Goal: Task Accomplishment & Management: Complete application form

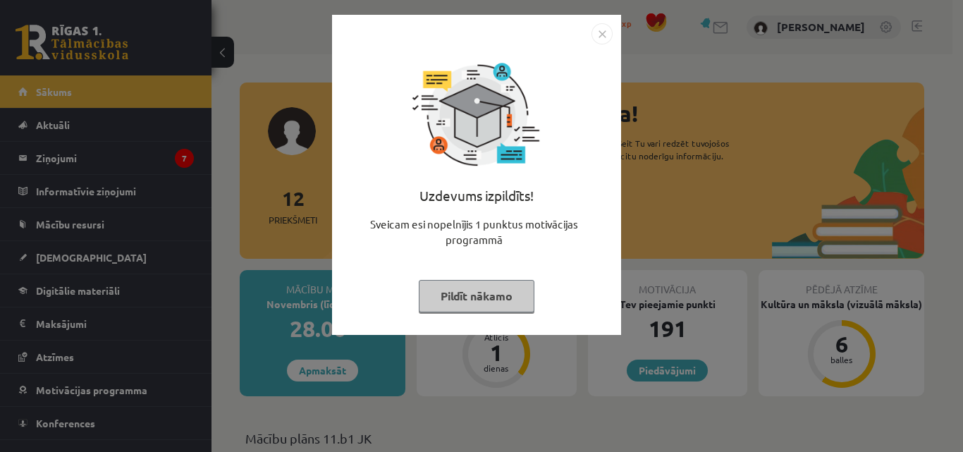
click at [603, 36] on img "Close" at bounding box center [601, 33] width 21 height 21
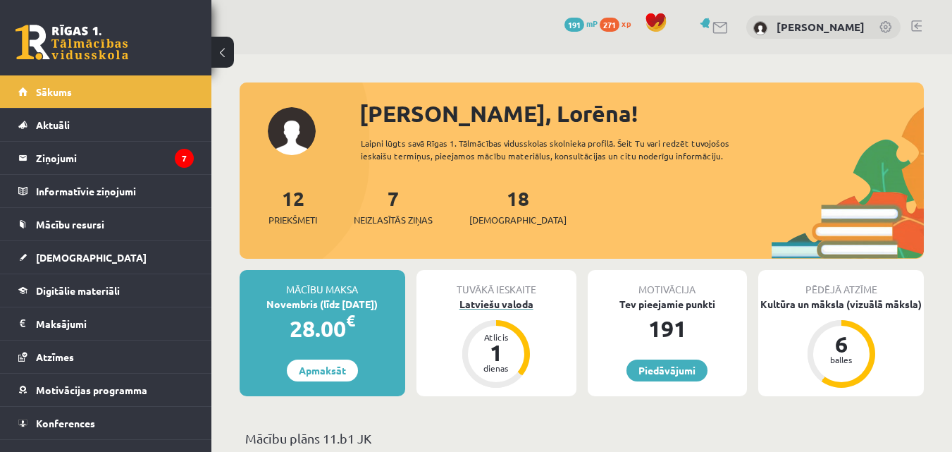
click at [498, 344] on div "1" at bounding box center [496, 352] width 42 height 23
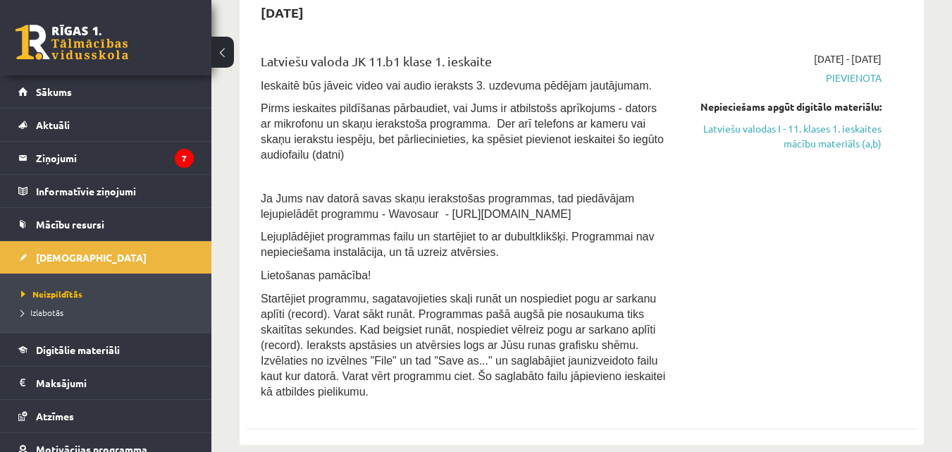
scroll to position [310, 0]
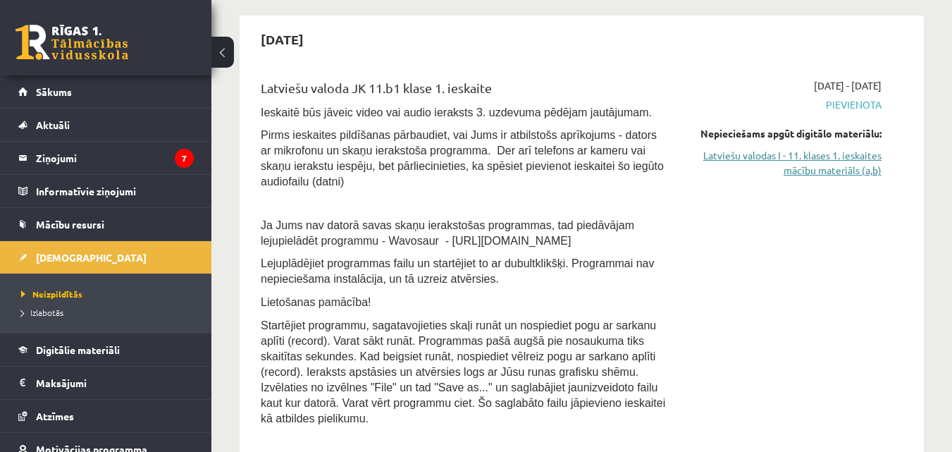
click at [864, 171] on link "Latviešu valodas I - 11. klases 1. ieskaites mācību materiāls (a,b)" at bounding box center [784, 163] width 193 height 30
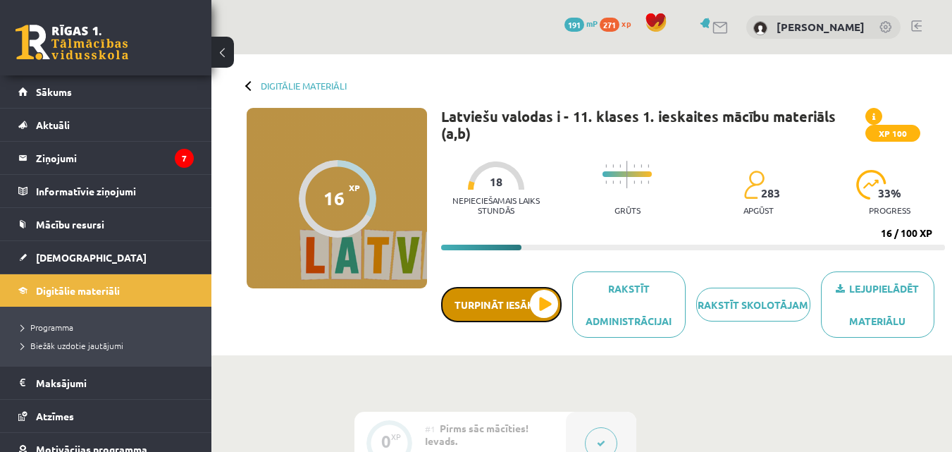
click at [503, 297] on button "Turpināt iesākto" at bounding box center [501, 304] width 120 height 35
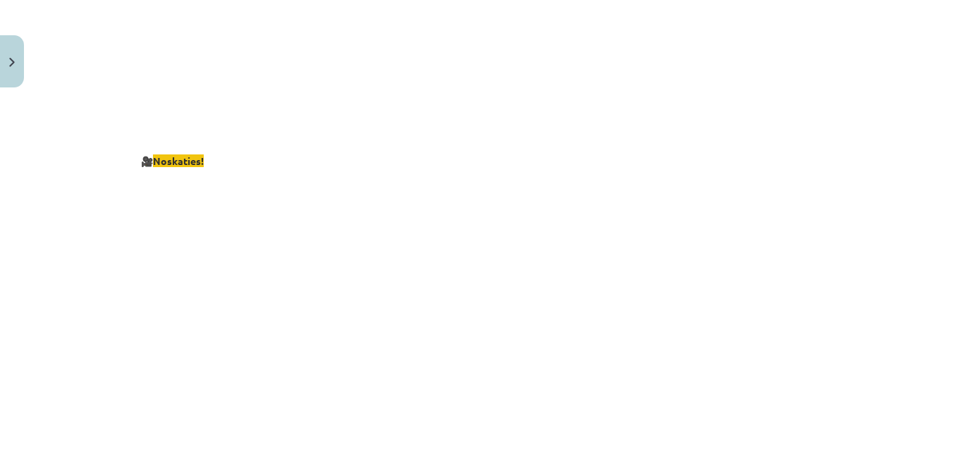
scroll to position [2688, 0]
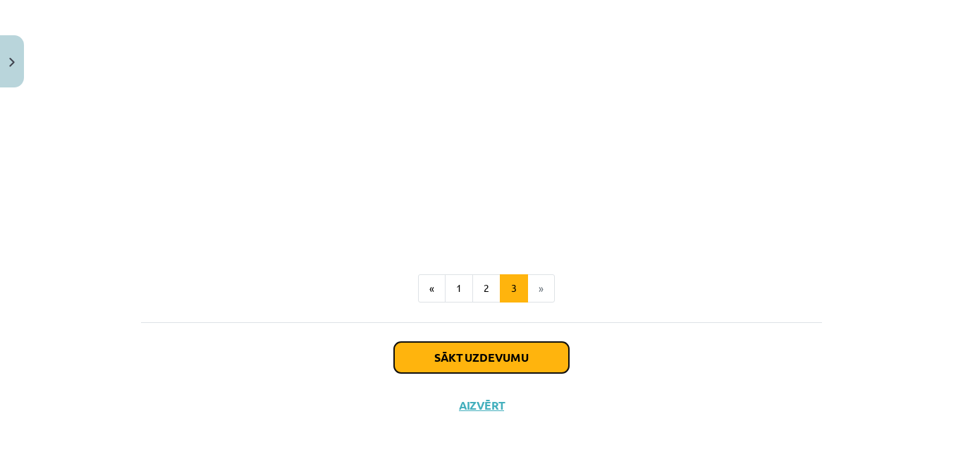
click at [521, 342] on button "Sākt uzdevumu" at bounding box center [481, 357] width 175 height 31
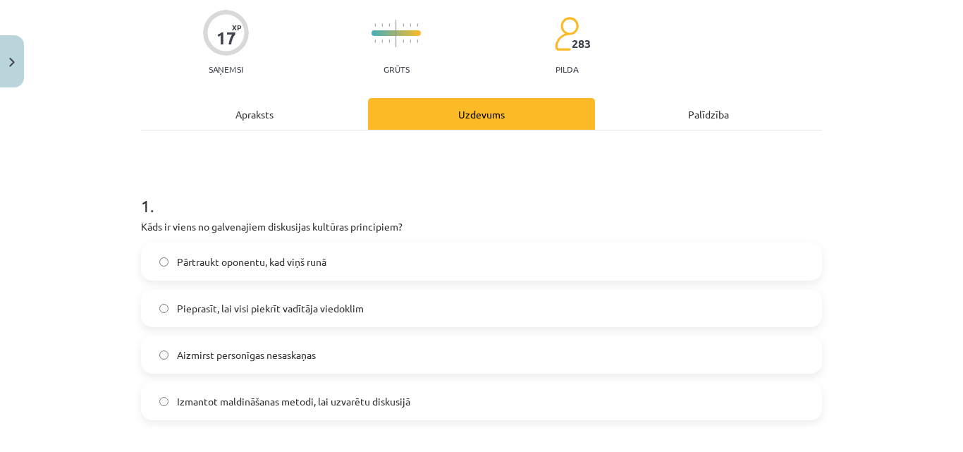
scroll to position [35, 0]
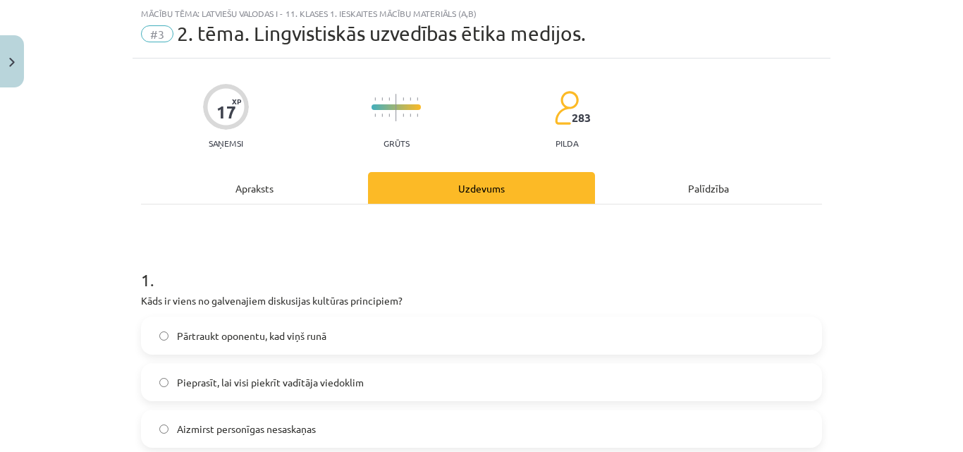
drag, startPoint x: 514, startPoint y: 342, endPoint x: 443, endPoint y: 333, distance: 71.8
click at [443, 333] on label "Pārtraukt oponentu, kad viņš runā" at bounding box center [481, 335] width 678 height 35
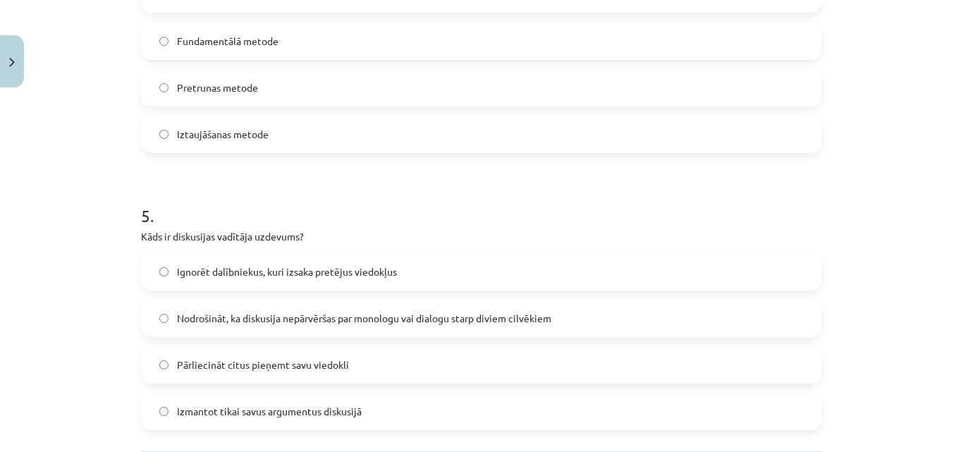
scroll to position [1349, 0]
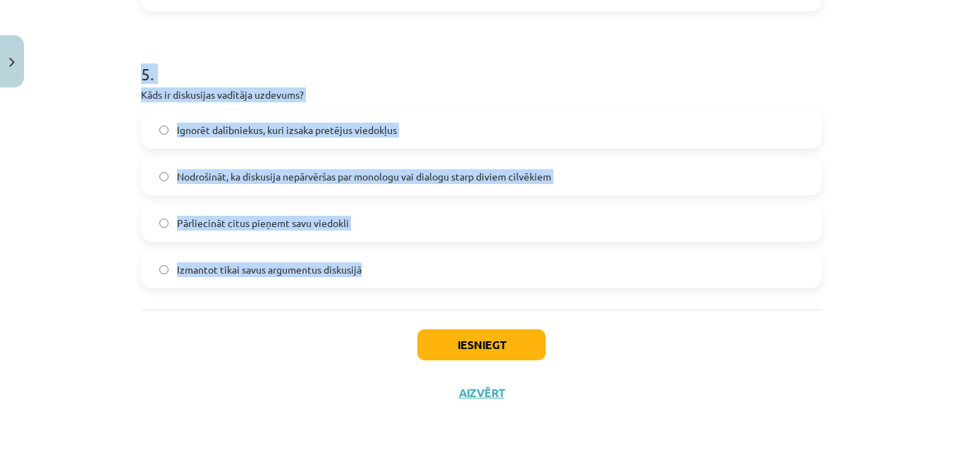
drag, startPoint x: 136, startPoint y: 164, endPoint x: 367, endPoint y: 284, distance: 260.3
copy form "Kāds ir viens no galvenajiem diskusijas kultūras principiem? Pārtraukt oponentu…"
click at [835, 137] on div "Mācību tēma: Latviešu valodas i - 11. klases 1. ieskaites mācību materiāls (a,b…" at bounding box center [481, 226] width 963 height 452
click at [0, 171] on div "Mācību tēma: Latviešu valodas i - 11. klases 1. ieskaites mācību materiāls (a,b…" at bounding box center [481, 226] width 963 height 452
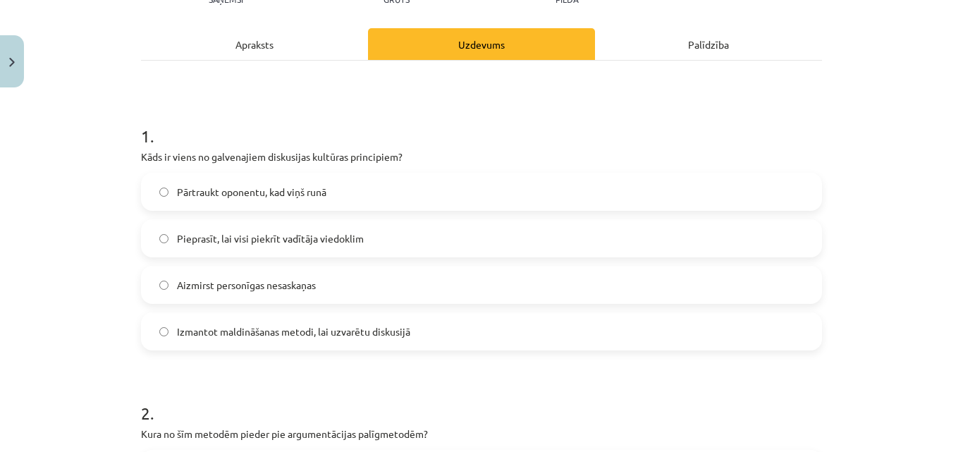
scroll to position [282, 0]
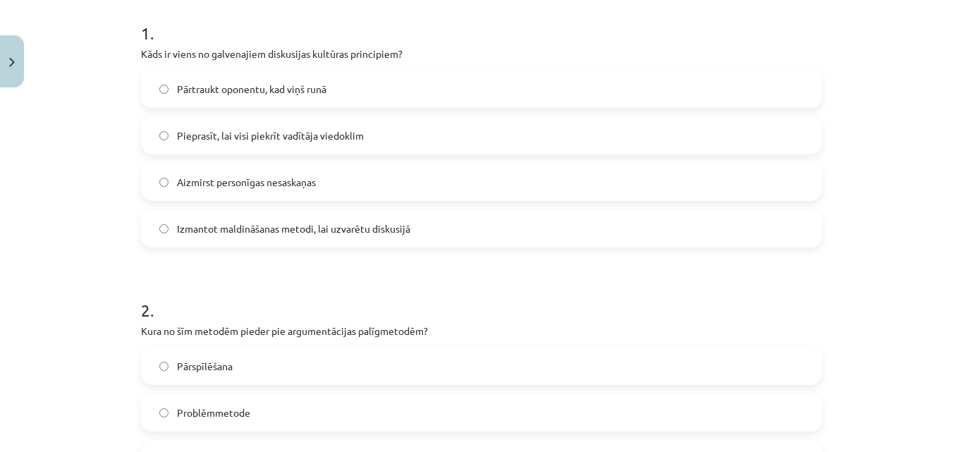
click at [299, 183] on span "Aizmirst personīgas nesaskaņas" at bounding box center [246, 182] width 139 height 15
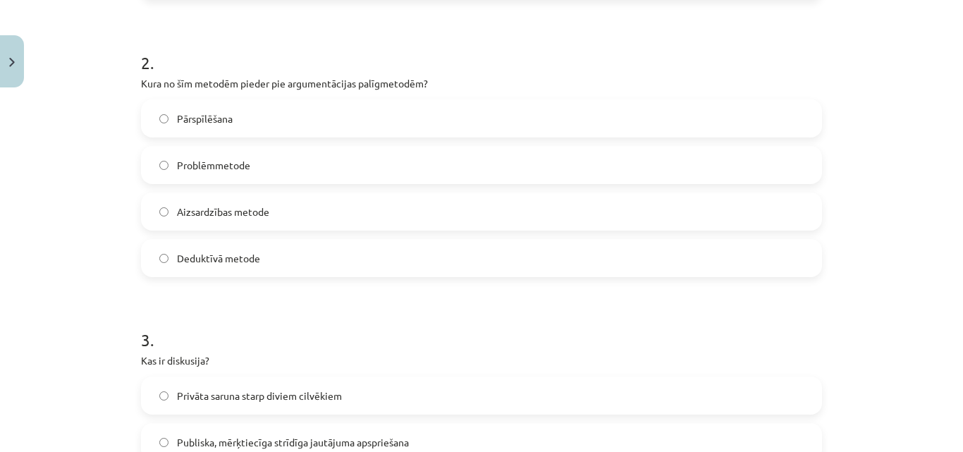
scroll to position [564, 0]
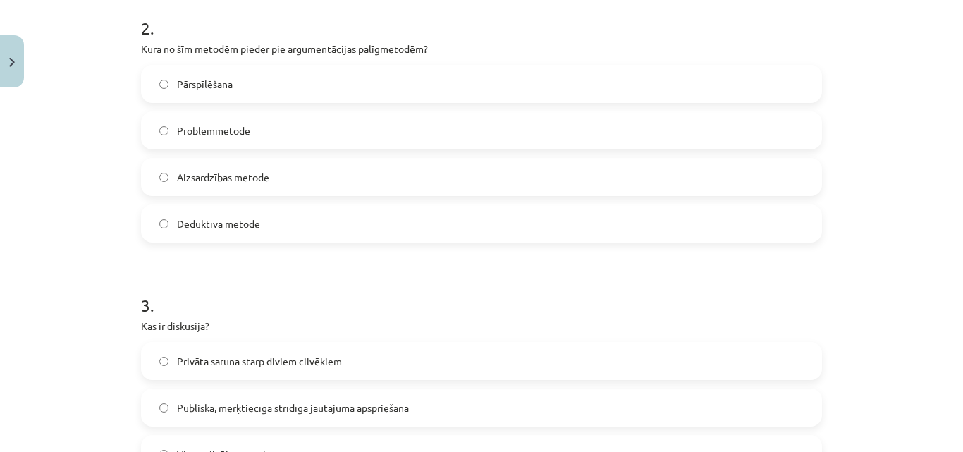
click at [167, 139] on label "Problēmmetode" at bounding box center [481, 130] width 678 height 35
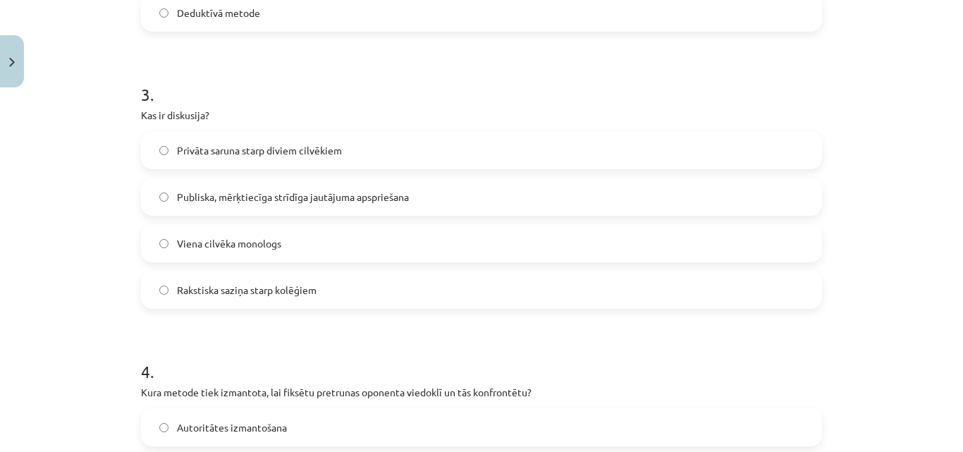
scroll to position [775, 0]
click at [187, 194] on span "Publiska, mērķtiecīga strīdīga jautājuma apspriešana" at bounding box center [293, 196] width 232 height 15
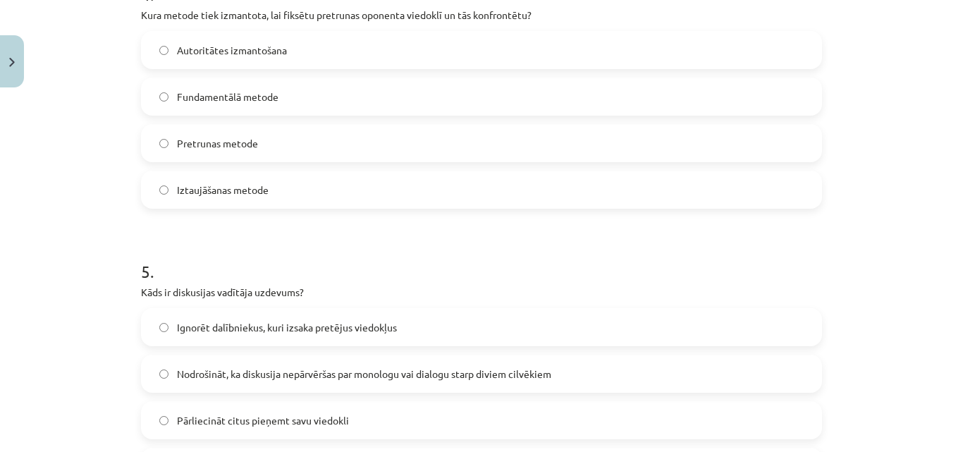
scroll to position [1127, 0]
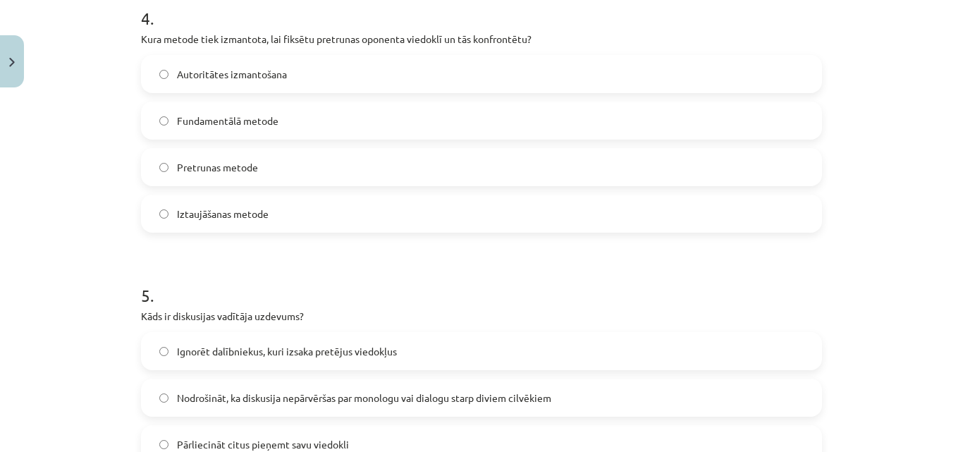
click at [437, 393] on span "Nodrošināt, ka diskusija nepārvēršas par monologu vai dialogu starp diviem cilv…" at bounding box center [364, 397] width 374 height 15
click at [266, 159] on label "Pretrunas metode" at bounding box center [481, 166] width 678 height 35
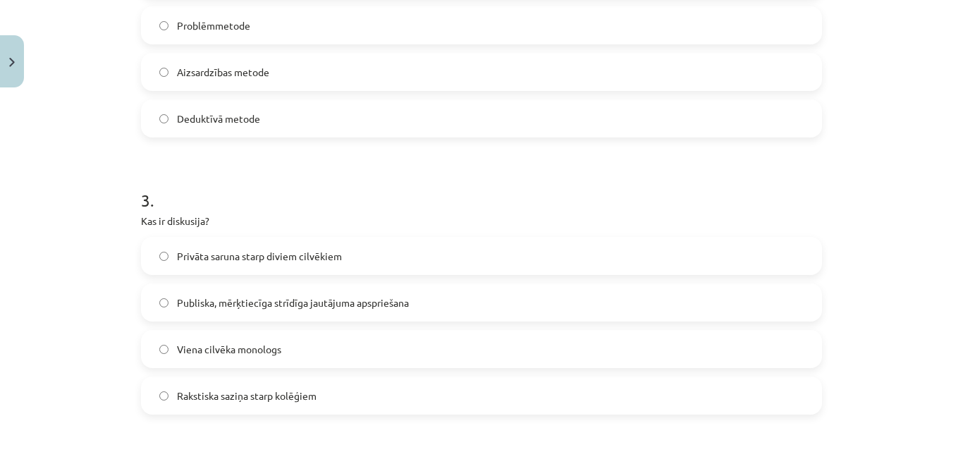
scroll to position [634, 0]
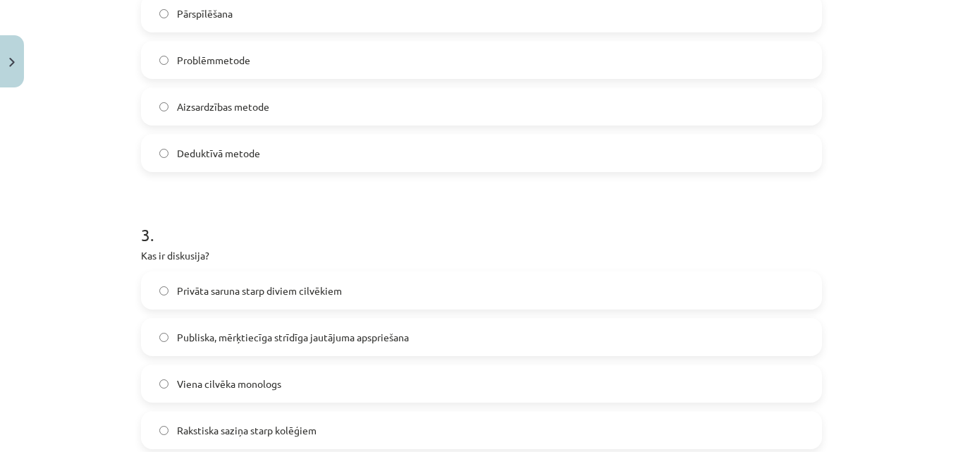
click at [155, 20] on label "Pārspīlēšana" at bounding box center [481, 13] width 678 height 35
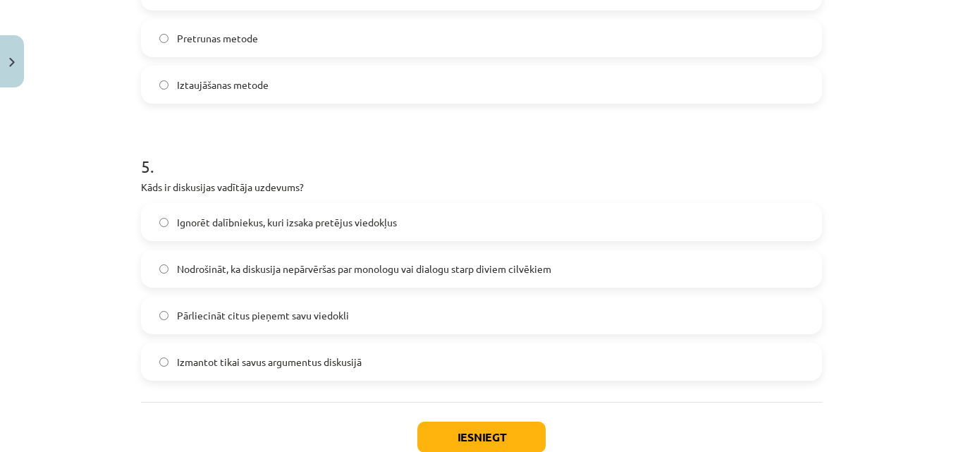
scroll to position [1349, 0]
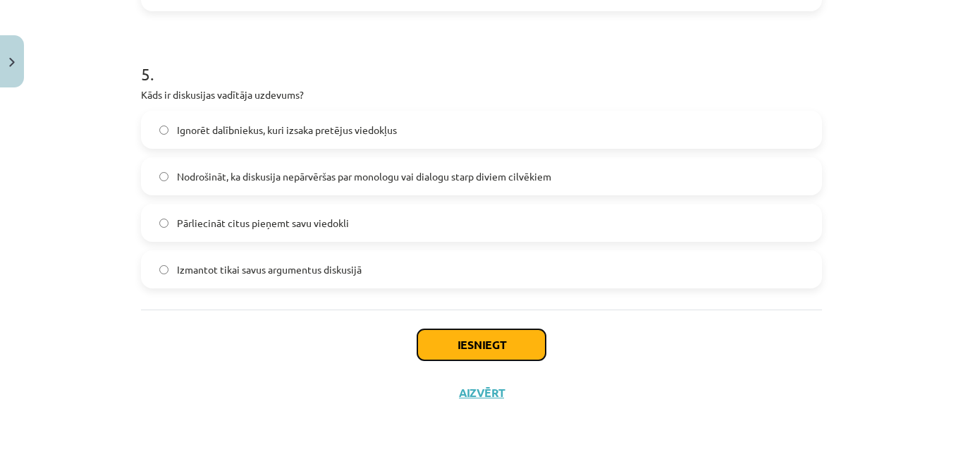
click at [486, 335] on button "Iesniegt" at bounding box center [481, 344] width 128 height 31
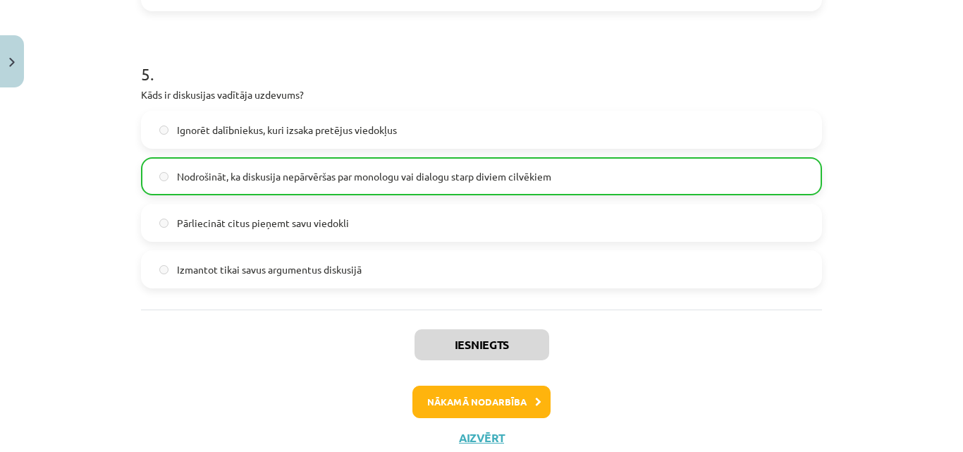
scroll to position [1394, 0]
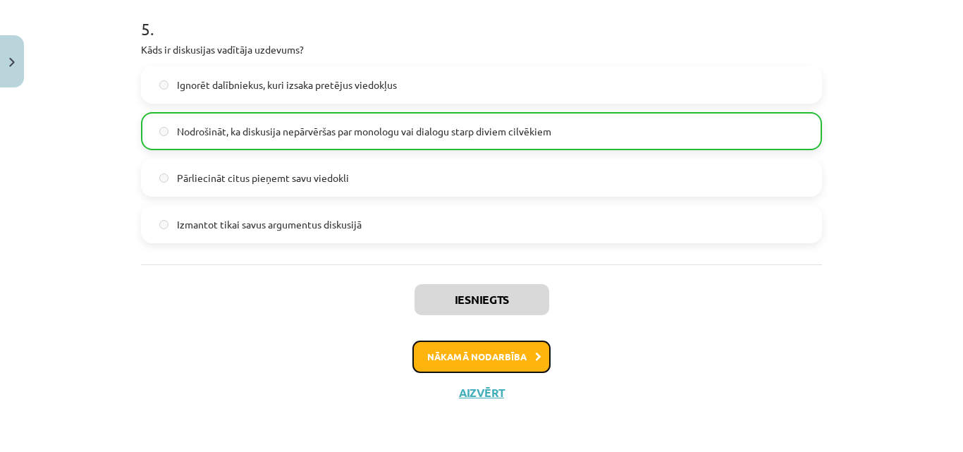
drag, startPoint x: 427, startPoint y: 366, endPoint x: 437, endPoint y: 347, distance: 20.8
click at [437, 347] on button "Nākamā nodarbība" at bounding box center [481, 356] width 138 height 32
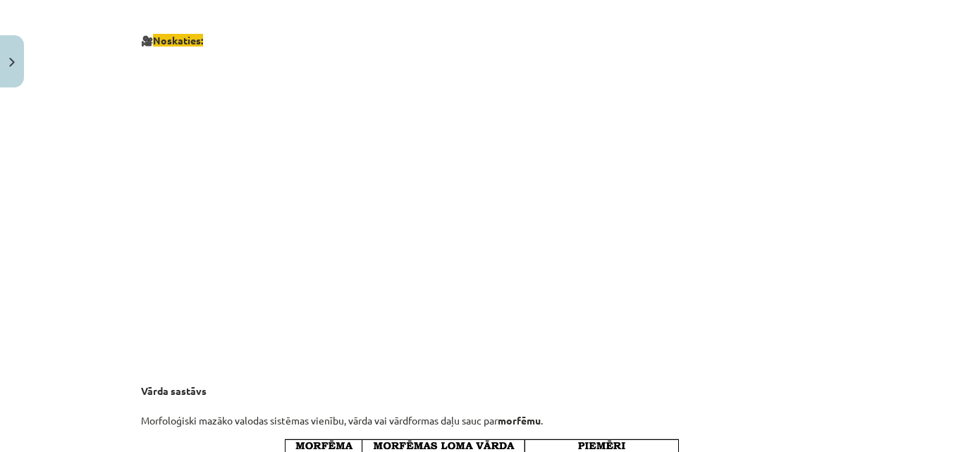
scroll to position [1233, 0]
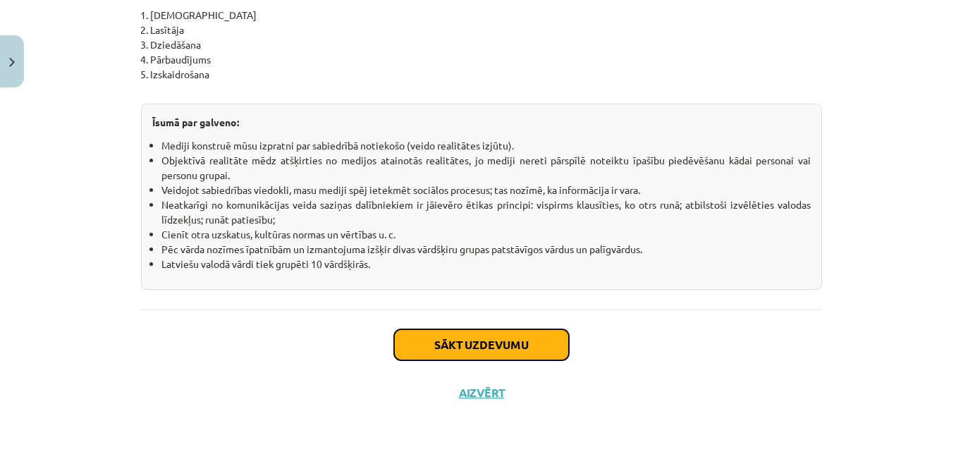
click at [475, 337] on button "Sākt uzdevumu" at bounding box center [481, 344] width 175 height 31
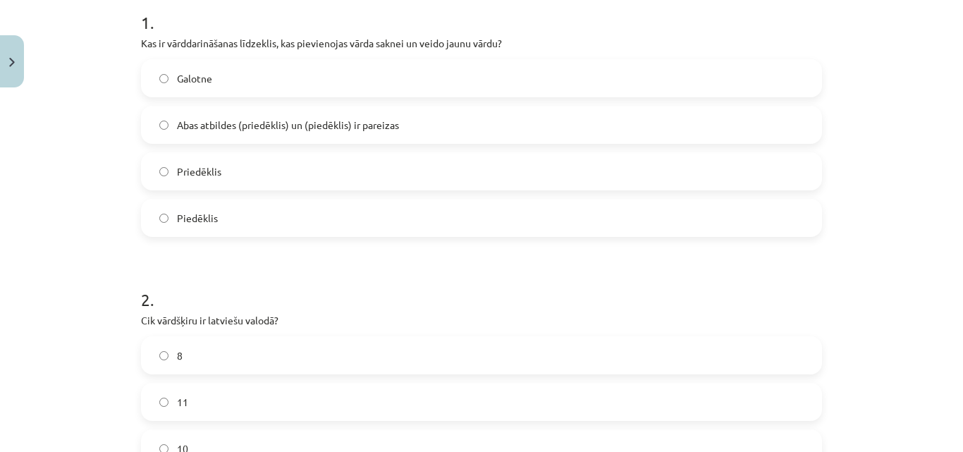
scroll to position [292, 0]
click at [214, 70] on label "Galotne" at bounding box center [481, 78] width 678 height 35
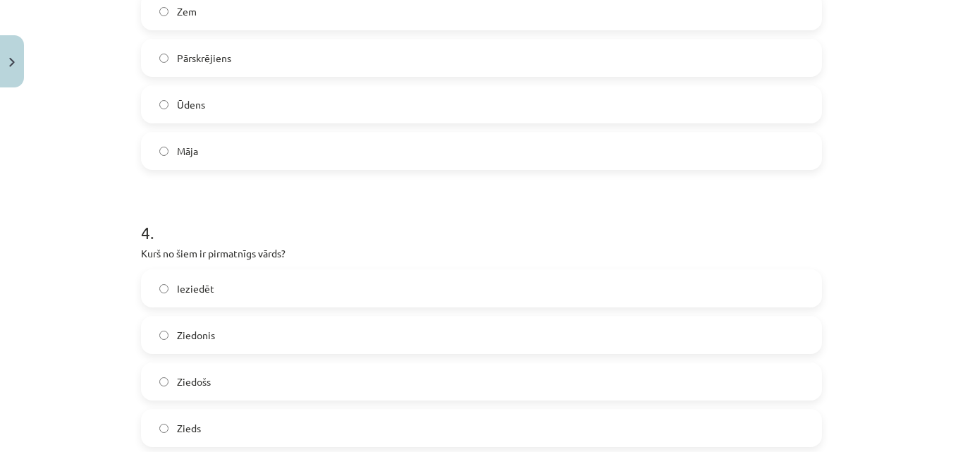
scroll to position [1067, 0]
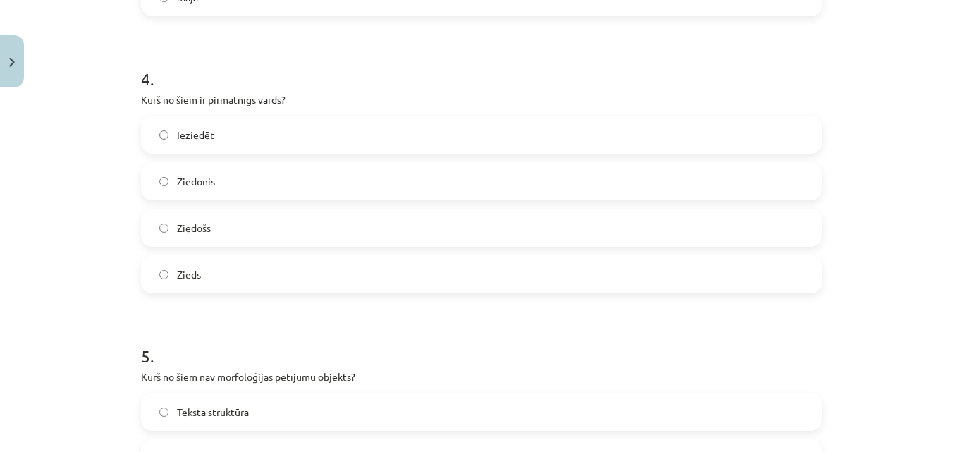
click at [216, 277] on label "Zieds" at bounding box center [481, 273] width 678 height 35
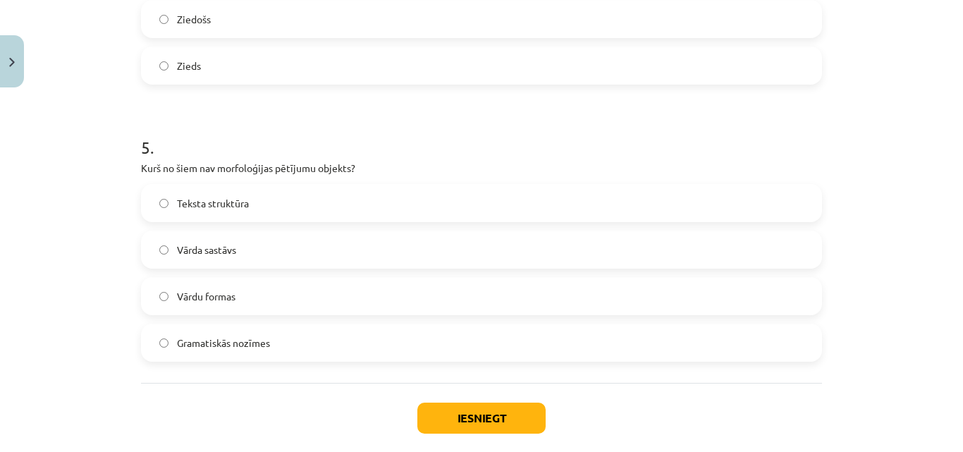
scroll to position [1278, 0]
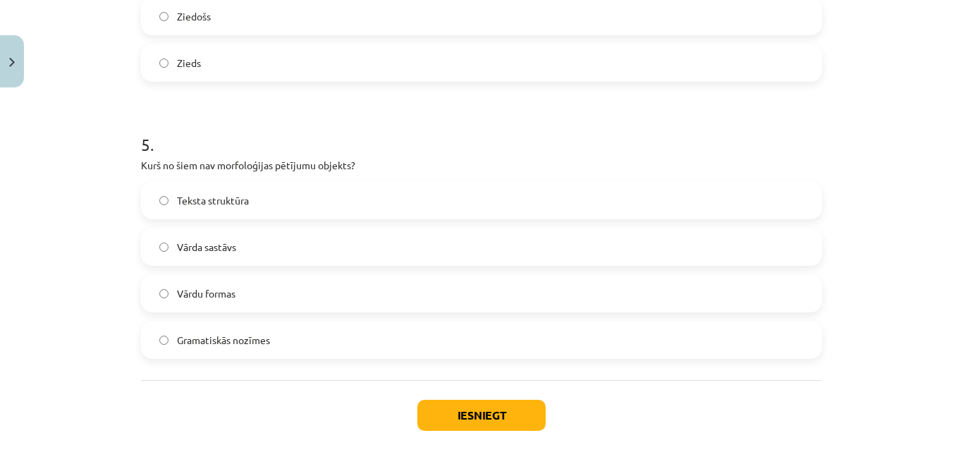
click at [228, 254] on span "Vārda sastāvs" at bounding box center [206, 247] width 59 height 15
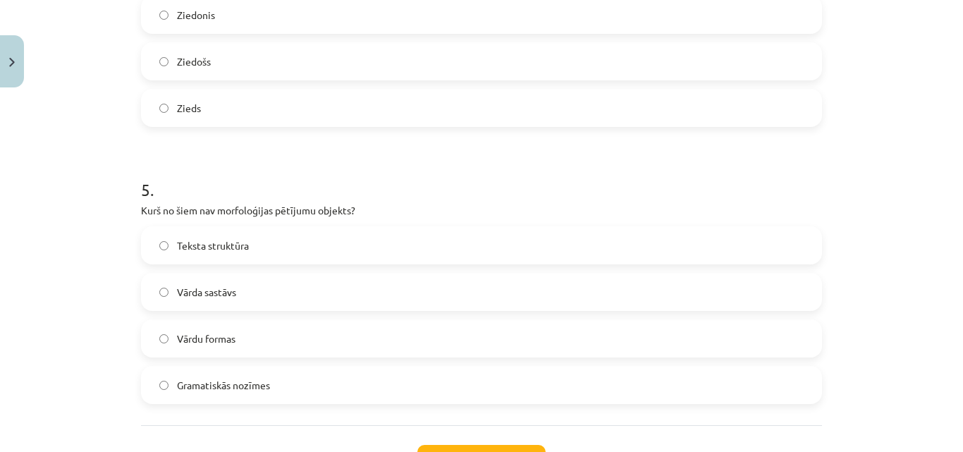
scroll to position [1349, 0]
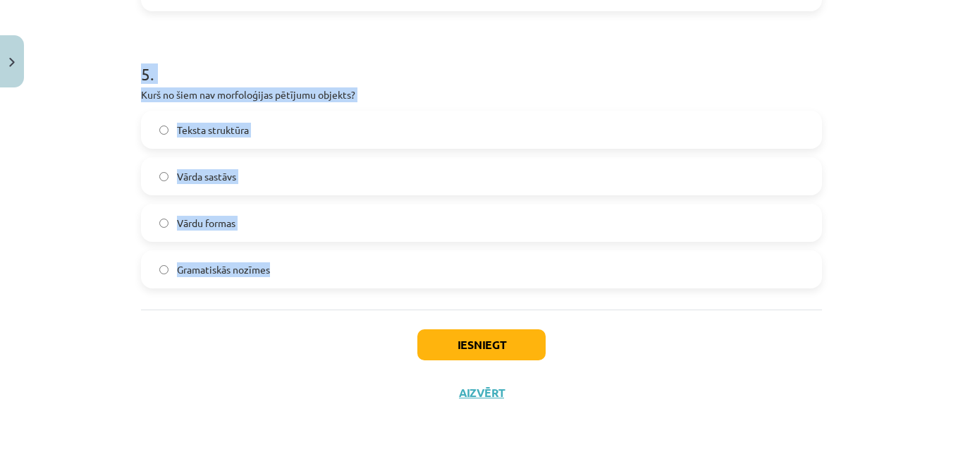
drag, startPoint x: 125, startPoint y: 157, endPoint x: 328, endPoint y: 273, distance: 233.3
click at [328, 273] on div "Mācību tēma: Latviešu valodas i - 11. klases 1. ieskaites mācību materiāls (a,b…" at bounding box center [481, 226] width 963 height 452
copy form "1 . Kas ir vārddarināšanas līdzeklis, kas pievienojas vārda saknei un veido jau…"
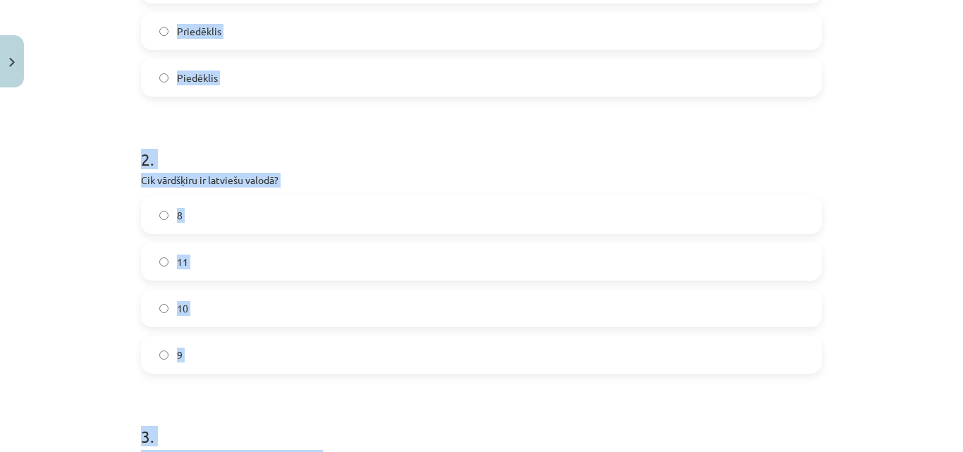
scroll to position [221, 0]
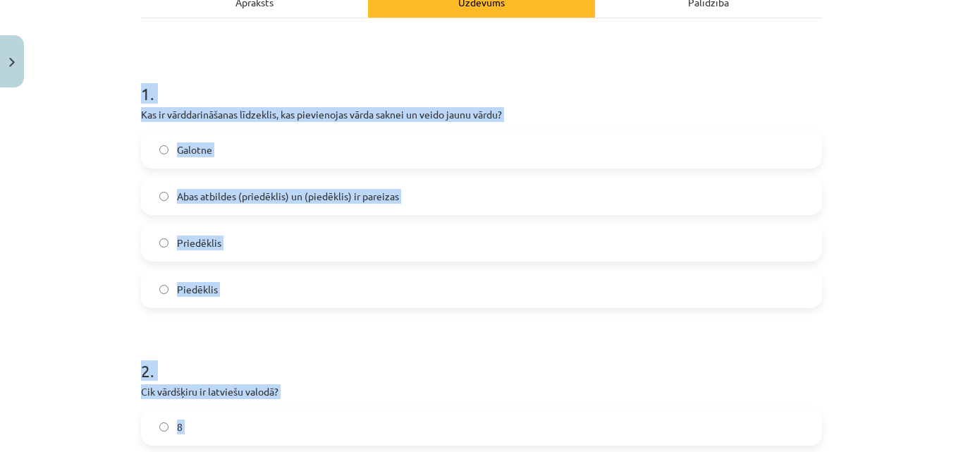
click at [78, 168] on div "Mācību tēma: Latviešu valodas i - 11. klases 1. ieskaites mācību materiāls (a,b…" at bounding box center [481, 226] width 963 height 452
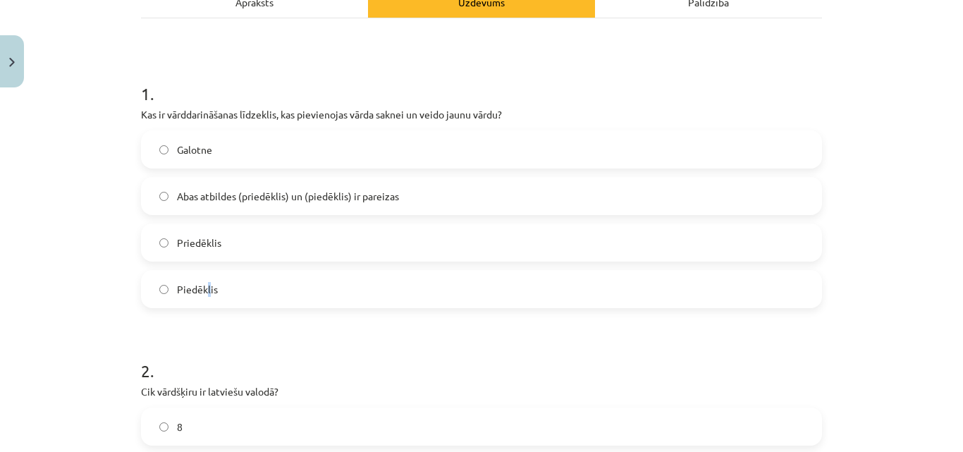
click at [204, 295] on span "Piedēklis" at bounding box center [197, 289] width 41 height 15
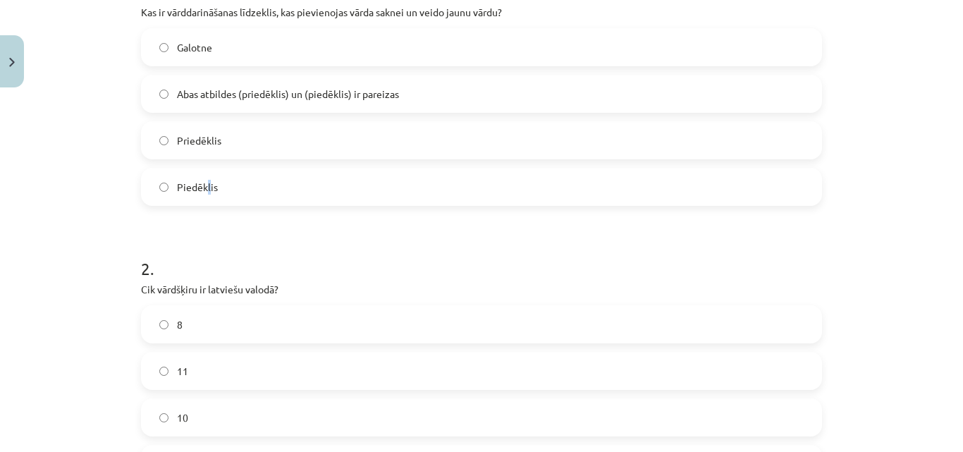
scroll to position [292, 0]
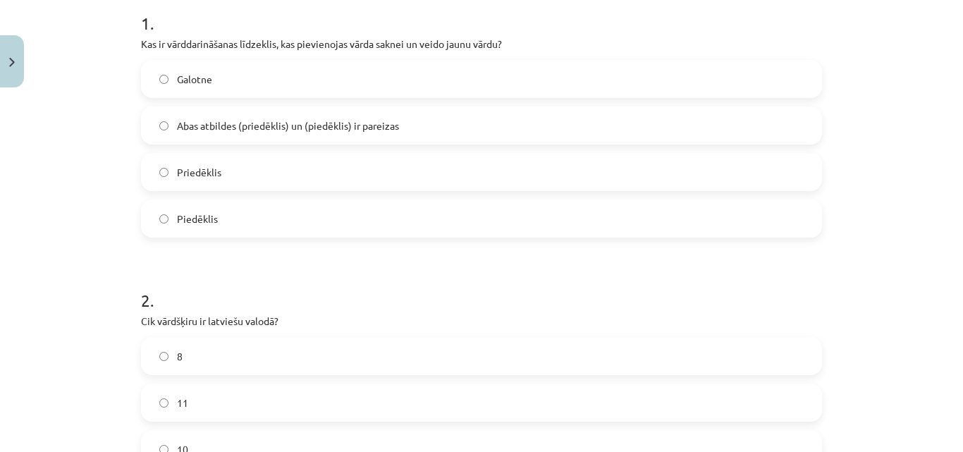
click at [271, 203] on label "Piedēklis" at bounding box center [481, 218] width 678 height 35
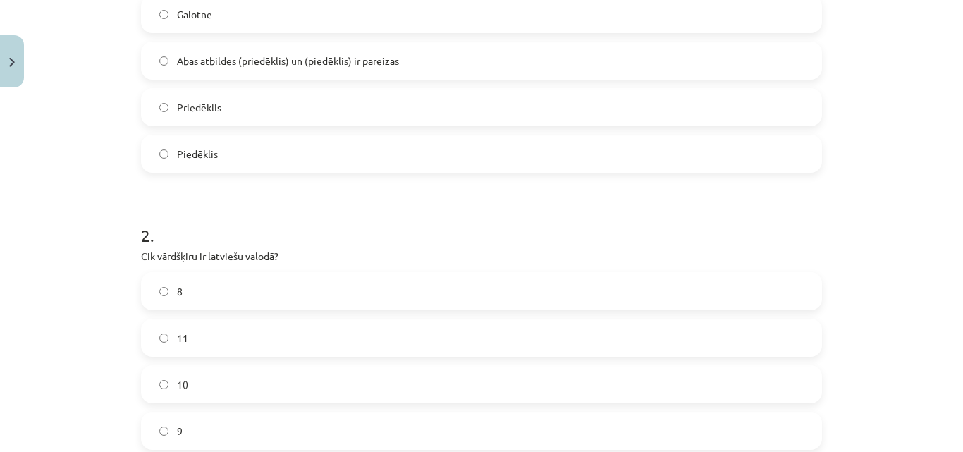
scroll to position [433, 0]
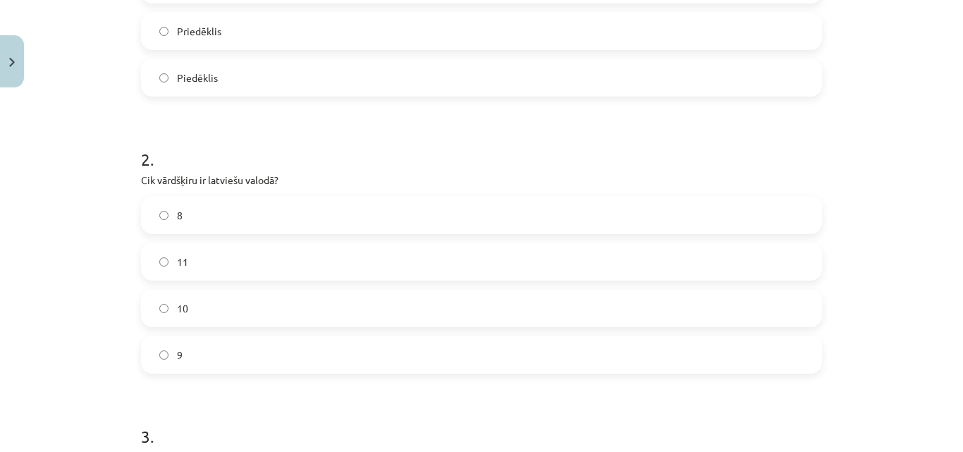
click at [187, 294] on label "10" at bounding box center [481, 307] width 678 height 35
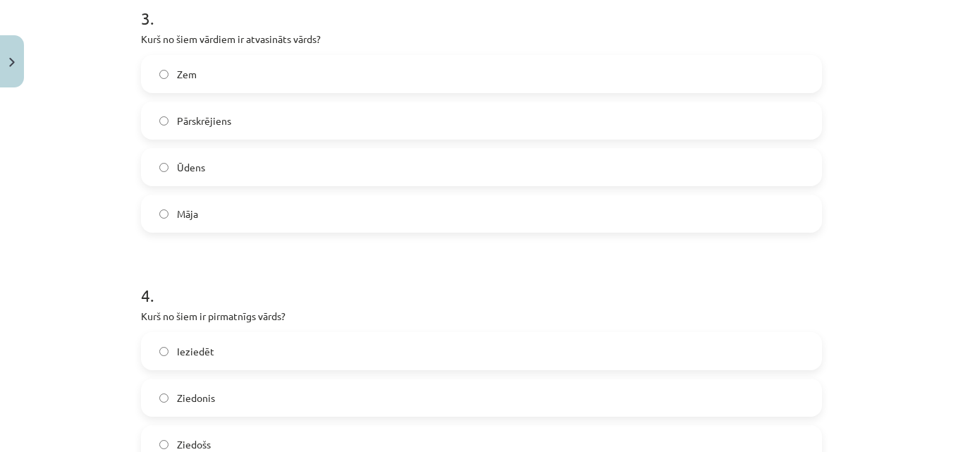
scroll to position [855, 0]
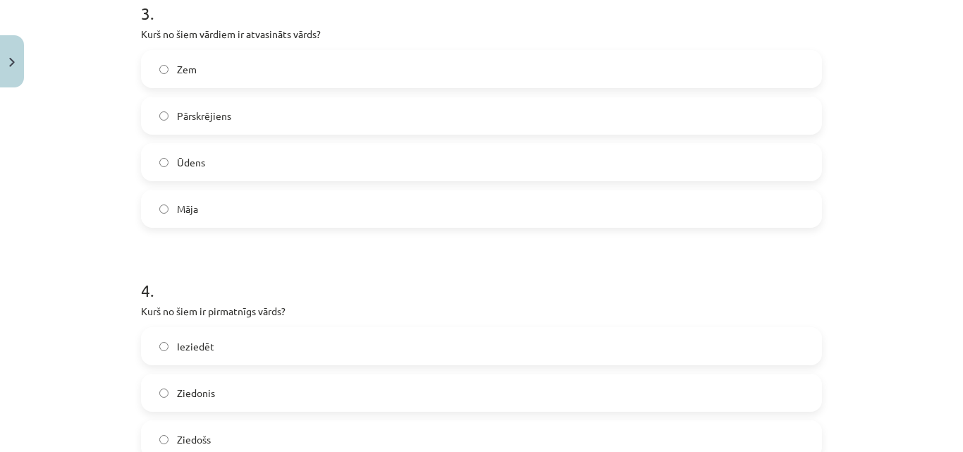
click at [237, 130] on label "Pārskrējiens" at bounding box center [481, 115] width 678 height 35
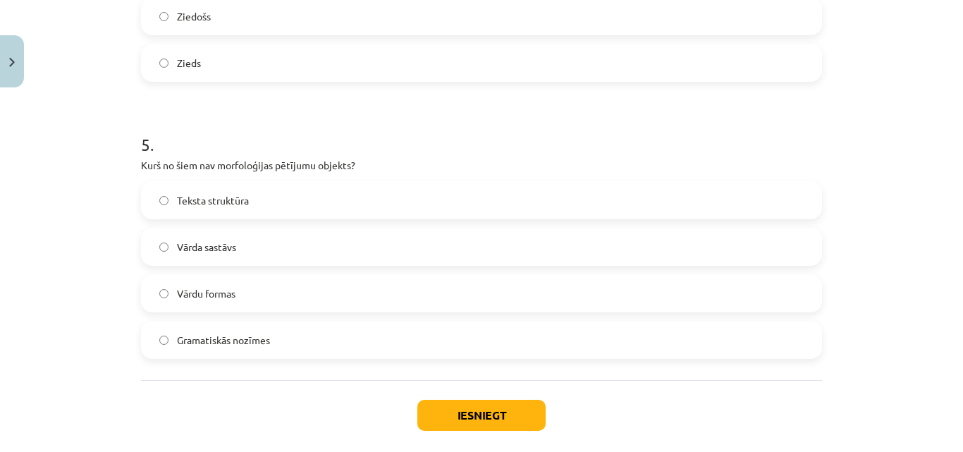
click at [230, 194] on span "Teksta struktūra" at bounding box center [213, 200] width 72 height 15
click at [446, 425] on button "Iesniegt" at bounding box center [481, 415] width 128 height 31
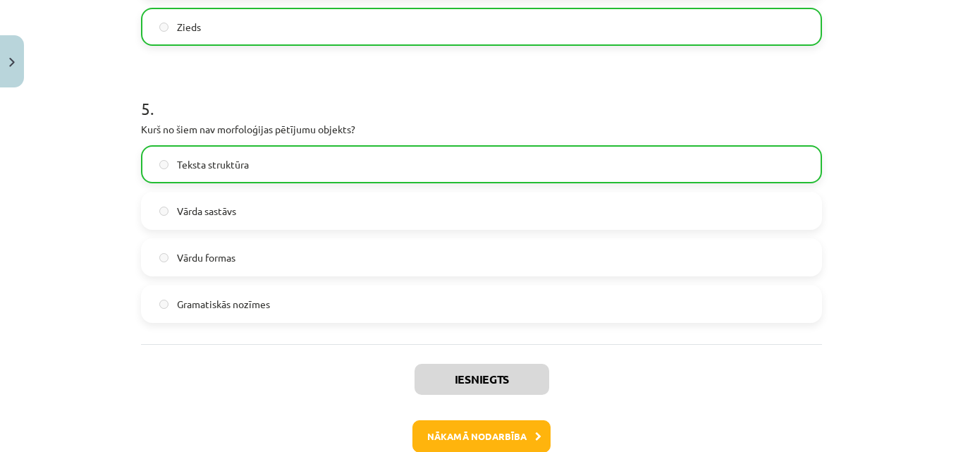
scroll to position [1394, 0]
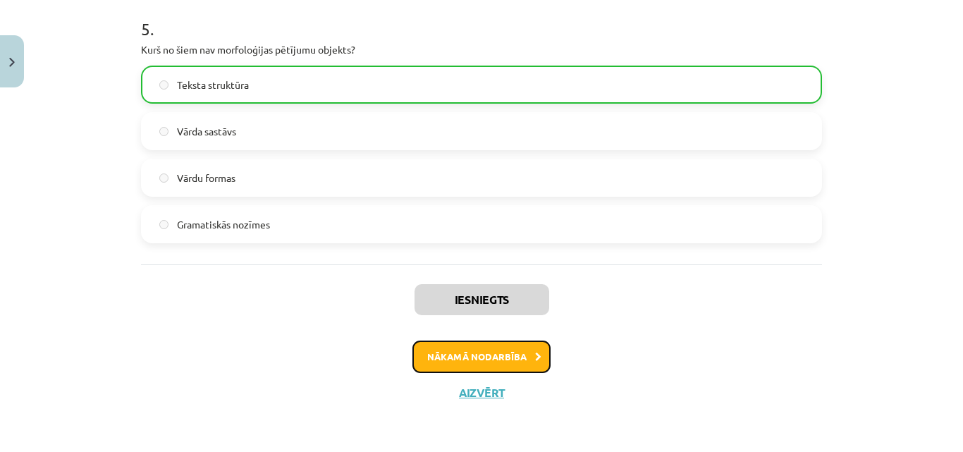
click at [507, 361] on button "Nākamā nodarbība" at bounding box center [481, 356] width 138 height 32
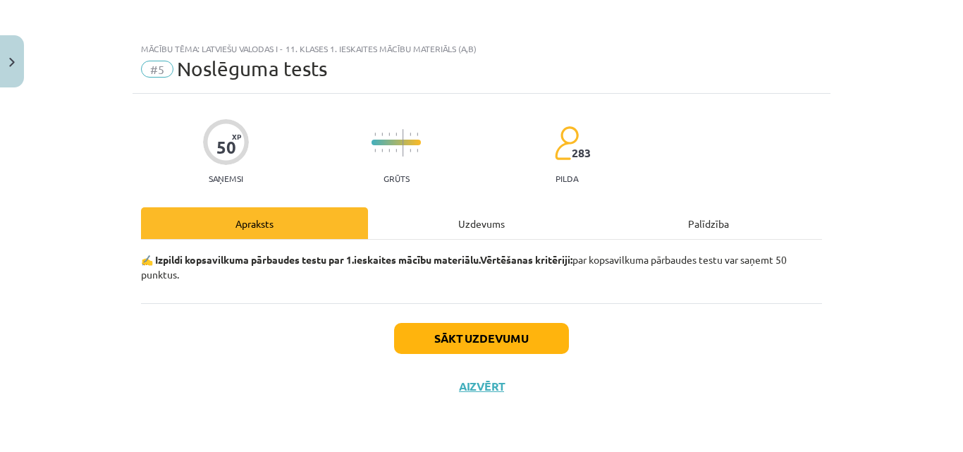
scroll to position [0, 0]
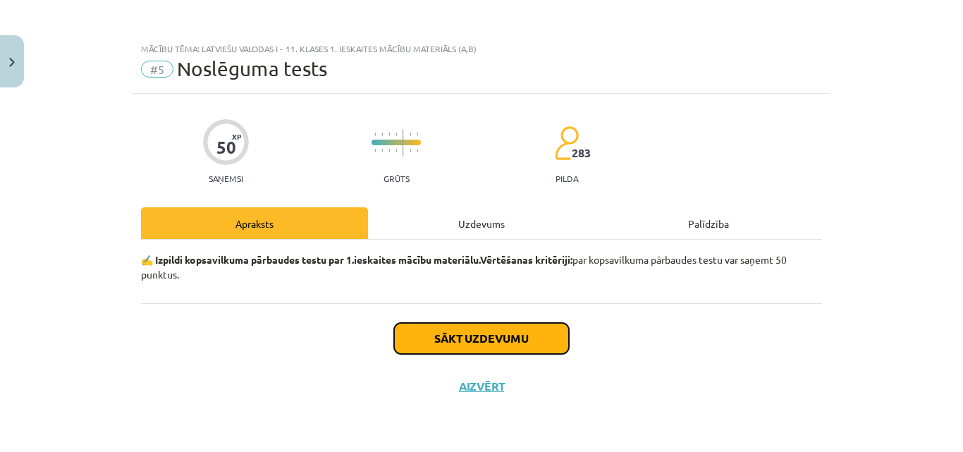
click at [526, 330] on button "Sākt uzdevumu" at bounding box center [481, 338] width 175 height 31
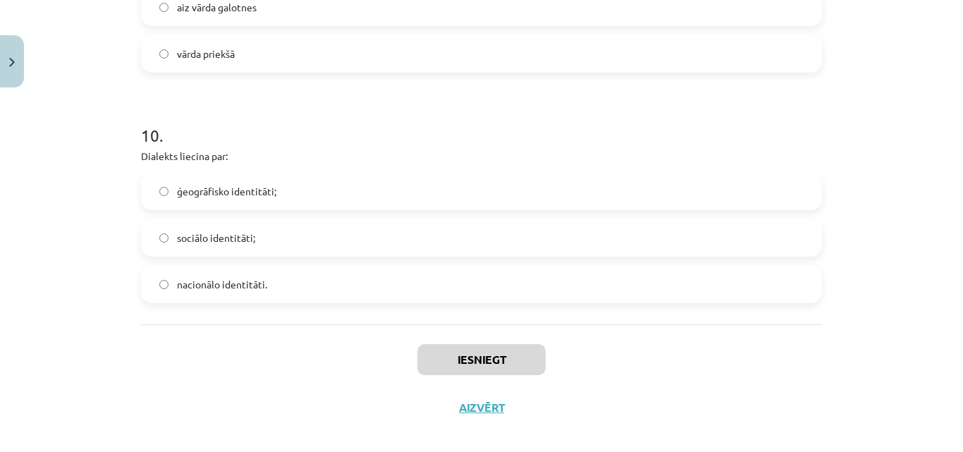
scroll to position [2514, 0]
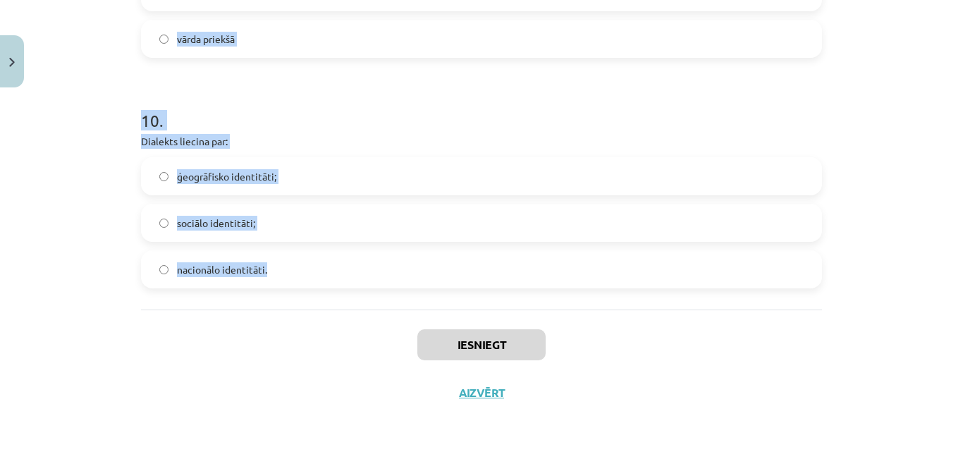
drag, startPoint x: 130, startPoint y: 32, endPoint x: 402, endPoint y: 292, distance: 375.8
copy form "1 . Kura ir neiederīgā vārdšķira? darbības vārds izsauksmes vārds īpašības vārd…"
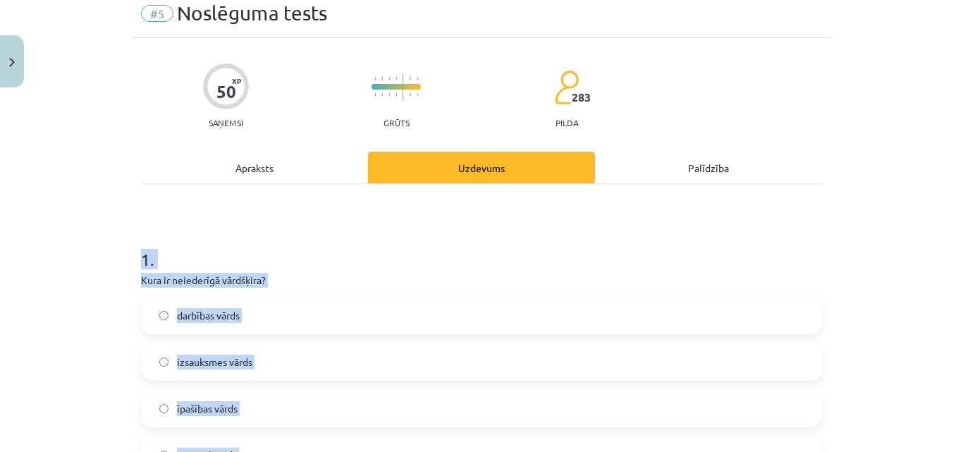
scroll to position [0, 0]
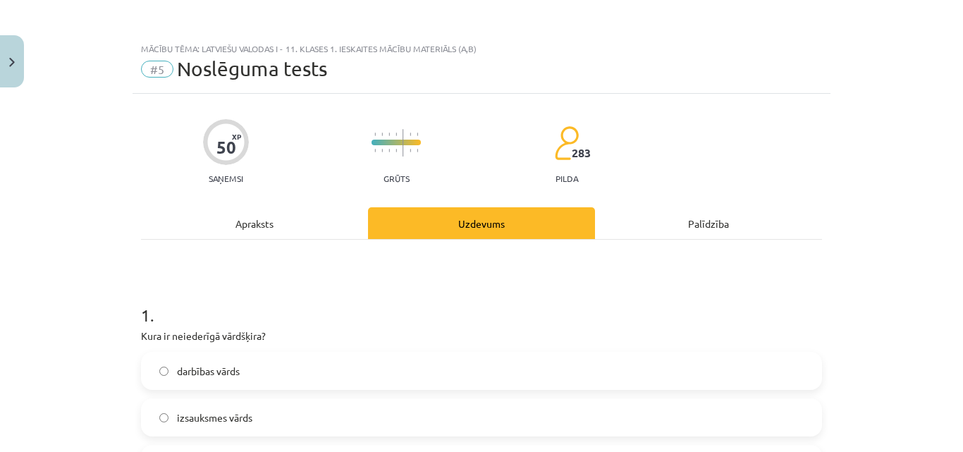
click at [62, 209] on div "Mācību tēma: Latviešu valodas i - 11. klases 1. ieskaites mācību materiāls (a,b…" at bounding box center [481, 226] width 963 height 452
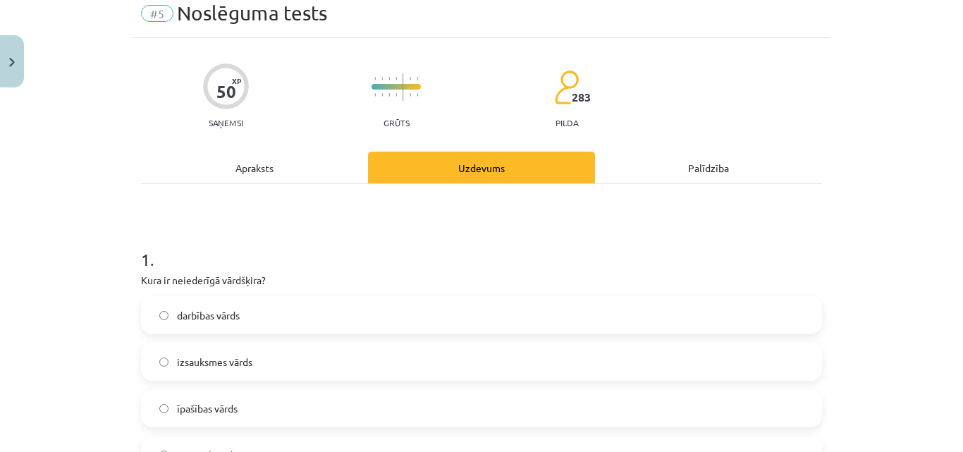
scroll to position [141, 0]
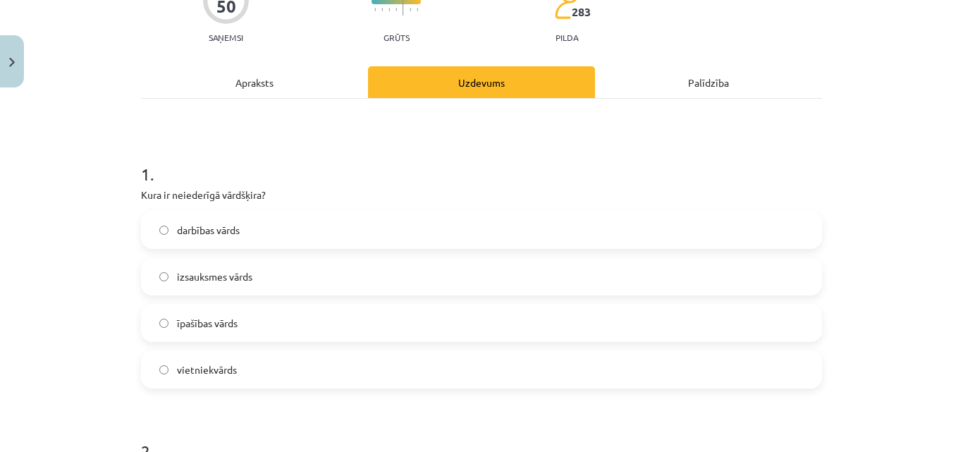
click at [218, 261] on label "izsauksmes vārds" at bounding box center [481, 276] width 678 height 35
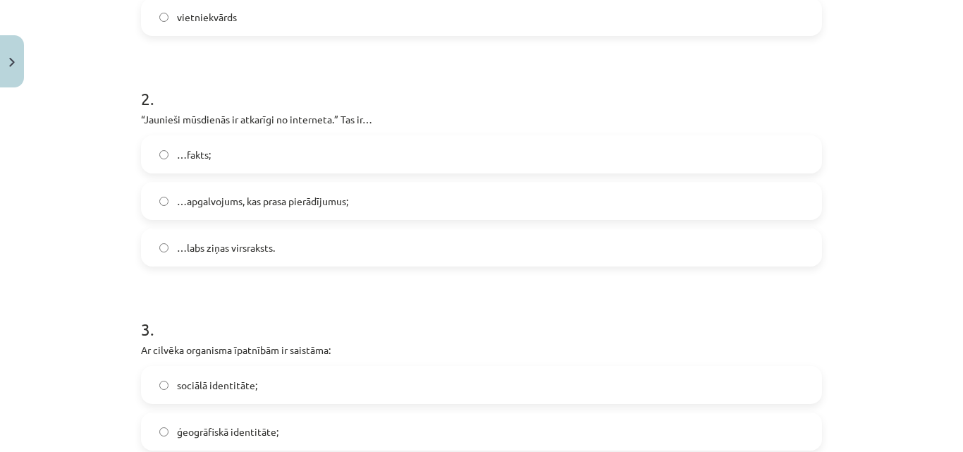
click at [291, 205] on span "…apgalvojums, kas prasa pierādījumus;" at bounding box center [262, 201] width 171 height 15
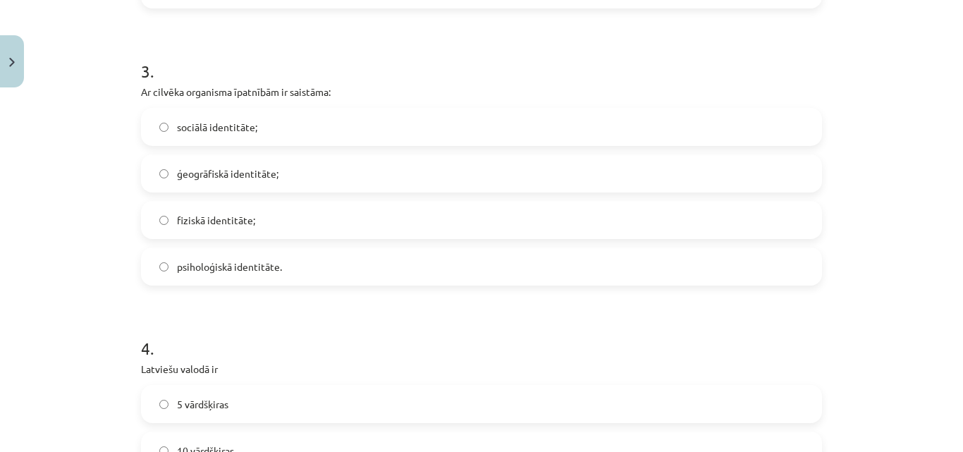
scroll to position [775, 0]
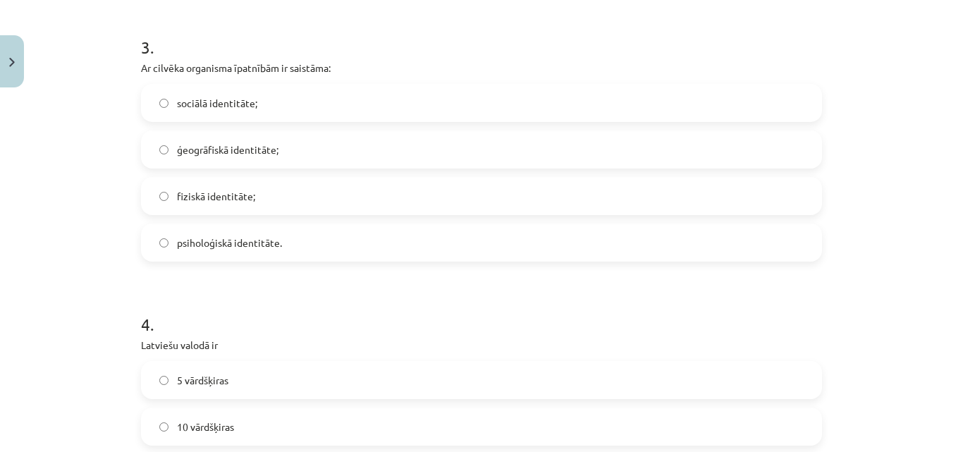
click at [278, 200] on label "fiziskā identitāte;" at bounding box center [481, 195] width 678 height 35
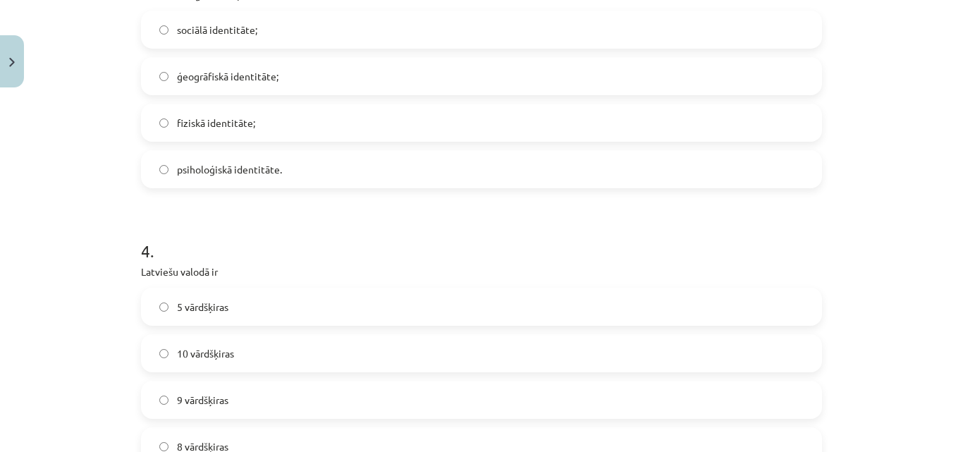
scroll to position [916, 0]
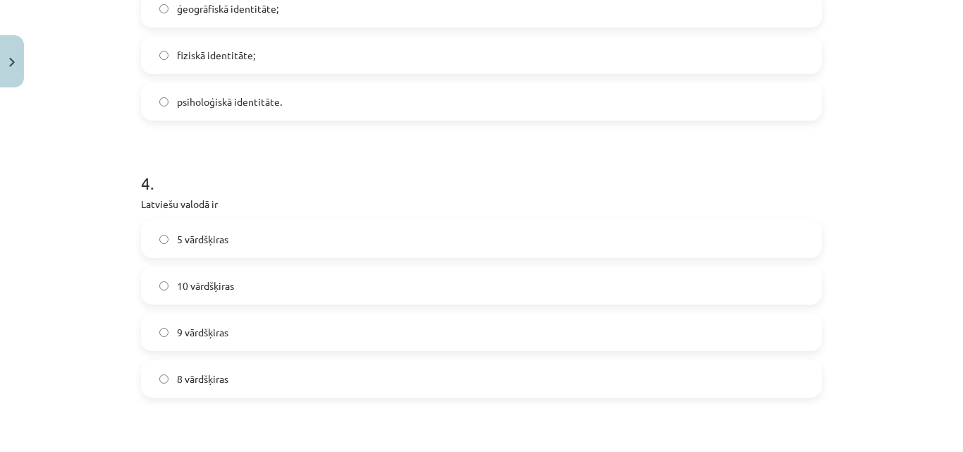
click at [192, 292] on label "10 vārdšķiras" at bounding box center [481, 285] width 678 height 35
click at [375, 291] on label "10 vārdšķiras" at bounding box center [481, 285] width 678 height 35
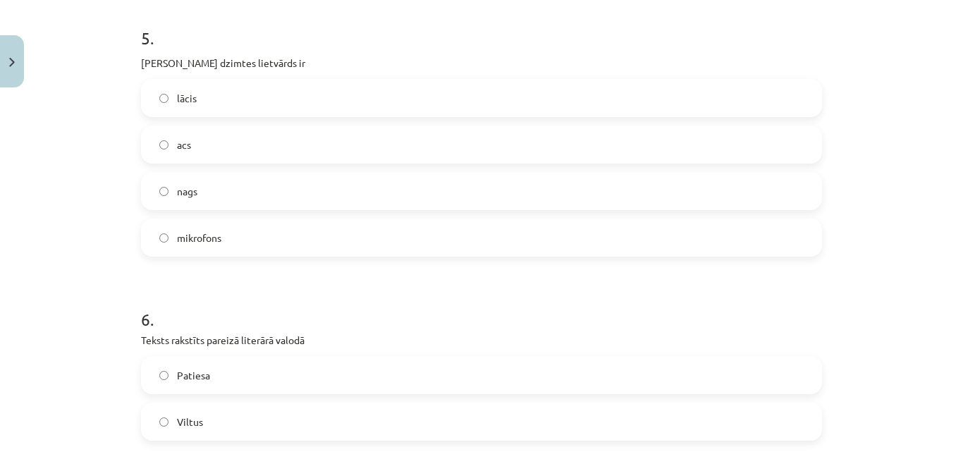
scroll to position [1339, 0]
click at [221, 151] on label "acs" at bounding box center [481, 143] width 678 height 35
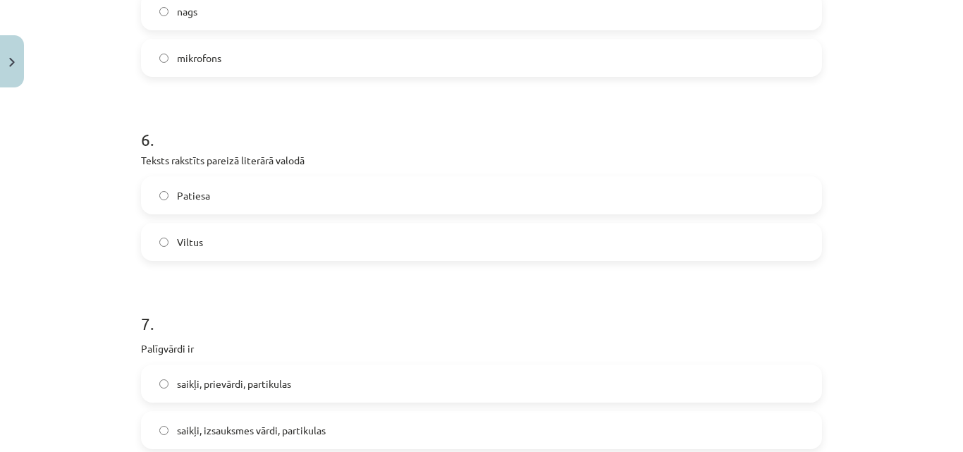
scroll to position [1550, 0]
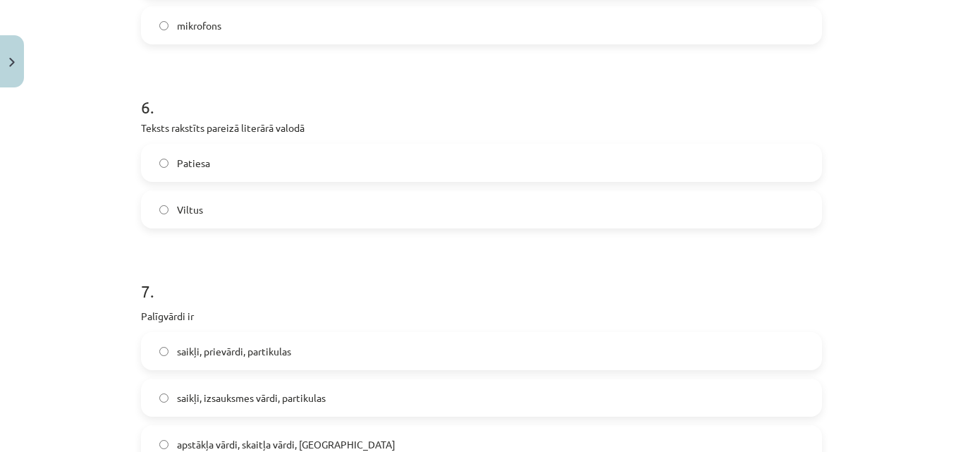
click at [221, 151] on label "Patiesa" at bounding box center [481, 162] width 678 height 35
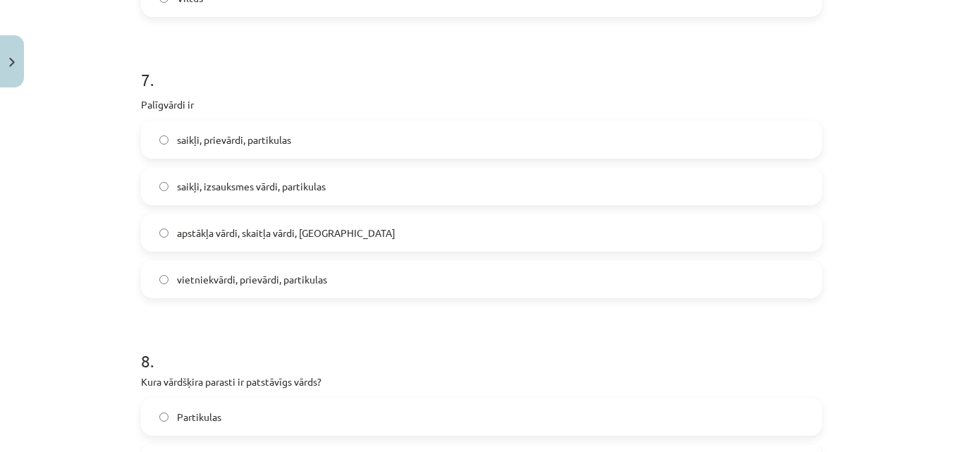
scroll to position [1832, 0]
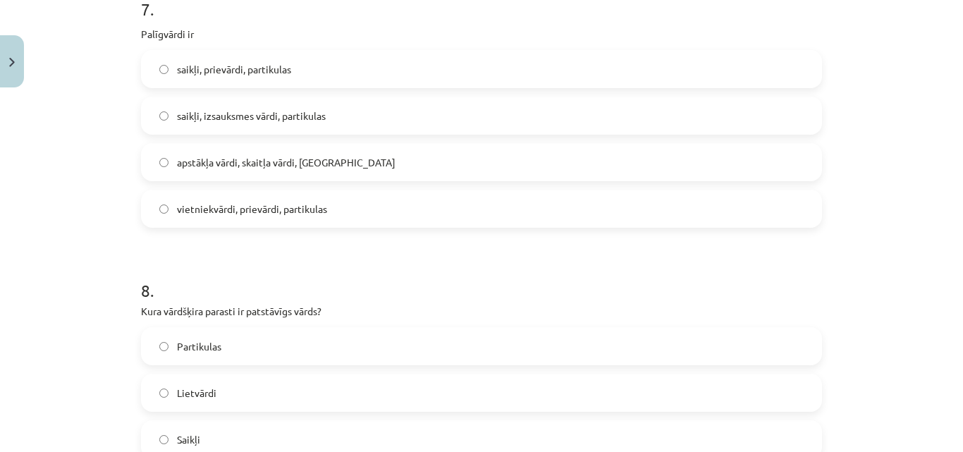
click at [266, 73] on span "saikļi, prievārdi, partikulas" at bounding box center [234, 69] width 114 height 15
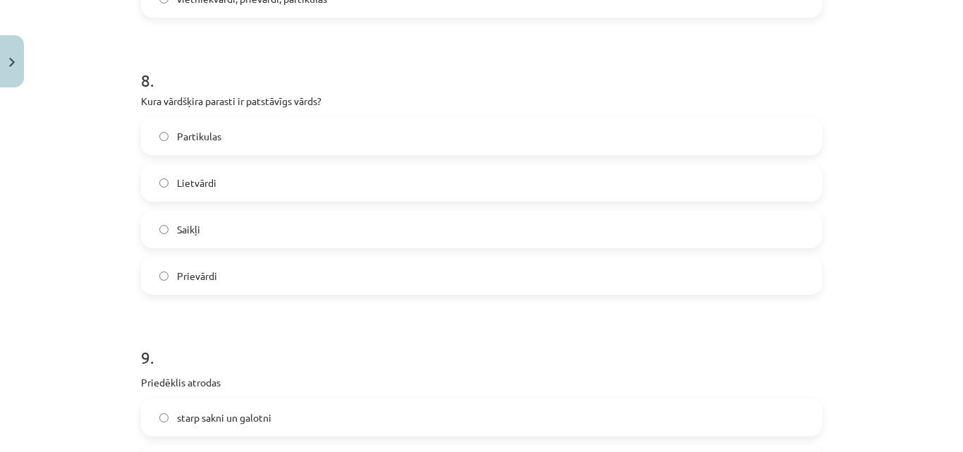
scroll to position [2044, 0]
click at [264, 187] on label "Lietvārdi" at bounding box center [481, 180] width 678 height 35
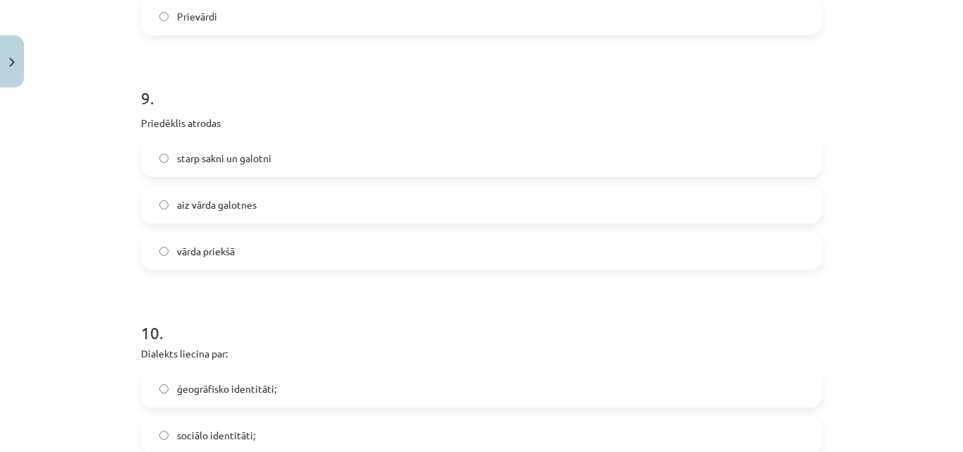
scroll to position [2325, 0]
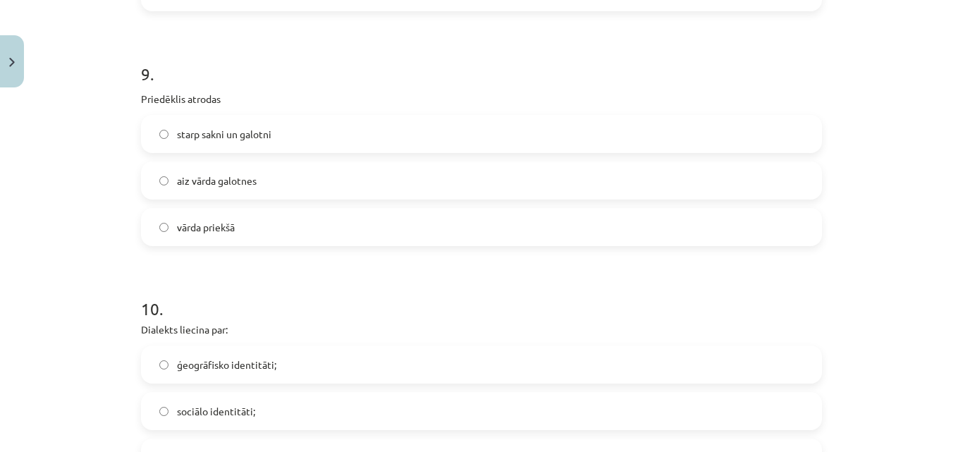
click at [218, 218] on label "vārda priekšā" at bounding box center [481, 226] width 678 height 35
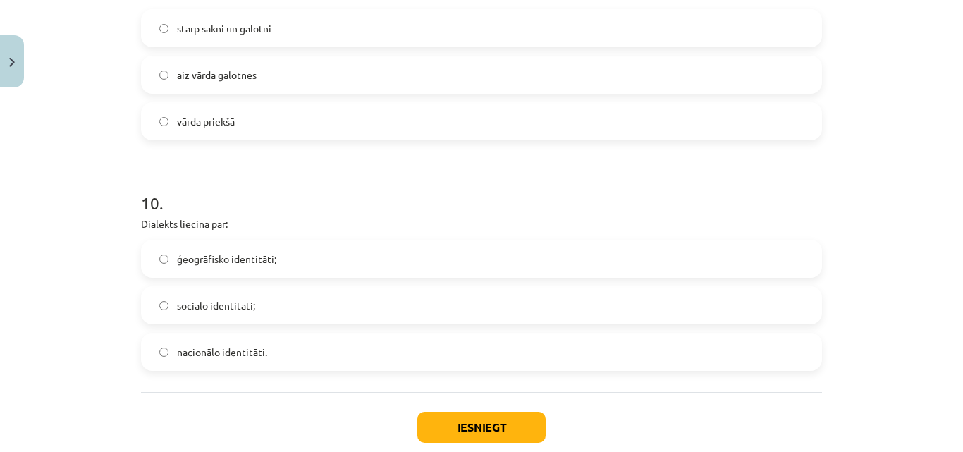
scroll to position [2466, 0]
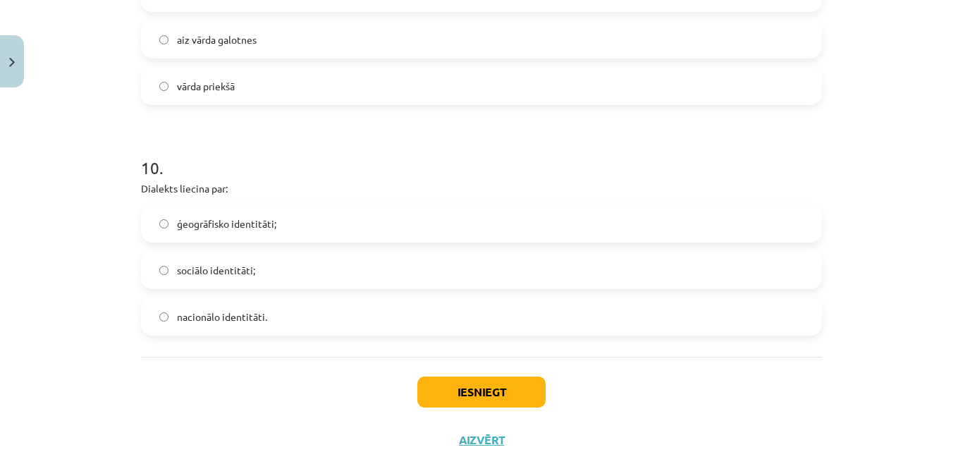
click at [262, 214] on label "ģeogrāfisko identitāti;" at bounding box center [481, 223] width 678 height 35
click at [437, 401] on button "Iesniegt" at bounding box center [481, 391] width 128 height 31
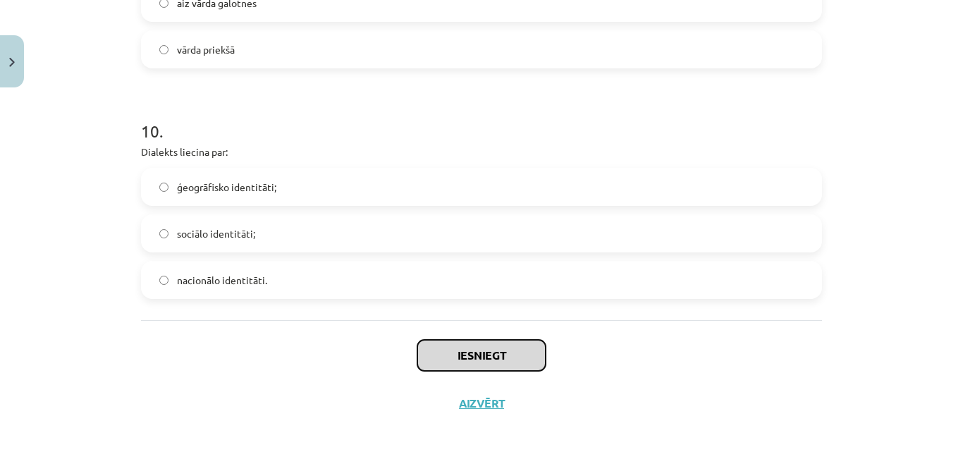
scroll to position [2514, 0]
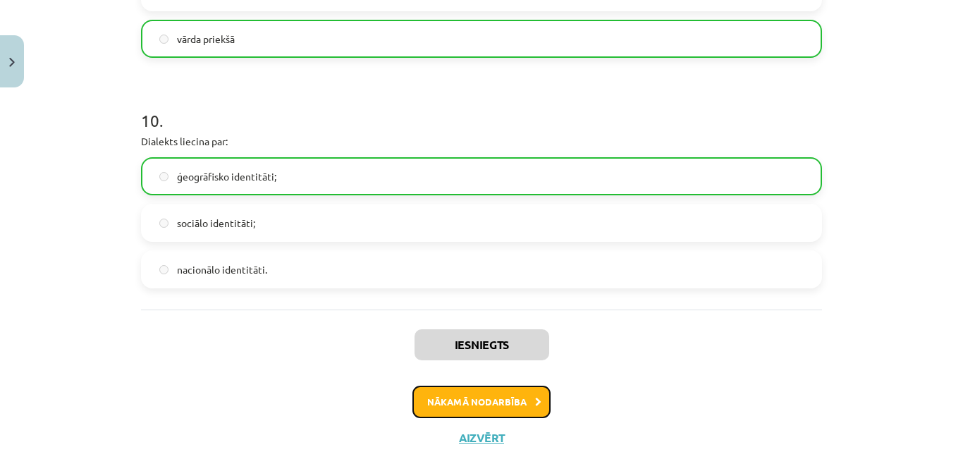
click at [507, 397] on button "Nākamā nodarbība" at bounding box center [481, 401] width 138 height 32
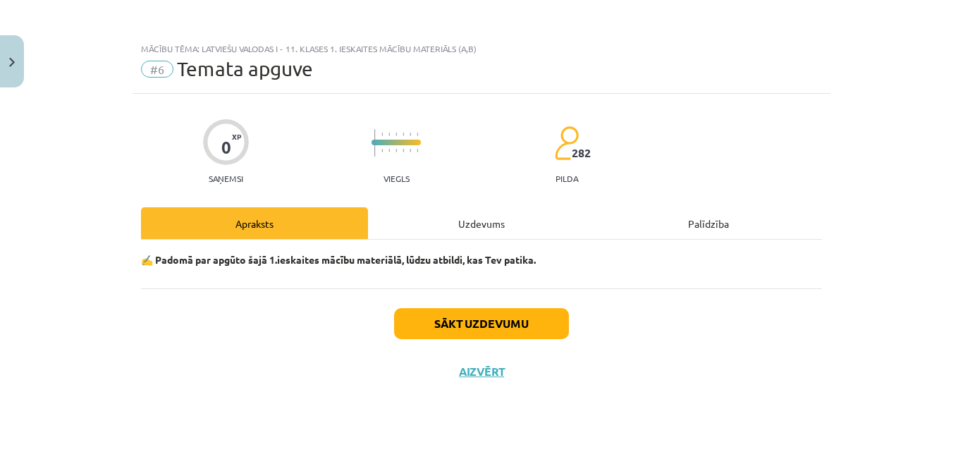
scroll to position [0, 0]
click at [493, 324] on button "Sākt uzdevumu" at bounding box center [481, 323] width 175 height 31
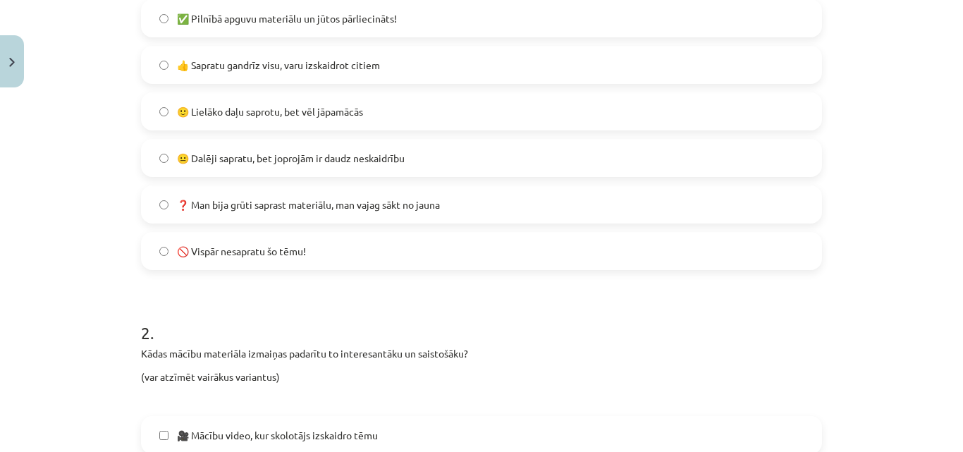
scroll to position [282, 0]
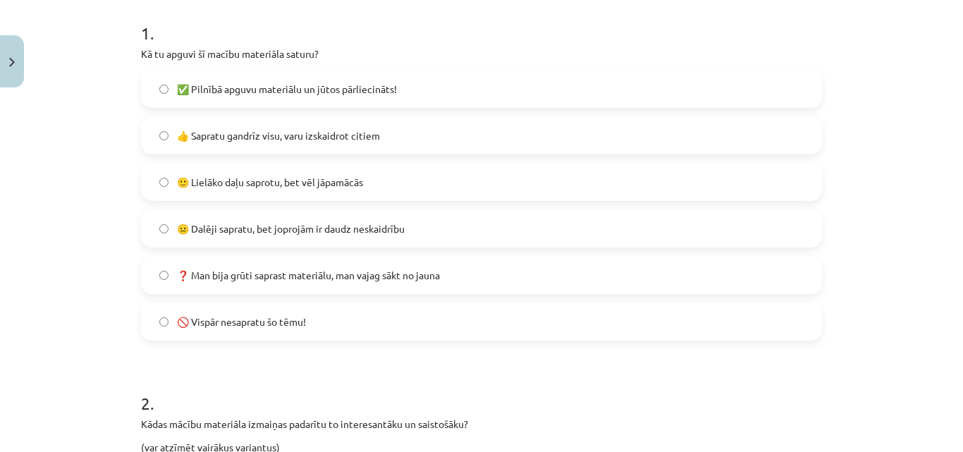
click at [365, 192] on label "🙂 Lielāko daļu saprotu, bet vēl jāpamācās" at bounding box center [481, 181] width 678 height 35
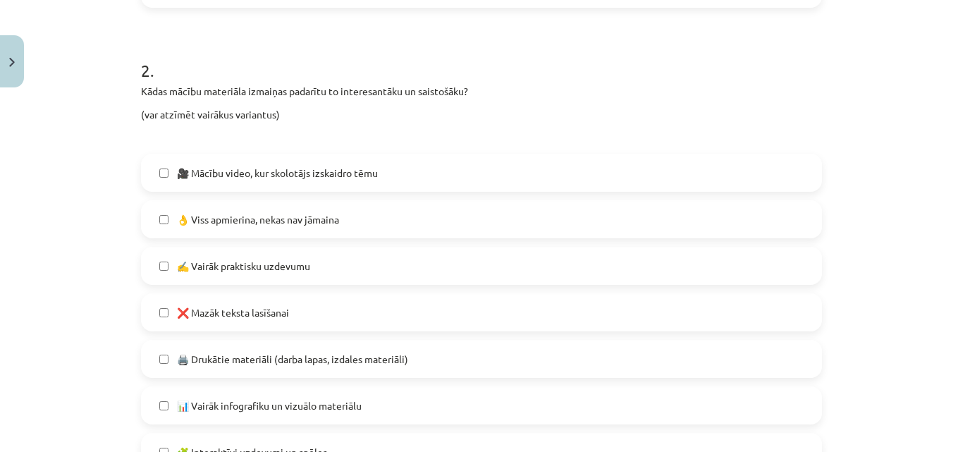
scroll to position [634, 0]
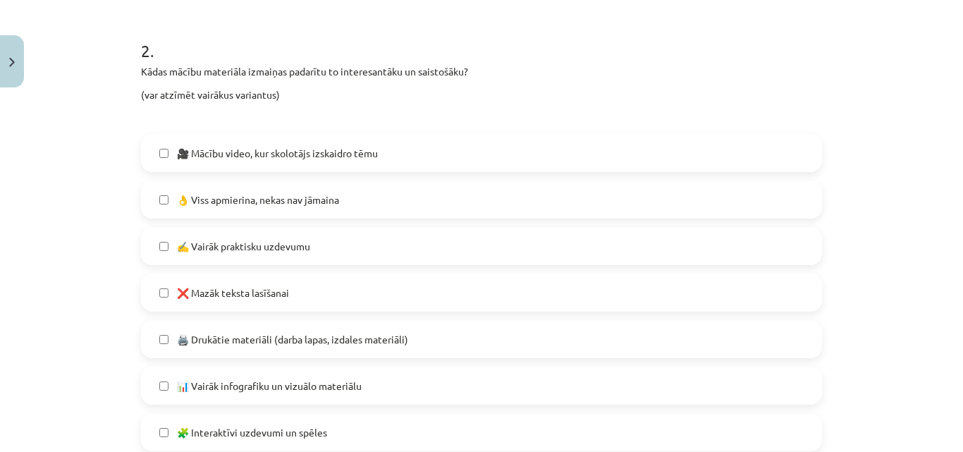
click at [347, 251] on label "✍️ Vairāk praktisku uzdevumu" at bounding box center [481, 245] width 678 height 35
click at [363, 220] on div "🎥 Mācību video, kur skolotājs izskaidro tēmu 👌 Viss apmierina, nekas nav jāmain…" at bounding box center [481, 362] width 681 height 457
click at [359, 208] on label "👌 Viss apmierina, nekas nav jāmaina" at bounding box center [481, 199] width 678 height 35
click at [338, 237] on label "✍️ Vairāk praktisku uzdevumu" at bounding box center [481, 245] width 678 height 35
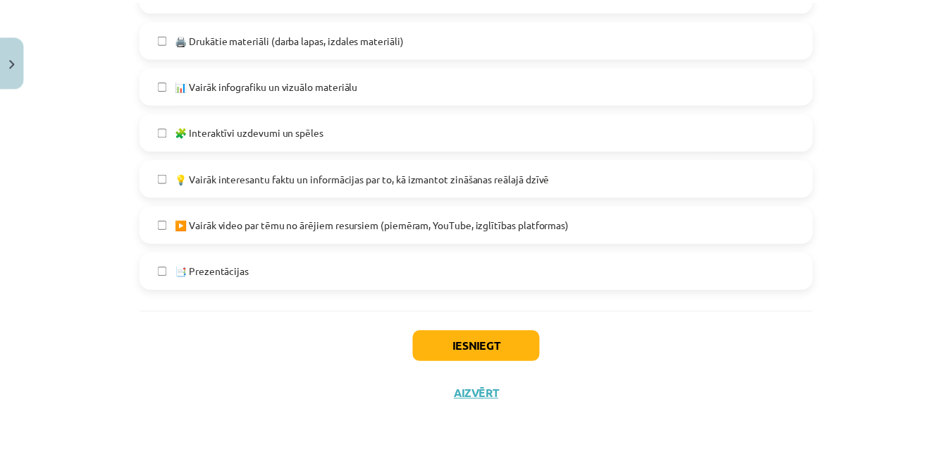
scroll to position [936, 0]
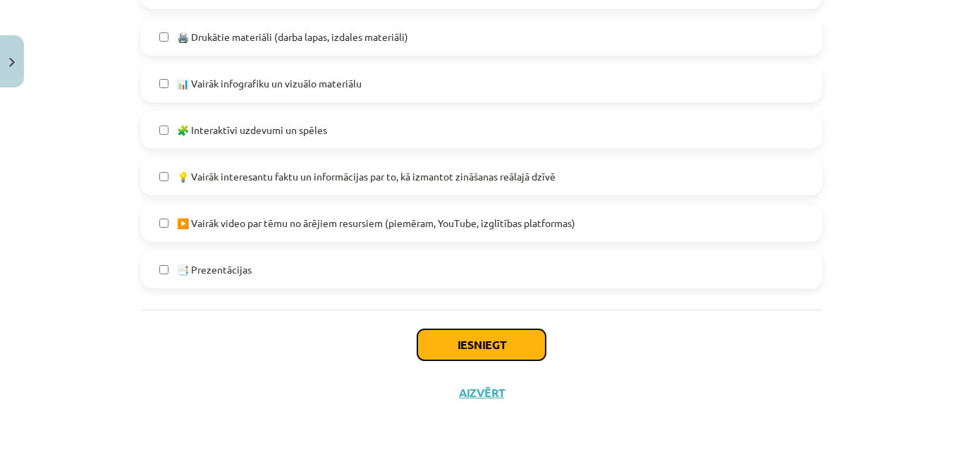
click at [450, 340] on button "Iesniegt" at bounding box center [481, 344] width 128 height 31
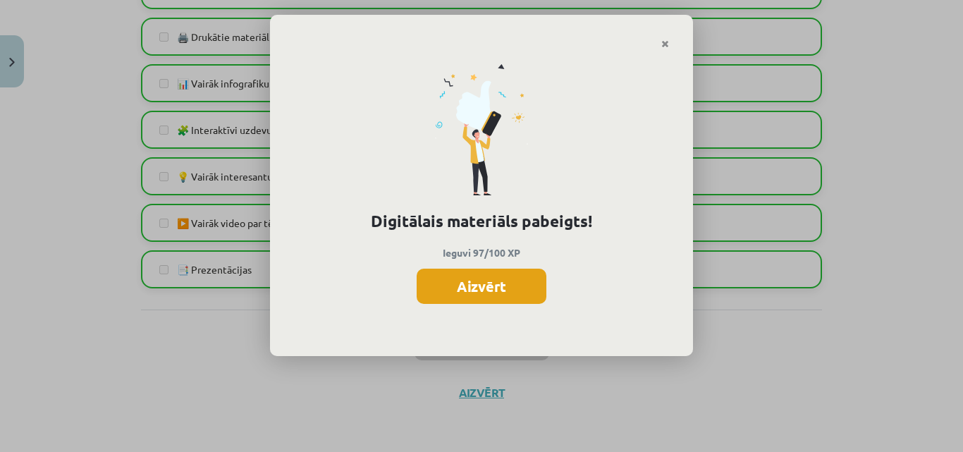
click at [505, 297] on button "Aizvērt" at bounding box center [481, 285] width 130 height 35
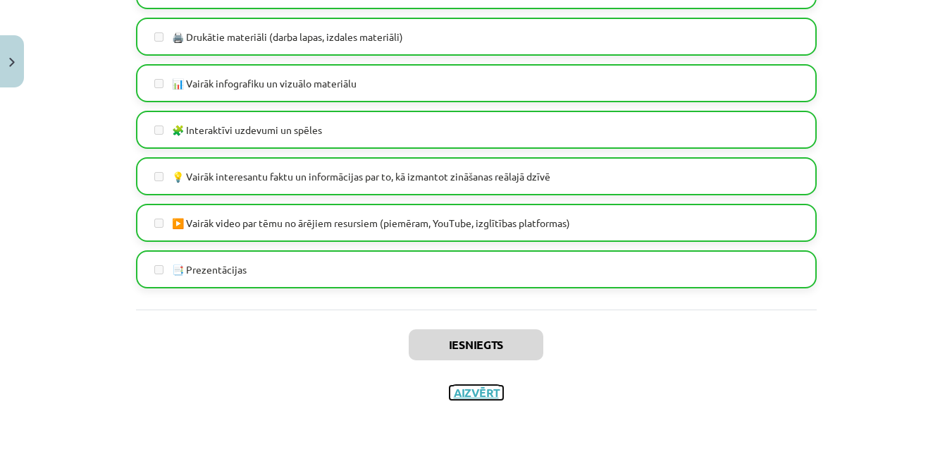
click at [479, 391] on button "Aizvērt" at bounding box center [477, 392] width 54 height 14
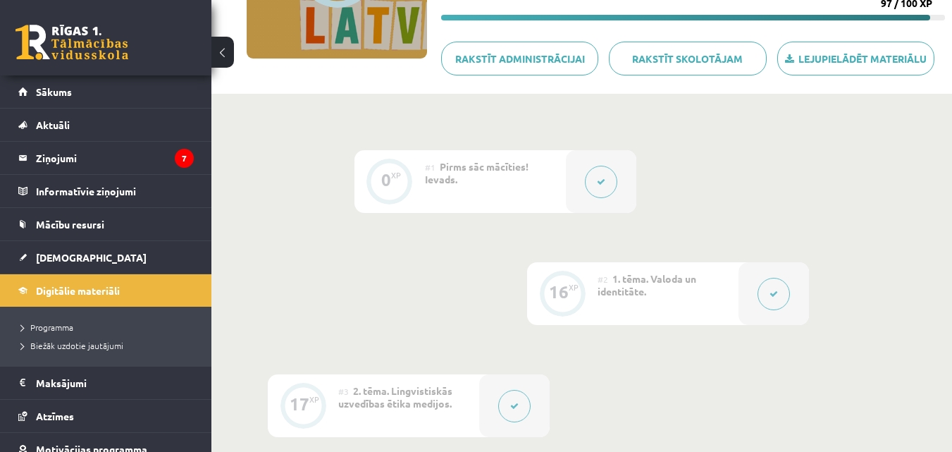
scroll to position [27, 0]
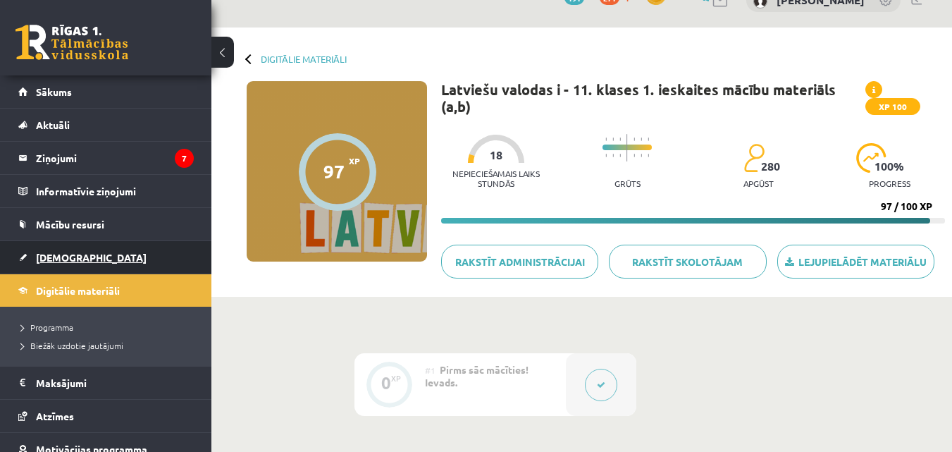
click at [147, 261] on link "[DEMOGRAPHIC_DATA]" at bounding box center [105, 257] width 175 height 32
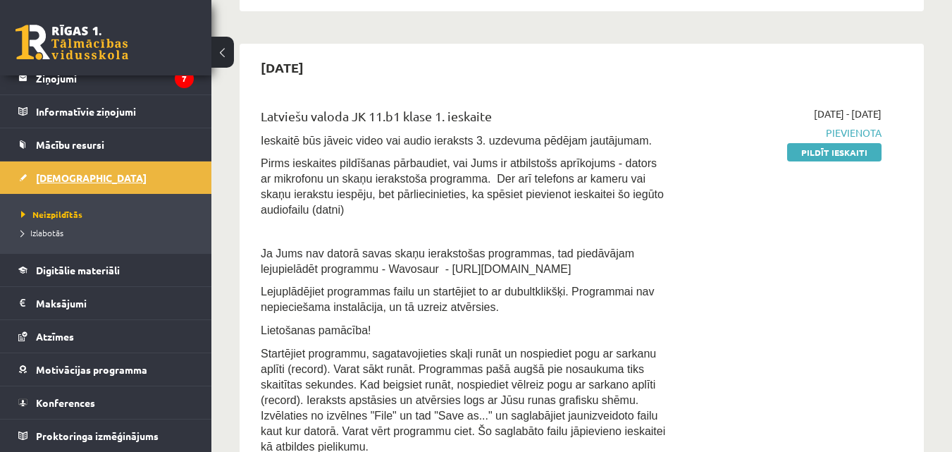
scroll to position [310, 0]
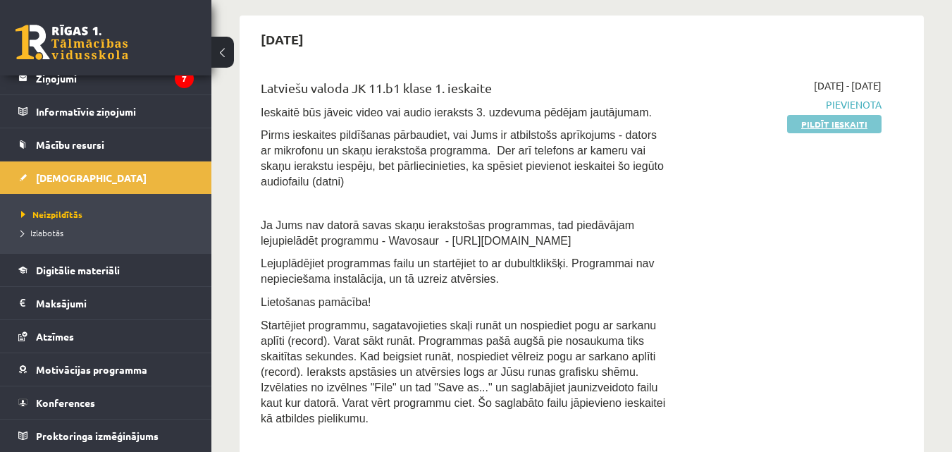
click at [822, 129] on link "Pildīt ieskaiti" at bounding box center [834, 124] width 94 height 18
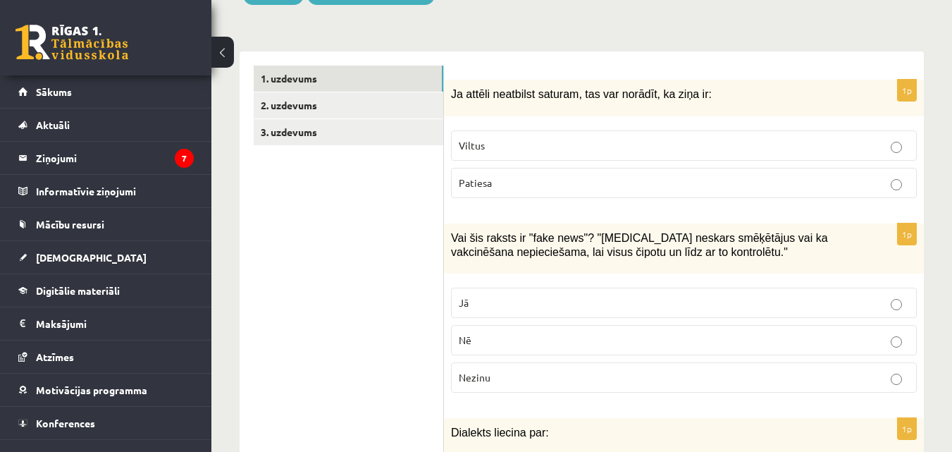
scroll to position [451, 0]
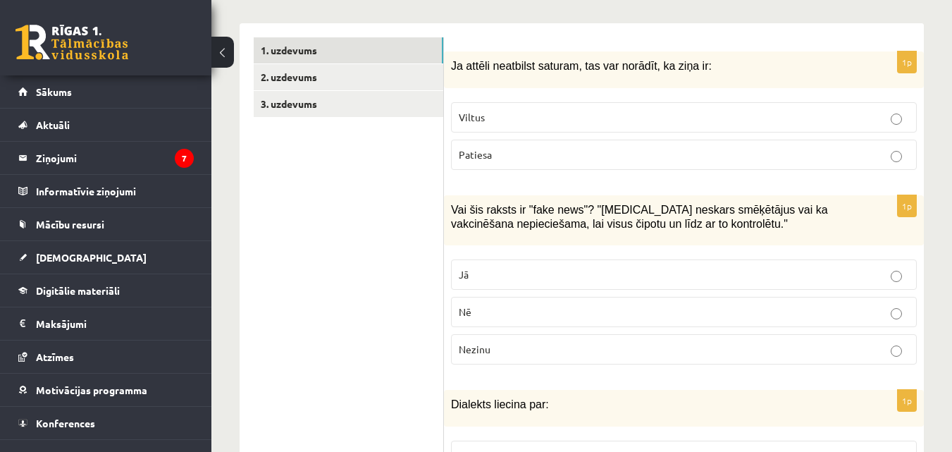
click at [553, 110] on p "Viltus" at bounding box center [684, 117] width 450 height 15
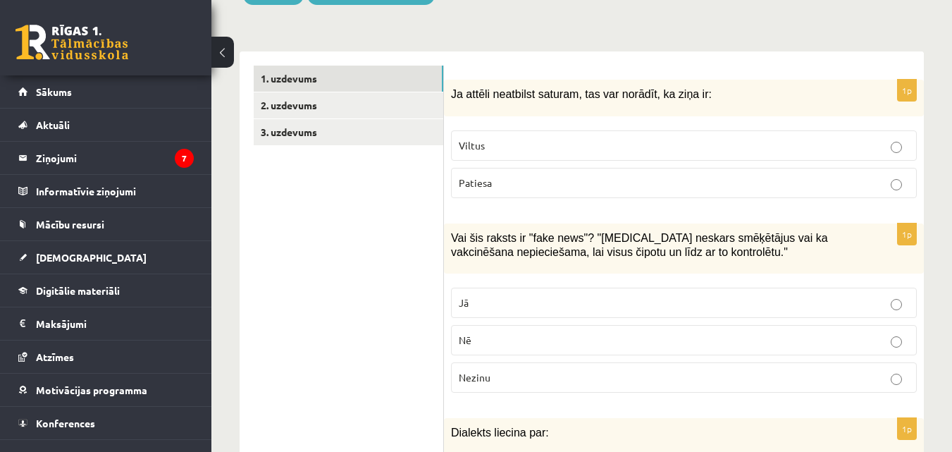
scroll to position [493, 0]
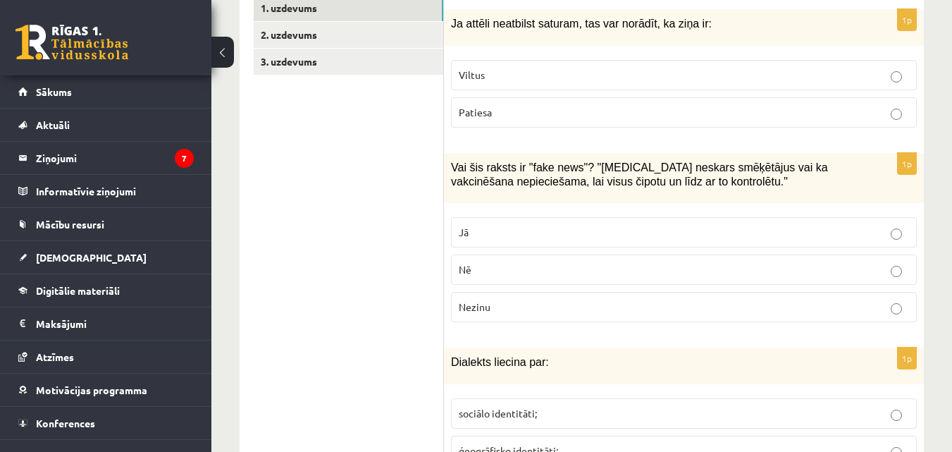
click at [573, 292] on label "Nezinu" at bounding box center [684, 307] width 466 height 30
click at [490, 262] on p "Nē" at bounding box center [684, 269] width 450 height 15
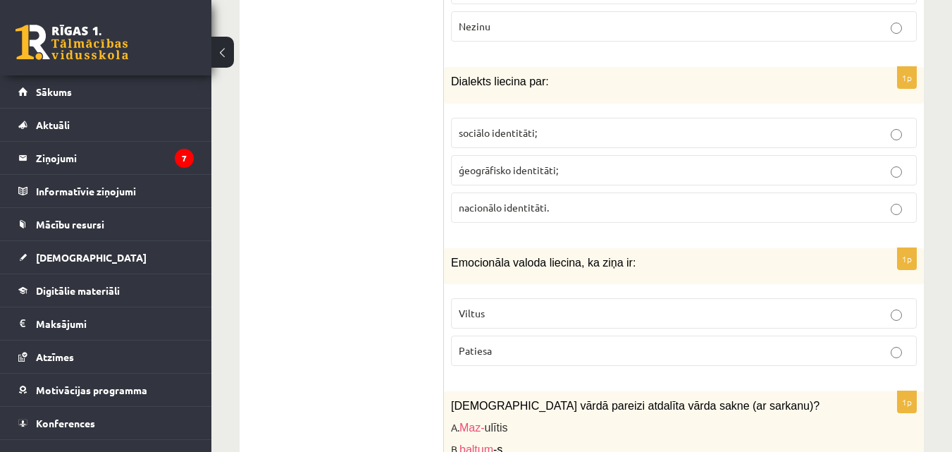
scroll to position [775, 0]
click at [575, 154] on label "ģeogrāfisko identitāti;" at bounding box center [684, 169] width 466 height 30
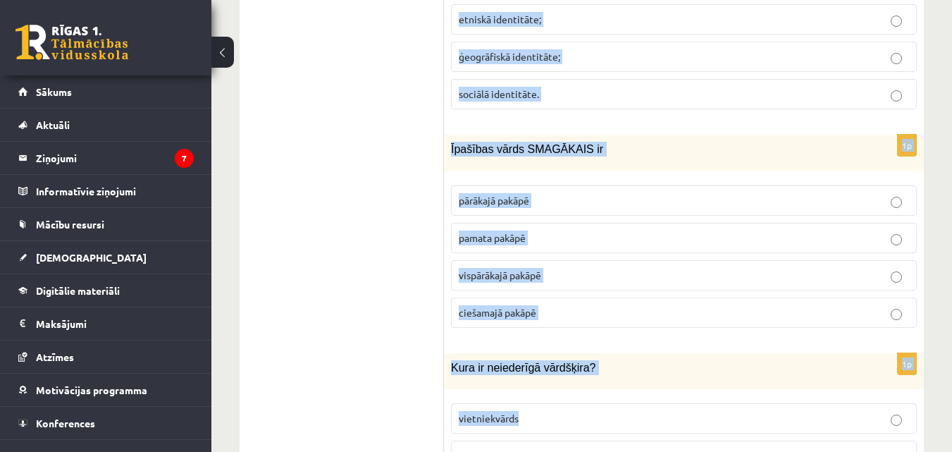
scroll to position [6877, 0]
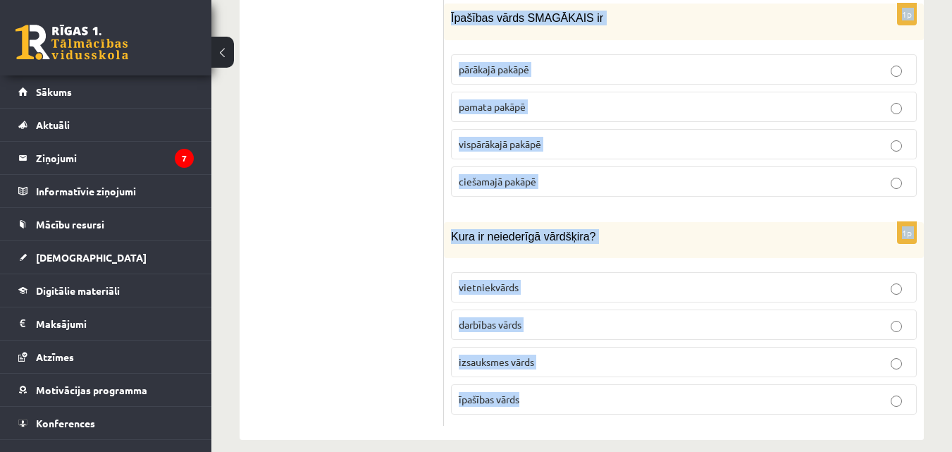
drag, startPoint x: 445, startPoint y: 73, endPoint x: 620, endPoint y: 381, distance: 354.1
click at [444, 326] on div "1p Kura ir neiederīgā vārdšķira? vietniekvārds darbības vārds izsauksmes vārds …" at bounding box center [684, 324] width 480 height 204
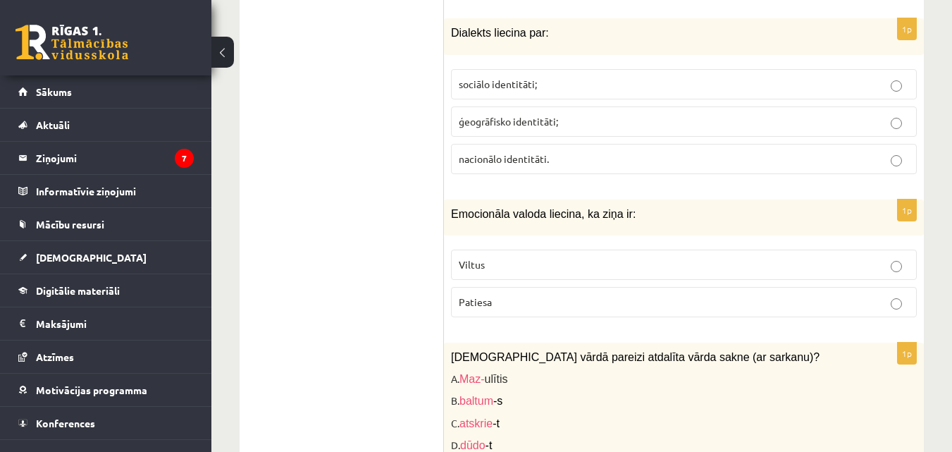
scroll to position [817, 0]
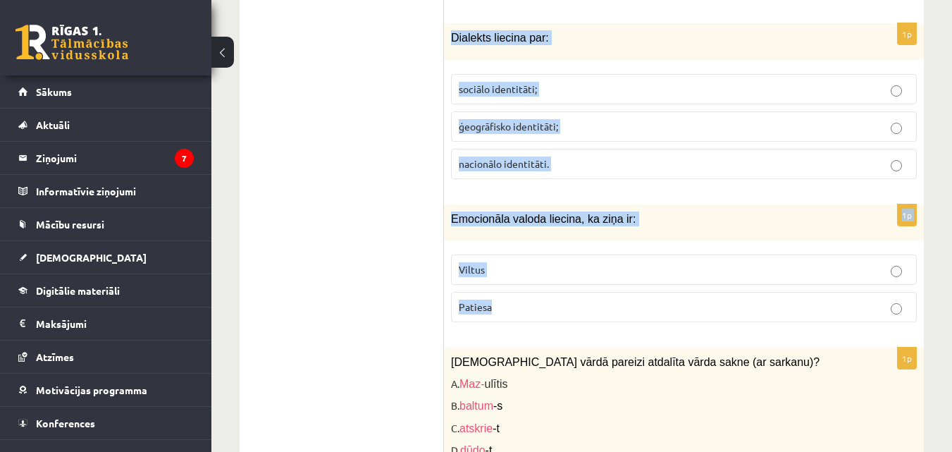
drag, startPoint x: 452, startPoint y: 13, endPoint x: 617, endPoint y: 283, distance: 316.9
click at [710, 302] on label "Patiesa" at bounding box center [684, 307] width 466 height 30
drag, startPoint x: 448, startPoint y: 12, endPoint x: 588, endPoint y: 314, distance: 333.2
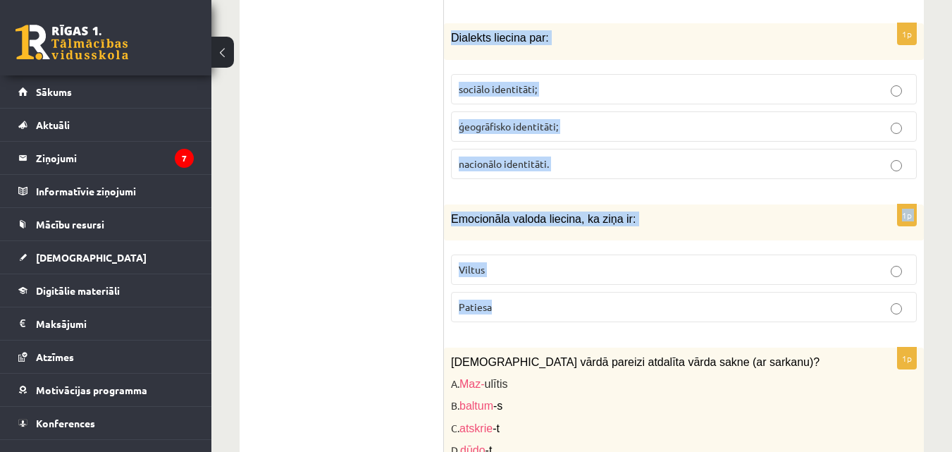
copy form "Dialekts liecina par: sociālo identitāti; ģeogrāfisko identitāti; nacionālo ide…"
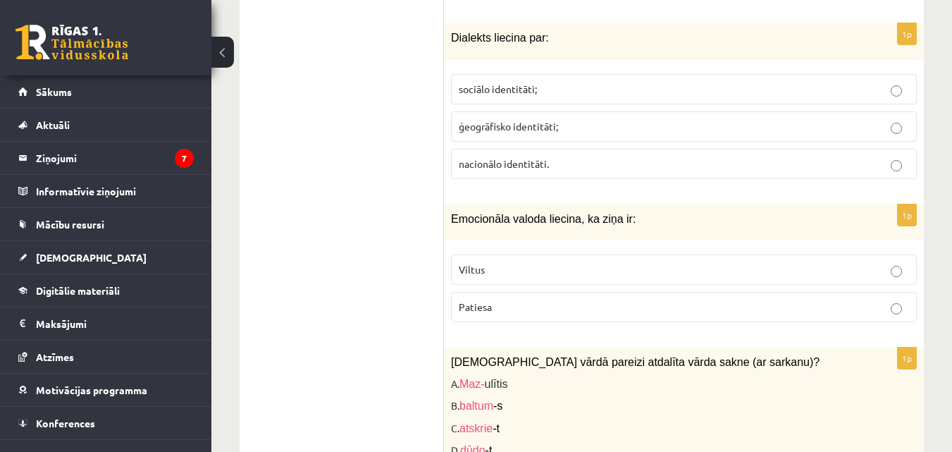
click at [491, 262] on p "Viltus" at bounding box center [684, 269] width 450 height 15
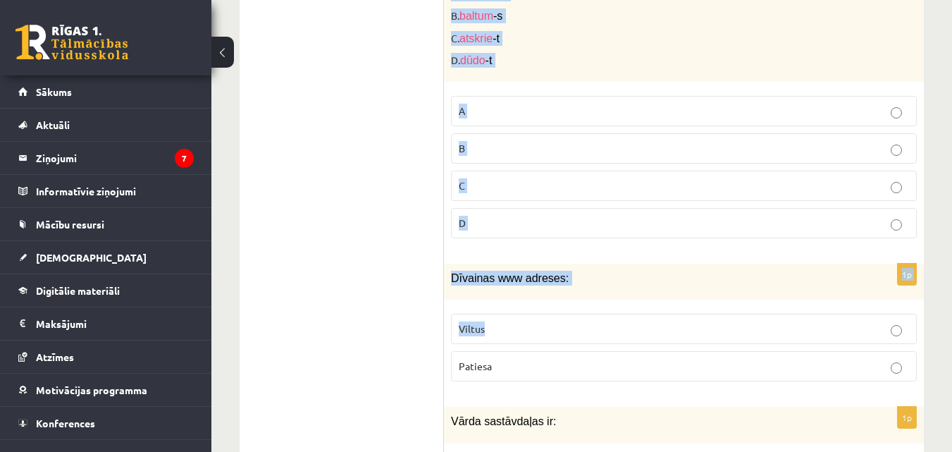
scroll to position [1240, 0]
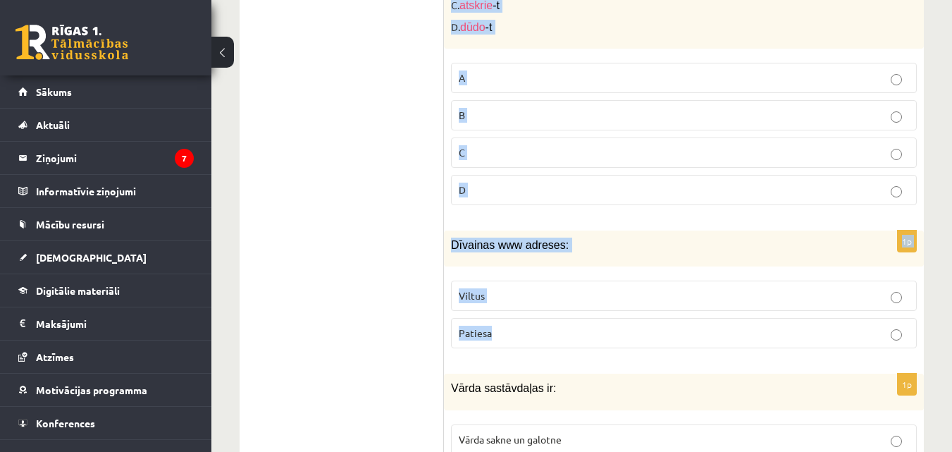
drag, startPoint x: 450, startPoint y: 53, endPoint x: 594, endPoint y: 302, distance: 287.3
copy form "Kurā vārdā pareizi atdalīta vārda sakne (ar sarkanu)? A. Maz- ulītis B. baltum …"
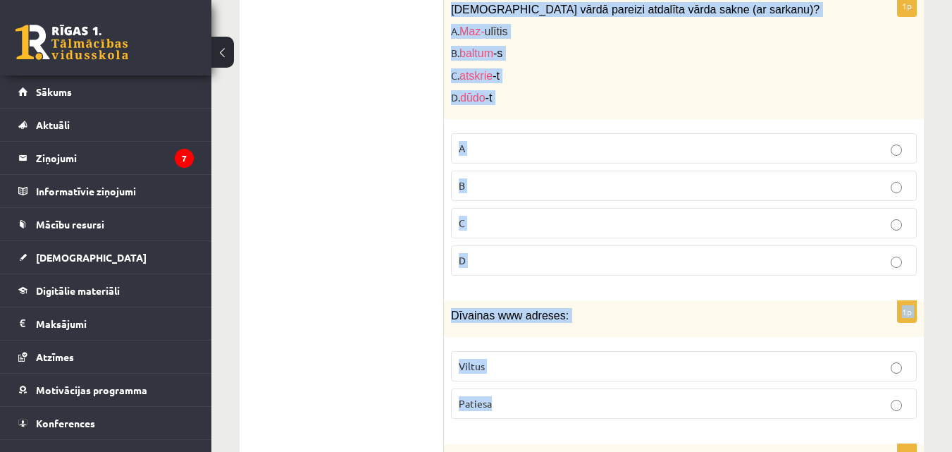
scroll to position [1099, 0]
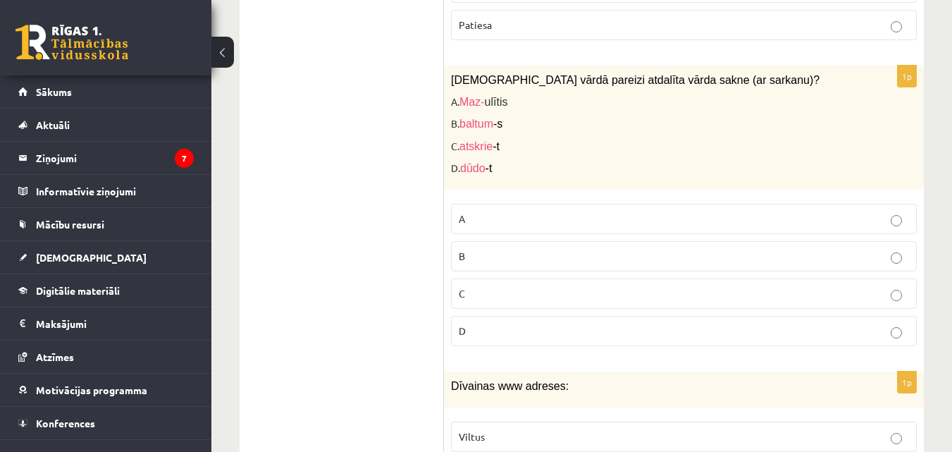
drag, startPoint x: 328, startPoint y: 126, endPoint x: 295, endPoint y: 11, distance: 119.5
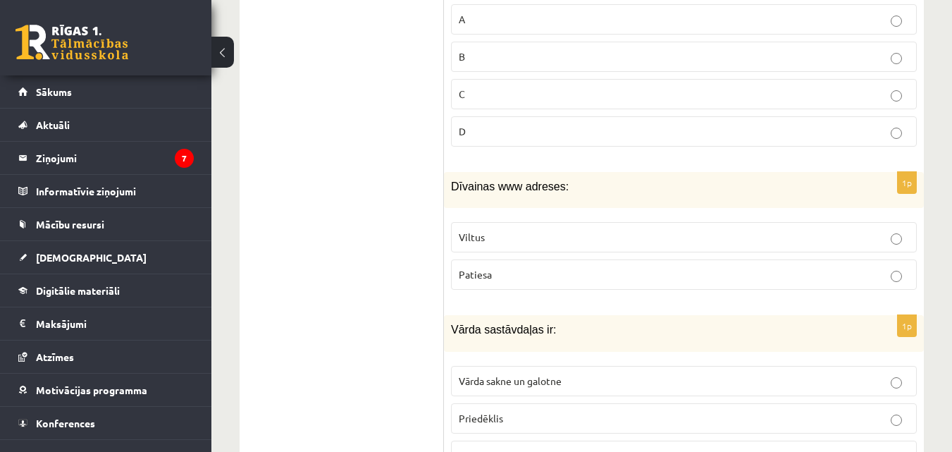
scroll to position [1311, 0]
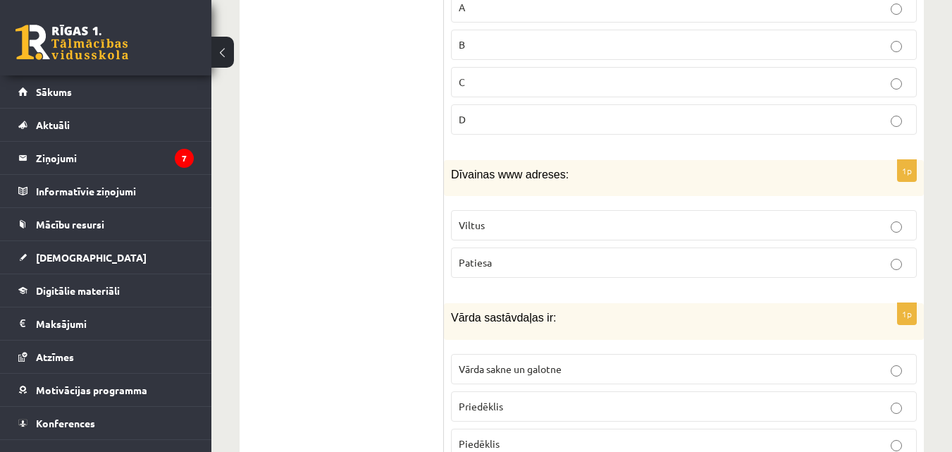
click at [611, 222] on label "Viltus" at bounding box center [684, 225] width 466 height 30
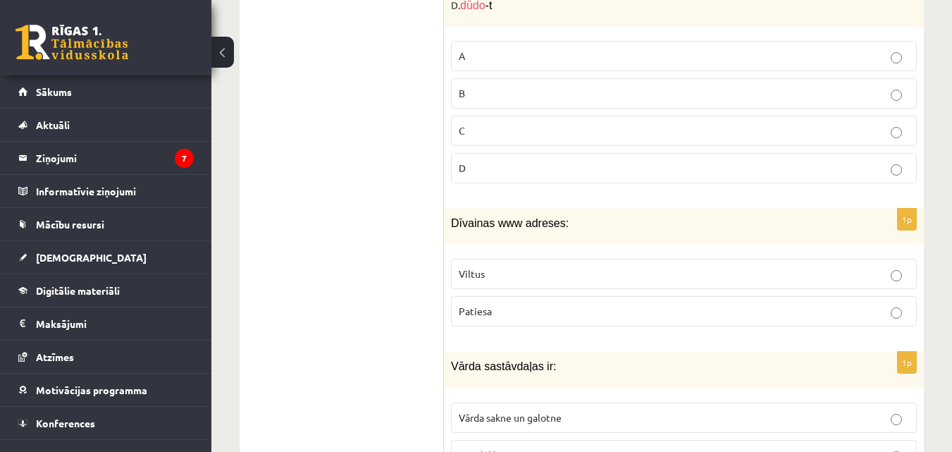
scroll to position [1170, 0]
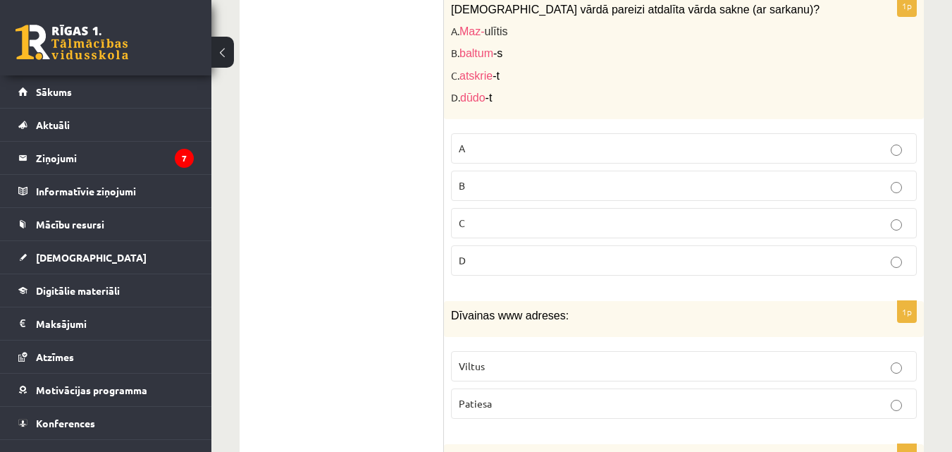
drag, startPoint x: 476, startPoint y: 246, endPoint x: 477, endPoint y: 254, distance: 8.5
click at [477, 254] on label "D" at bounding box center [684, 260] width 466 height 30
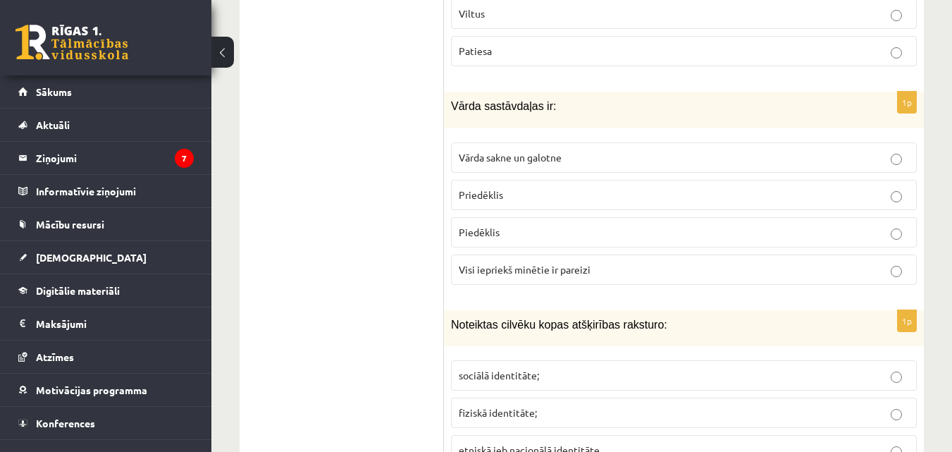
scroll to position [1593, 0]
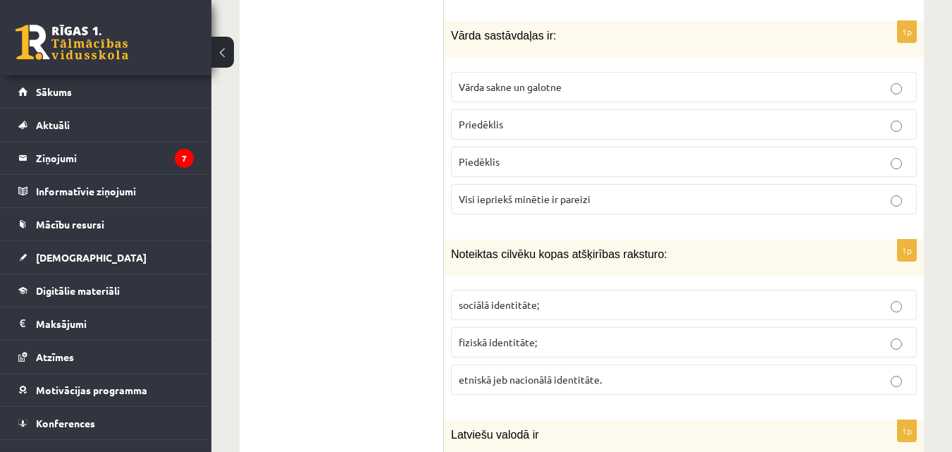
click at [576, 297] on p "sociālā identitāte;" at bounding box center [684, 304] width 450 height 15
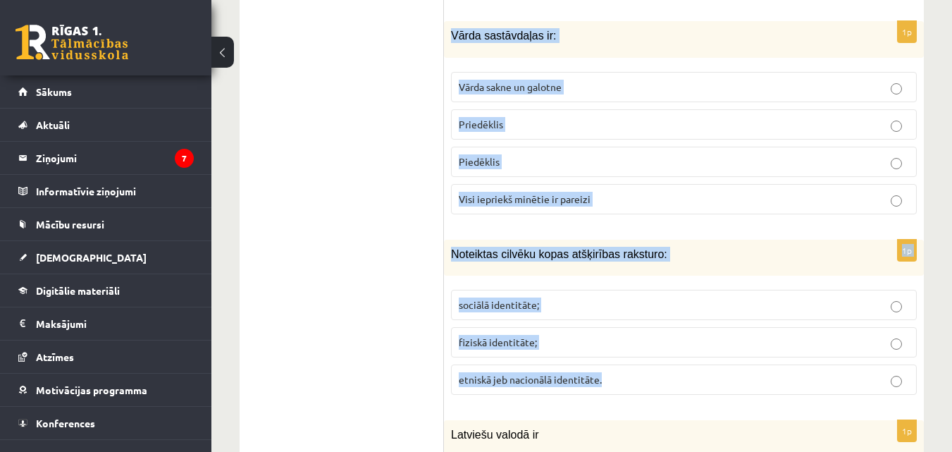
drag, startPoint x: 452, startPoint y: 26, endPoint x: 685, endPoint y: 361, distance: 407.6
copy form "Vārda sastāvdaļas ir: Vārda sakne un galotne Priedēklis Piedēklis Visi iepriekš…"
click at [688, 372] on p "etniskā jeb nacionālā identitāte." at bounding box center [684, 379] width 450 height 15
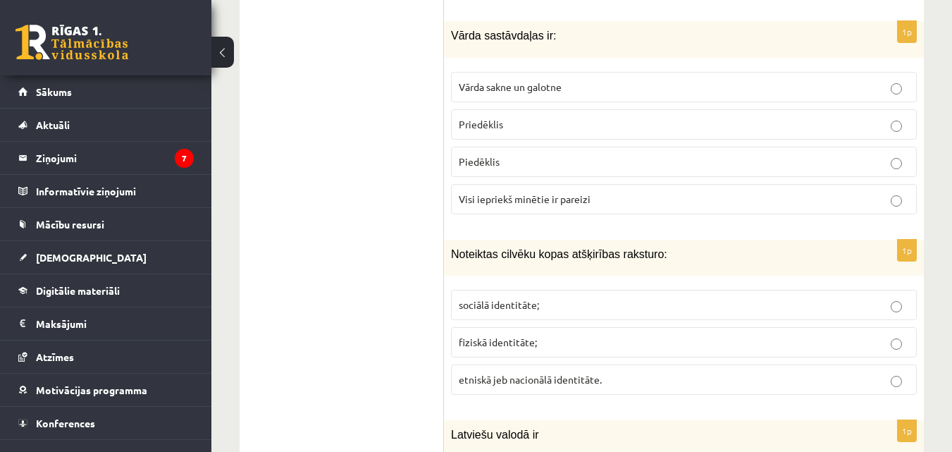
click at [538, 192] on p "Visi iepriekš minētie ir pareizi" at bounding box center [684, 199] width 450 height 15
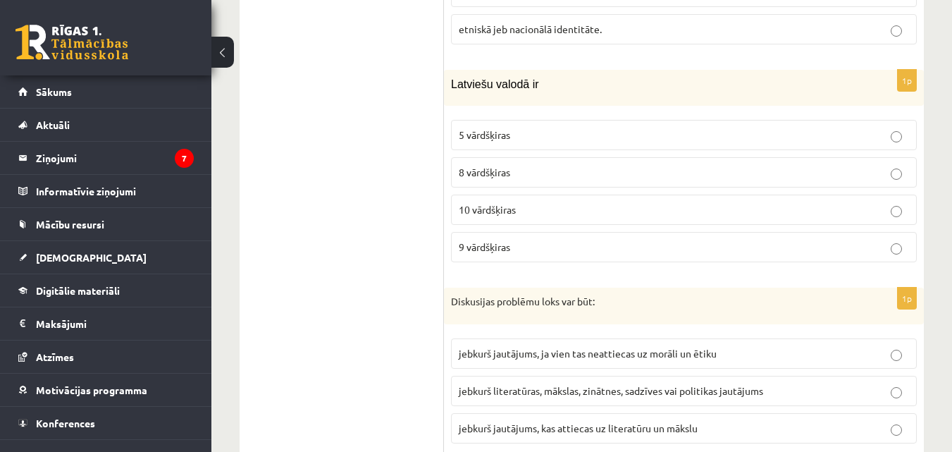
scroll to position [1955, 0]
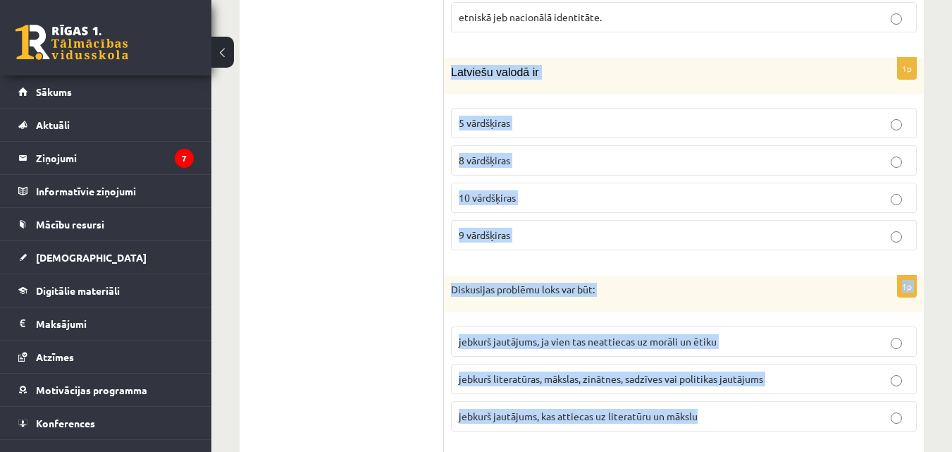
drag, startPoint x: 451, startPoint y: 56, endPoint x: 837, endPoint y: 379, distance: 503.7
copy form "Latviešu valodā ir 5 vārdšķiras 8 vārdšķiras 10 vārdšķiras 9 vārdšķiras 1p Disk…"
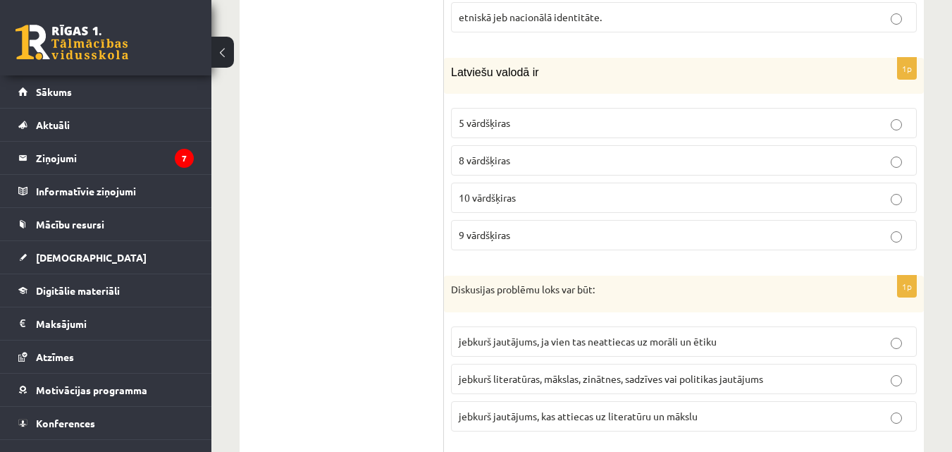
drag, startPoint x: 390, startPoint y: 283, endPoint x: 390, endPoint y: 257, distance: 26.1
drag, startPoint x: 527, startPoint y: 185, endPoint x: 502, endPoint y: 183, distance: 25.5
click at [528, 190] on p "10 vārdšķiras" at bounding box center [684, 197] width 450 height 15
click at [602, 372] on label "jebkurš literatūras, mākslas, zinātnes, sadzīves vai politikas jautājums" at bounding box center [684, 379] width 466 height 30
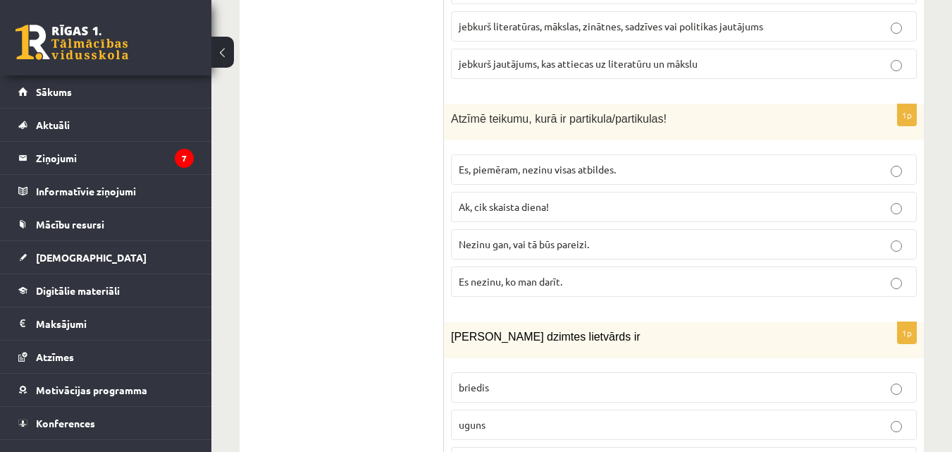
scroll to position [2378, 0]
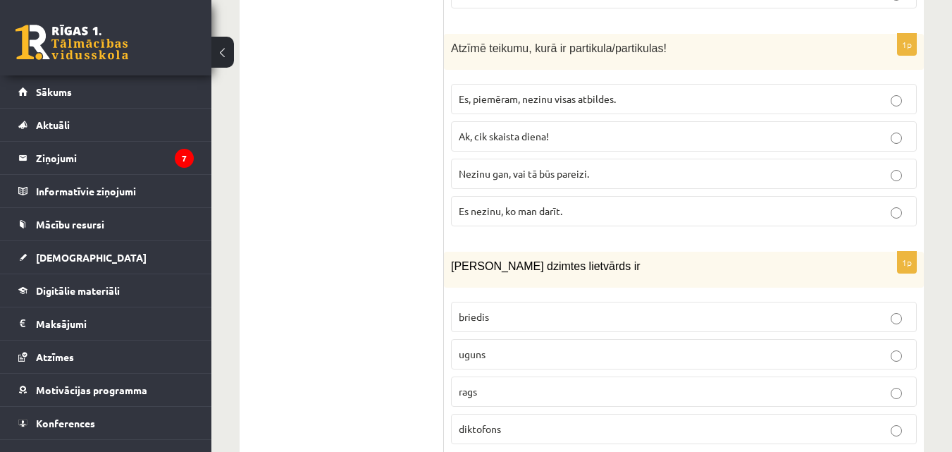
click at [742, 166] on p "Nezinu gan, vai tā būs pareizi." at bounding box center [684, 173] width 450 height 15
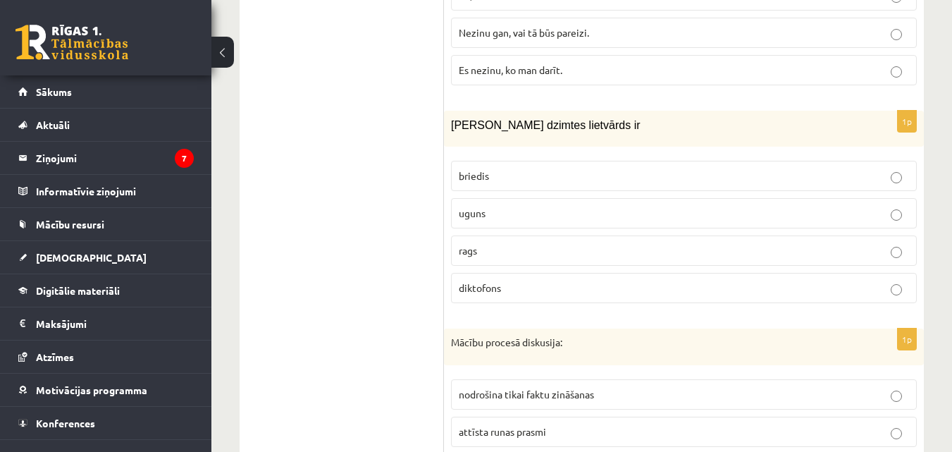
scroll to position [2589, 0]
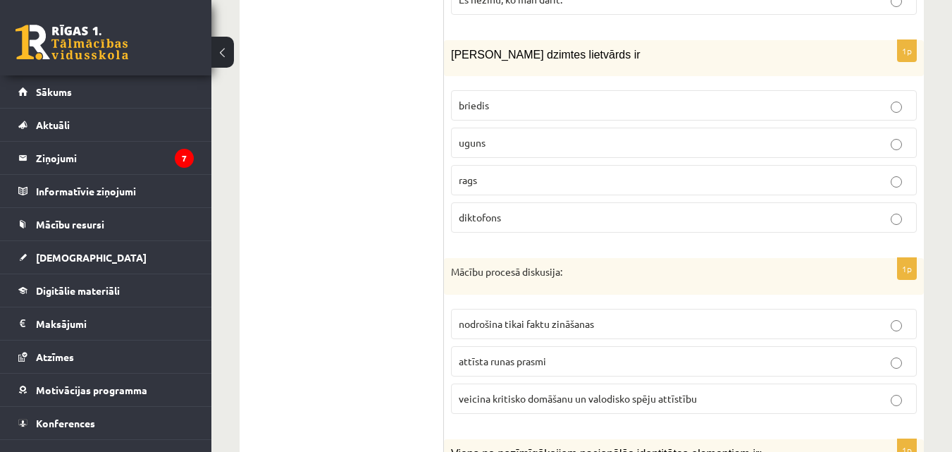
click at [549, 135] on p "uguns" at bounding box center [684, 142] width 450 height 15
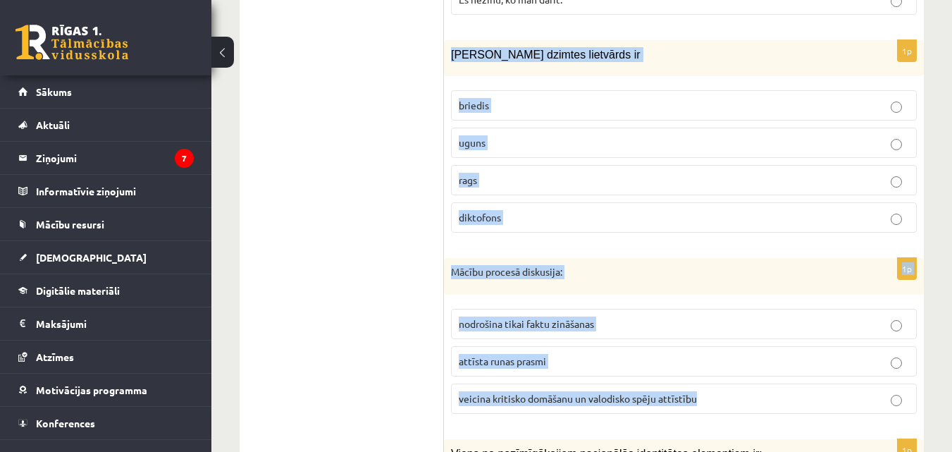
drag, startPoint x: 445, startPoint y: 29, endPoint x: 750, endPoint y: 369, distance: 456.6
copy form "Sieviešu dzimtes lietvārds ir briedis uguns rags diktofons 1p Mācību procesā di…"
click at [552, 135] on p "uguns" at bounding box center [684, 142] width 450 height 15
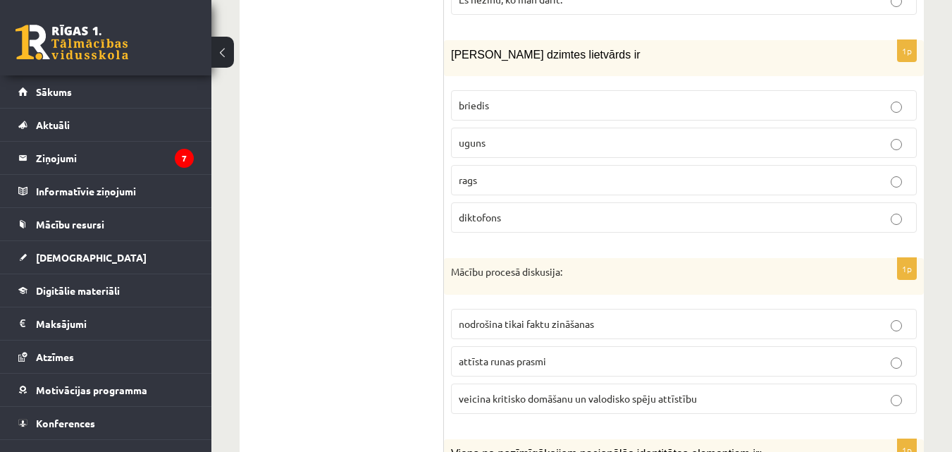
click at [519, 383] on label "veicina kritisko domāšanu un valodisko spēju attīstību" at bounding box center [684, 398] width 466 height 30
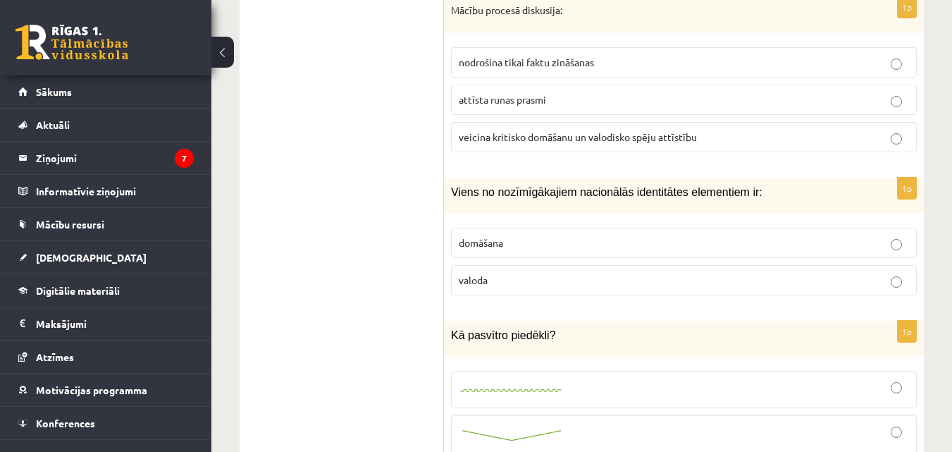
scroll to position [2871, 0]
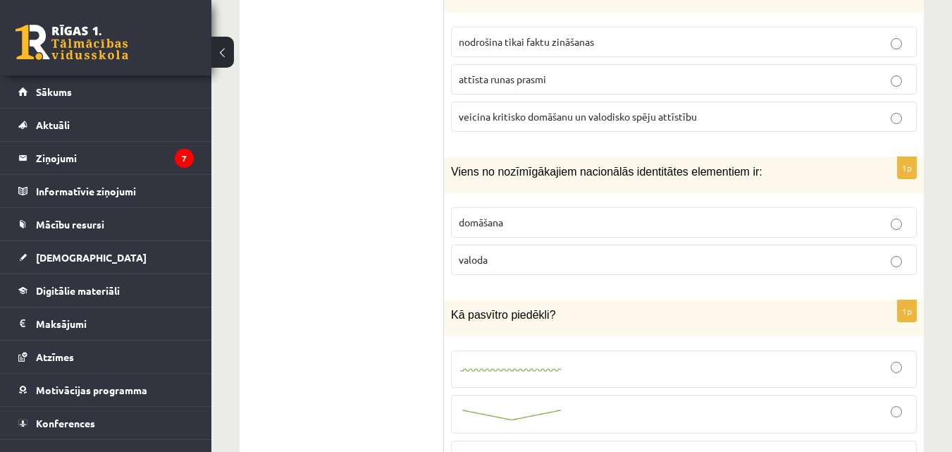
click at [598, 252] on p "valoda" at bounding box center [684, 259] width 450 height 15
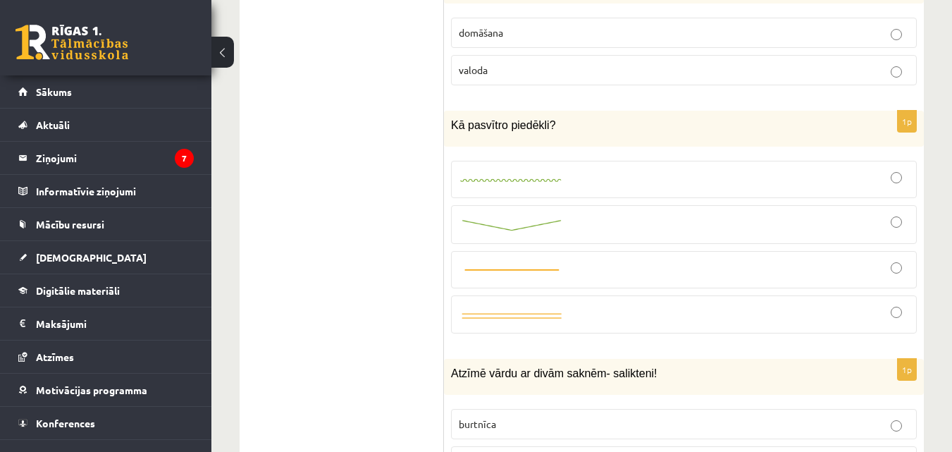
scroll to position [3082, 0]
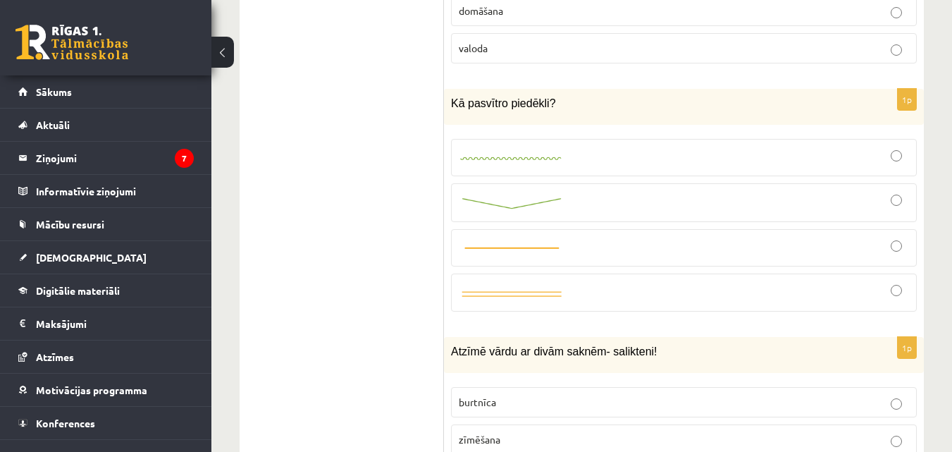
click at [517, 196] on img at bounding box center [512, 203] width 106 height 15
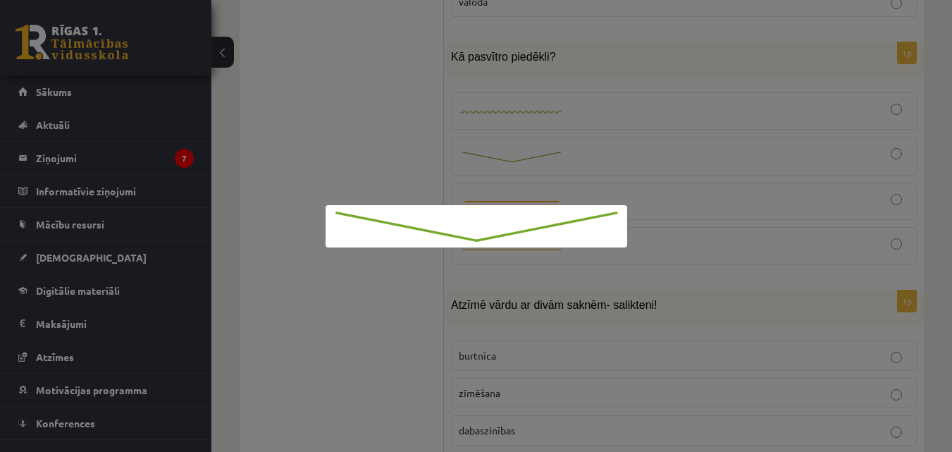
scroll to position [3153, 0]
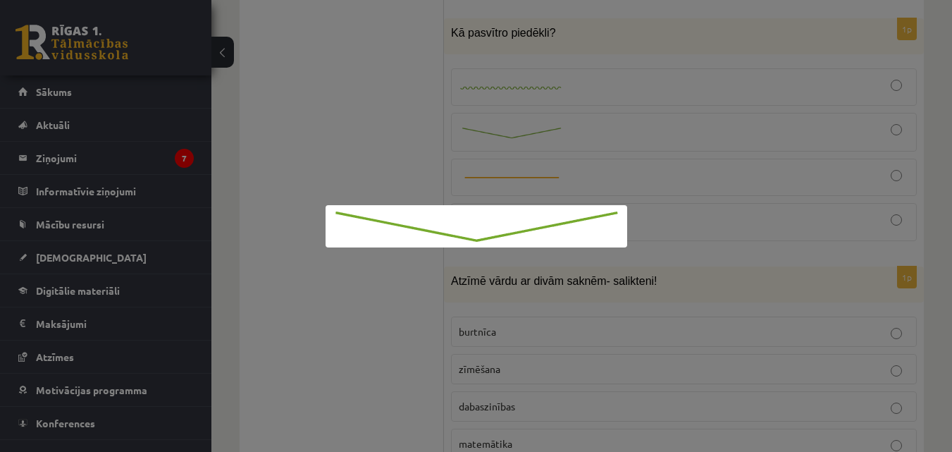
drag, startPoint x: 307, startPoint y: 135, endPoint x: 456, endPoint y: 139, distance: 148.7
click at [307, 135] on div at bounding box center [476, 226] width 952 height 452
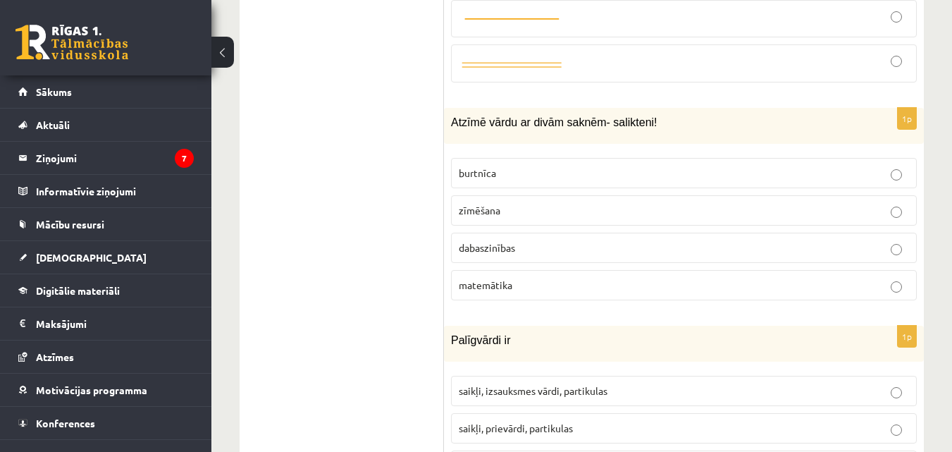
scroll to position [3364, 0]
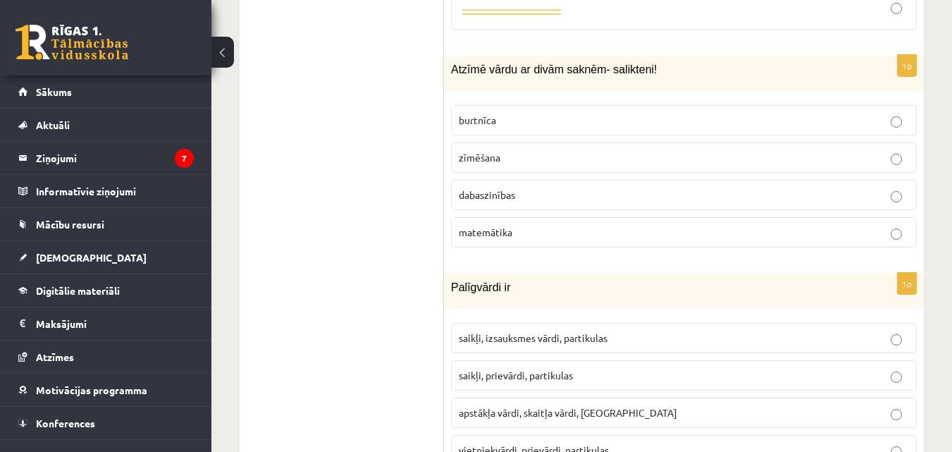
click at [602, 187] on p "dabaszinības" at bounding box center [684, 194] width 450 height 15
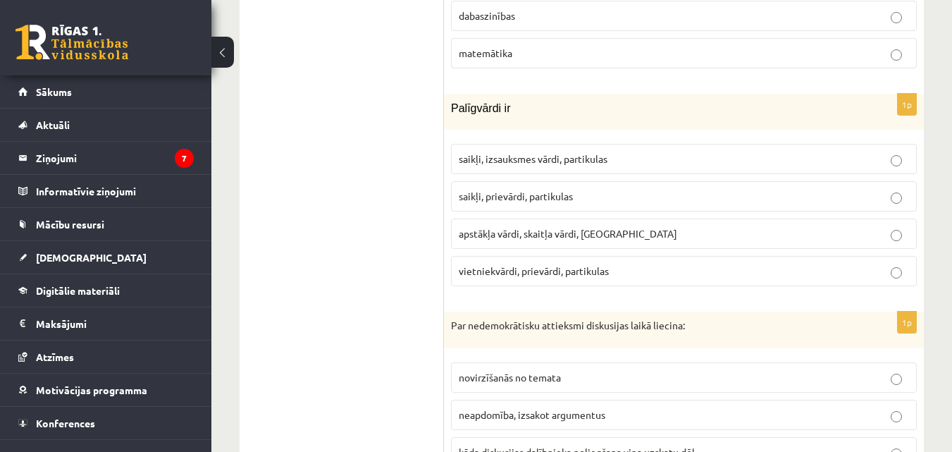
scroll to position [3575, 0]
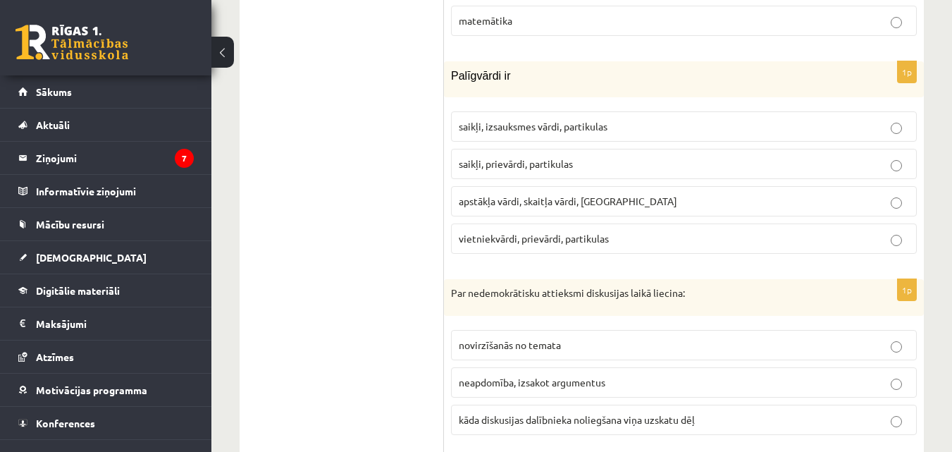
click at [593, 156] on p "saikļi, prievārdi, partikulas" at bounding box center [684, 163] width 450 height 15
click at [563, 232] on span "vietniekvārdi, prievārdi, partikulas" at bounding box center [534, 238] width 150 height 13
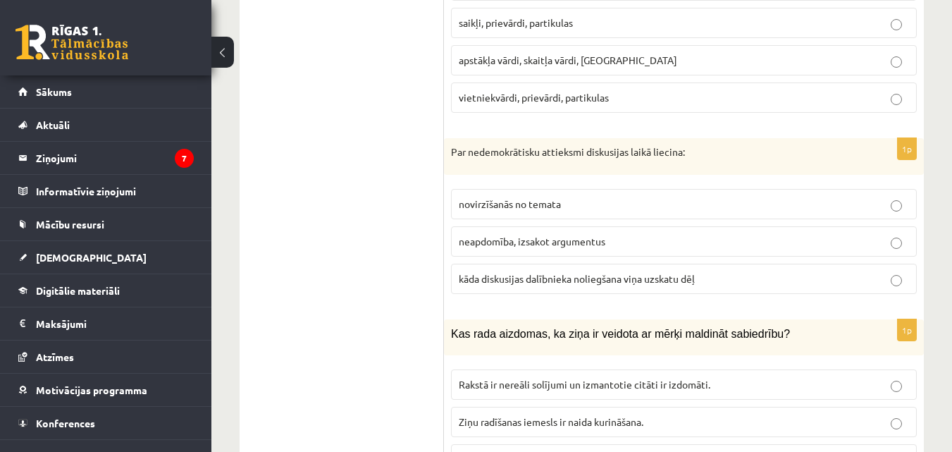
scroll to position [3787, 0]
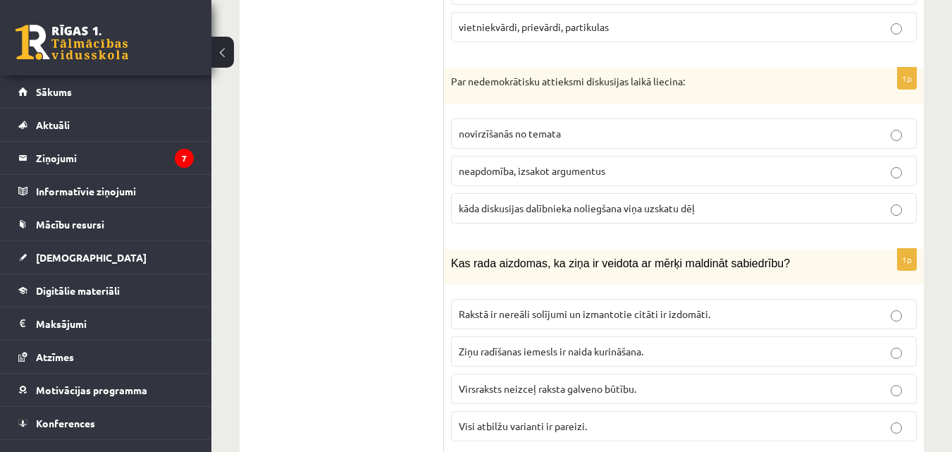
click at [558, 163] on label "neapdomība, izsakot argumentus" at bounding box center [684, 171] width 466 height 30
click at [552, 193] on label "kāda diskusijas dalībnieka noliegšana viņa uzskatu dēļ" at bounding box center [684, 208] width 466 height 30
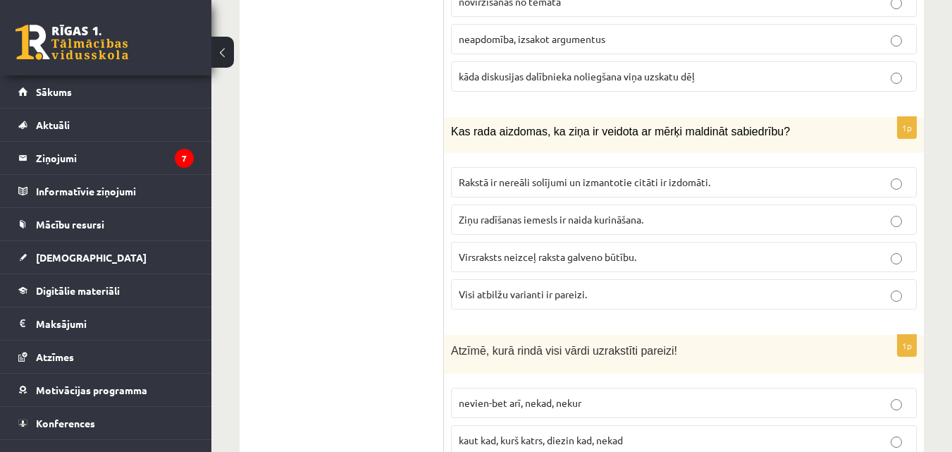
scroll to position [3998, 0]
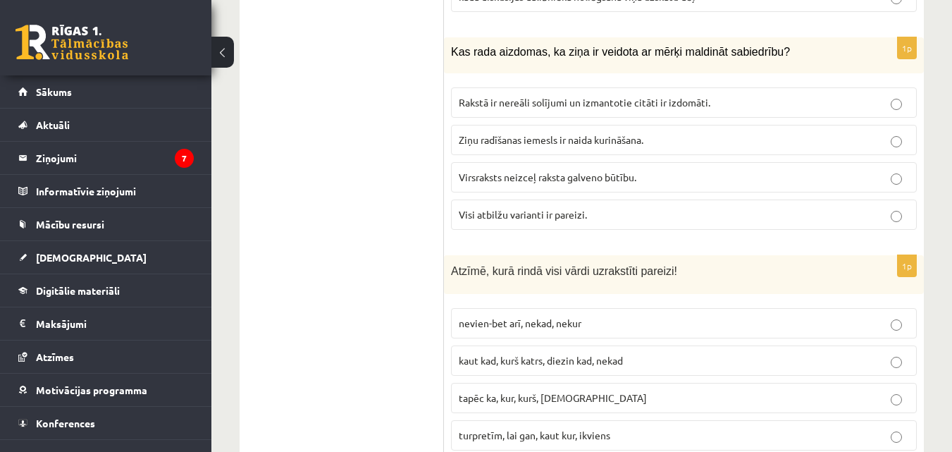
click at [578, 208] on span "Visi atbilžu varianti ir pareizi." at bounding box center [523, 214] width 128 height 13
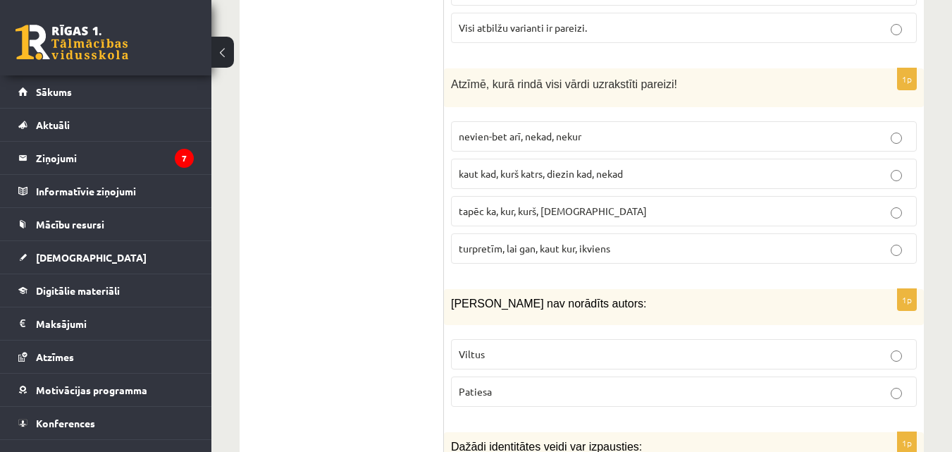
scroll to position [4210, 0]
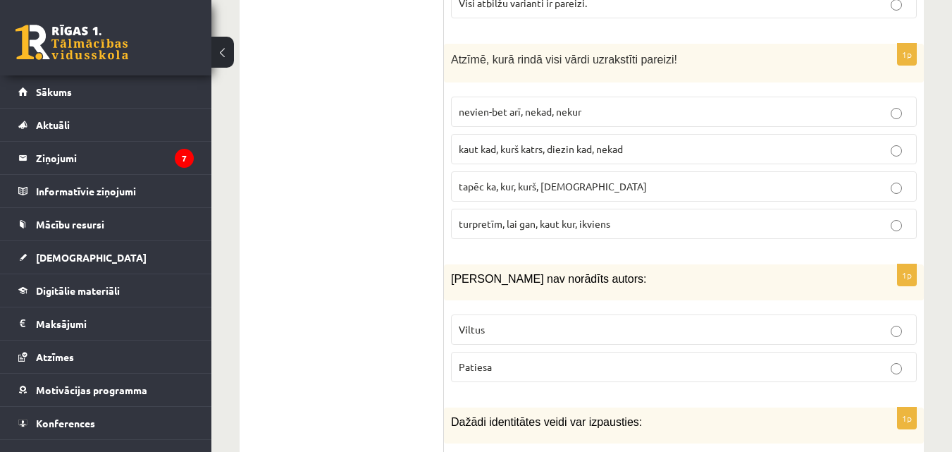
click at [657, 216] on p "turpretīm, lai gan, kaut kur, ikviens" at bounding box center [684, 223] width 450 height 15
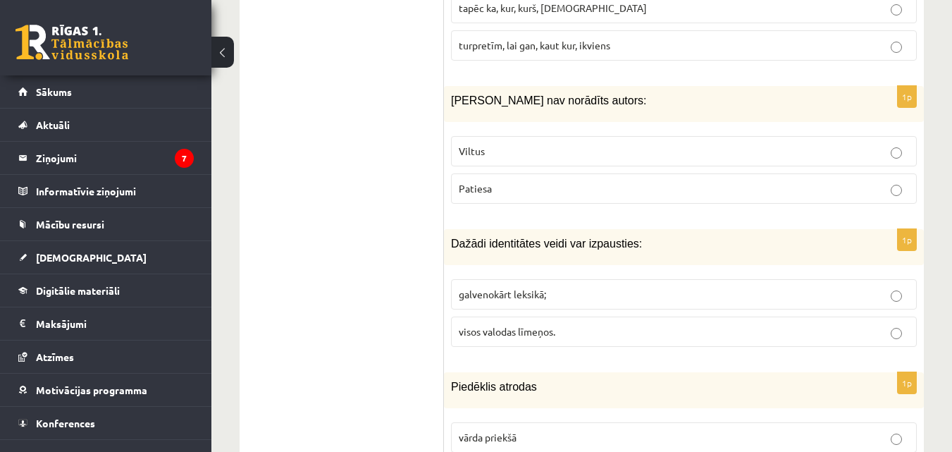
scroll to position [4421, 0]
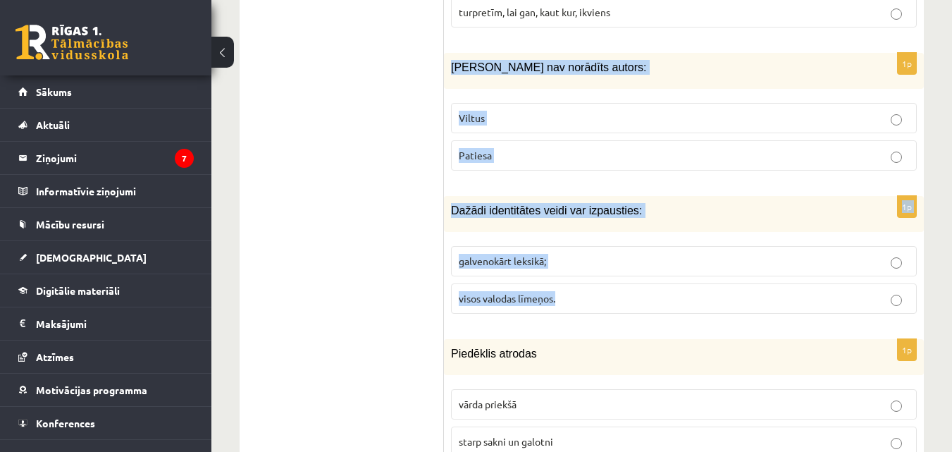
drag, startPoint x: 450, startPoint y: 49, endPoint x: 568, endPoint y: 287, distance: 266.3
copy form "Ziņai nav norādīts autors: Viltus Patiesa 1p Dažādi identitātes veidi var izpau…"
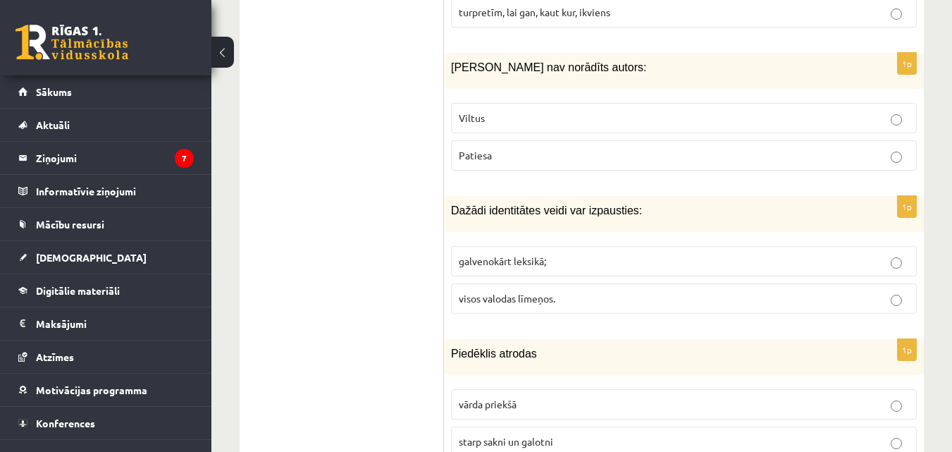
click at [515, 111] on p "Viltus" at bounding box center [684, 118] width 450 height 15
click at [502, 292] on span "visos valodas līmeņos." at bounding box center [507, 298] width 97 height 13
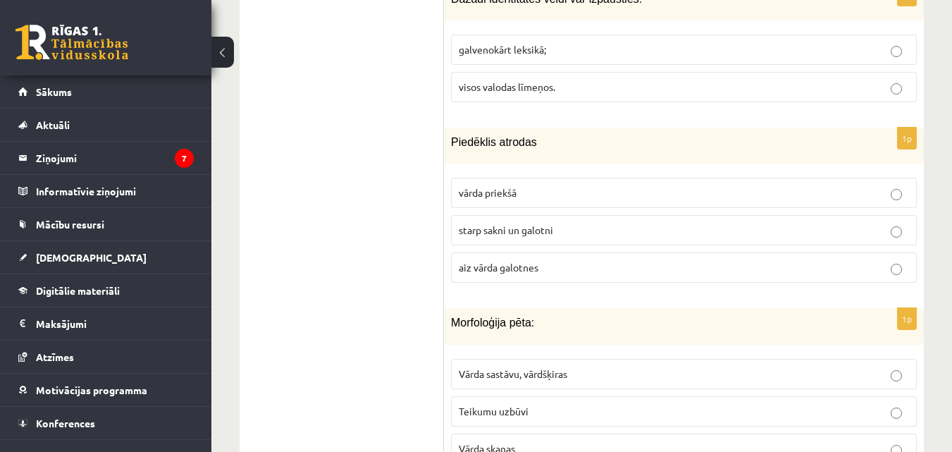
scroll to position [4703, 0]
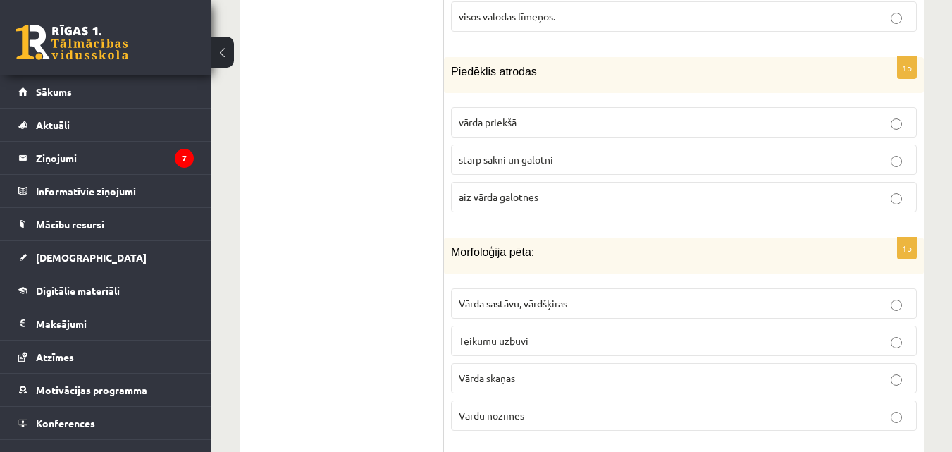
click at [496, 190] on span "aiz vārda galotnes" at bounding box center [499, 196] width 80 height 13
click at [502, 153] on span "starp sakni un galotni" at bounding box center [506, 159] width 94 height 13
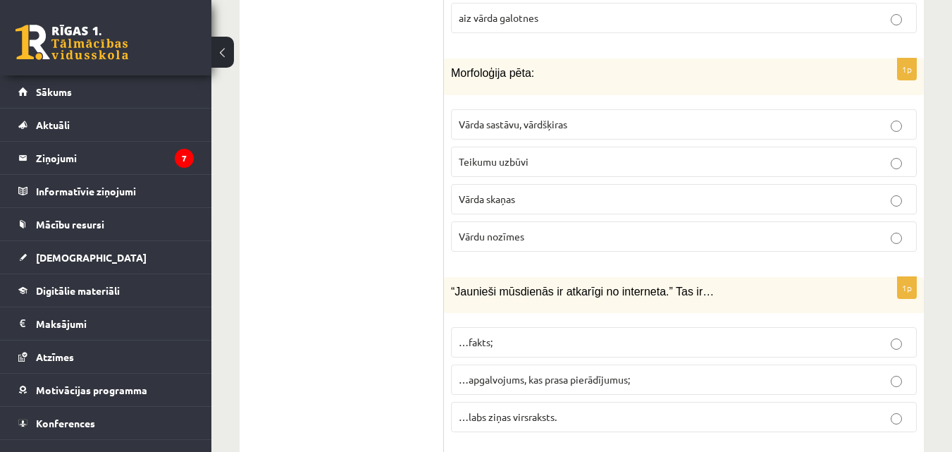
scroll to position [4914, 0]
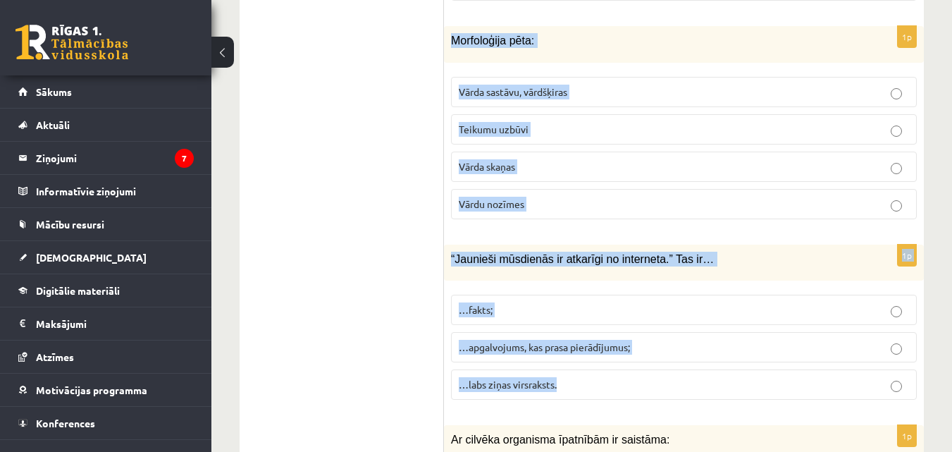
drag, startPoint x: 445, startPoint y: 20, endPoint x: 666, endPoint y: 367, distance: 411.9
copy form "Morfoloģija pēta: Vārda sastāvu, vārdšķiras Teikumu uzbūvi Vārda skaņas Vārdu n…"
click at [717, 340] on p "…apgalvojums, kas prasa pierādījumus;" at bounding box center [684, 347] width 450 height 15
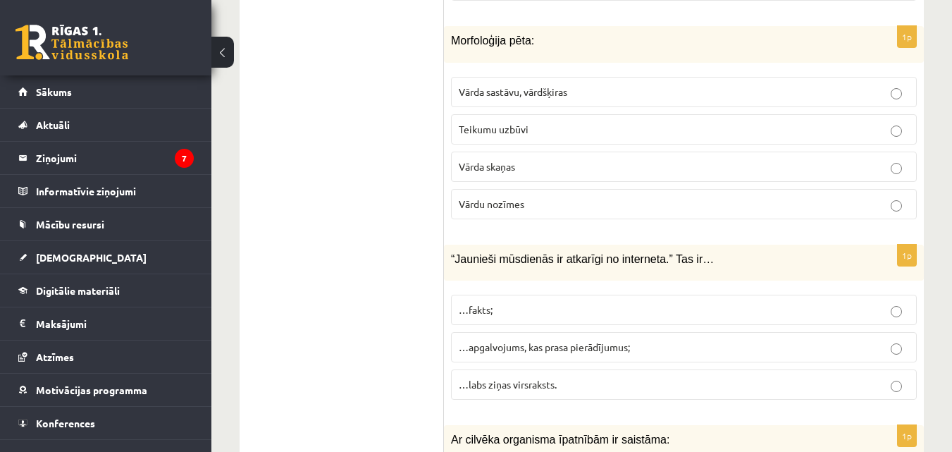
click at [515, 85] on span "Vārda sastāvu, vārdšķiras" at bounding box center [513, 91] width 109 height 13
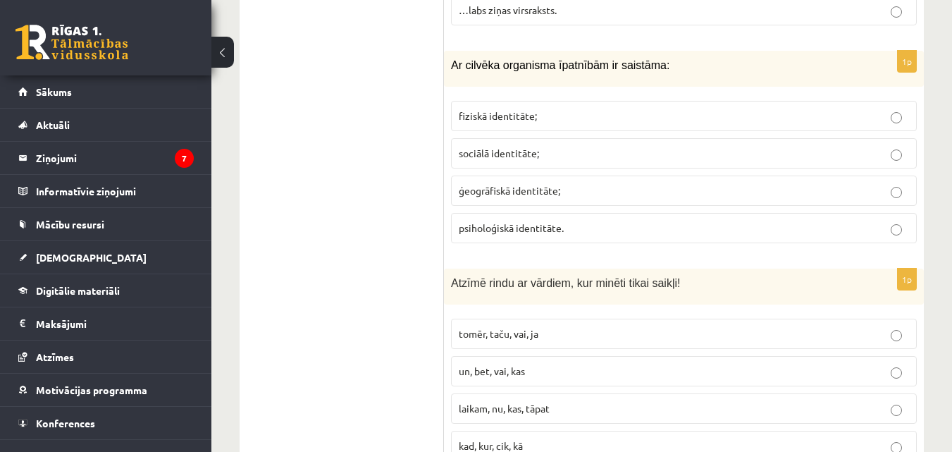
scroll to position [5267, 0]
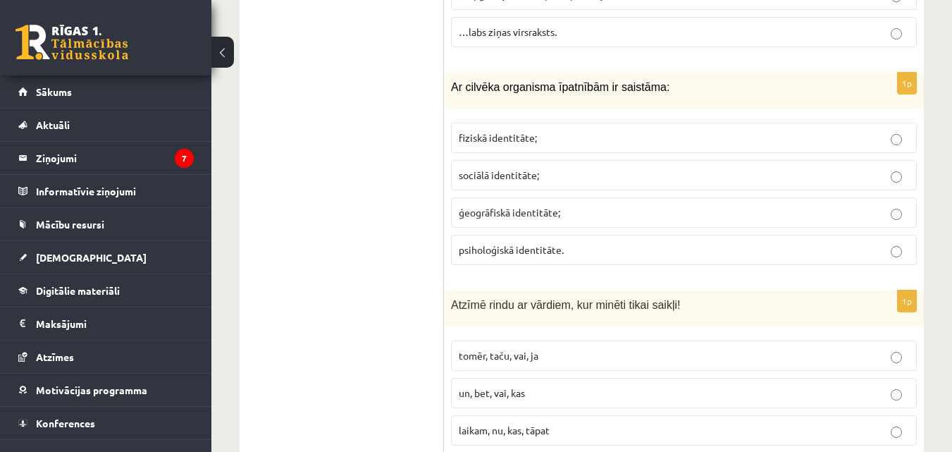
click at [468, 235] on label "psiholoģiskā identitāte." at bounding box center [684, 250] width 466 height 30
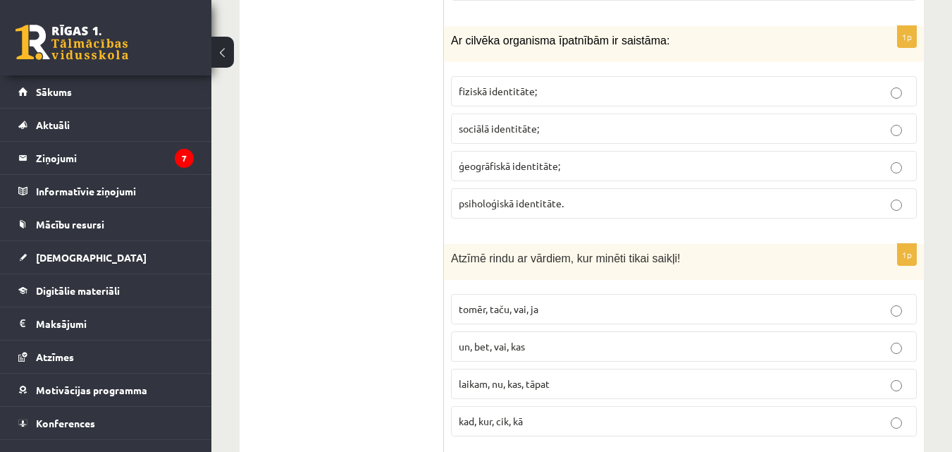
scroll to position [5337, 0]
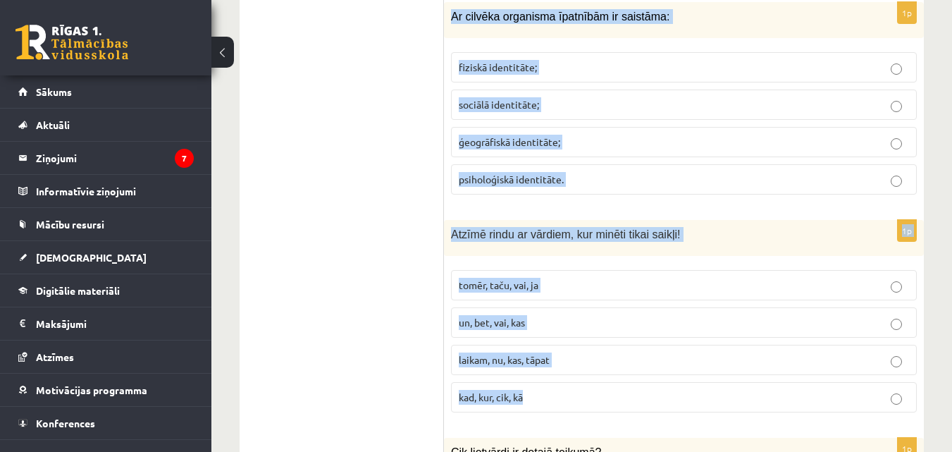
drag, startPoint x: 445, startPoint y: 4, endPoint x: 530, endPoint y: 385, distance: 391.3
copy form "Ar cilvēka organisma īpatnībām ir saistāma: fiziskā identitāte; sociālā identit…"
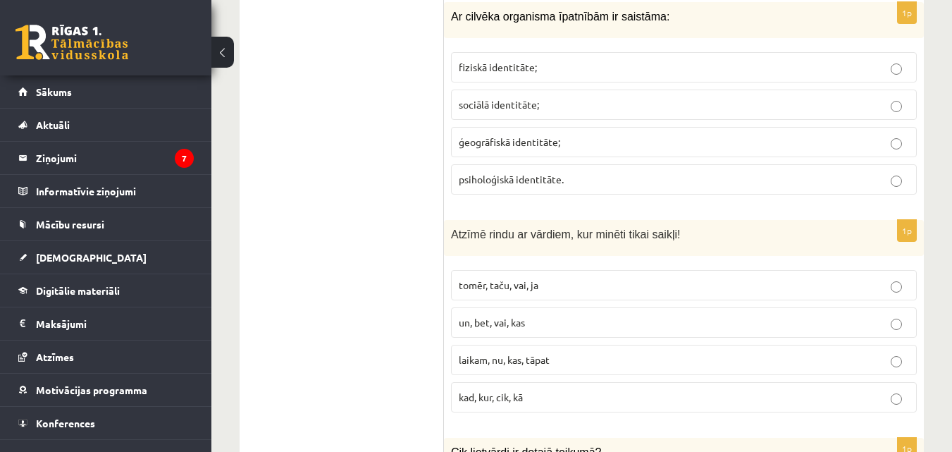
click at [581, 278] on p "tomēr, taču, vai, ja" at bounding box center [684, 285] width 450 height 15
click at [550, 60] on p "fiziskā identitāte;" at bounding box center [684, 67] width 450 height 15
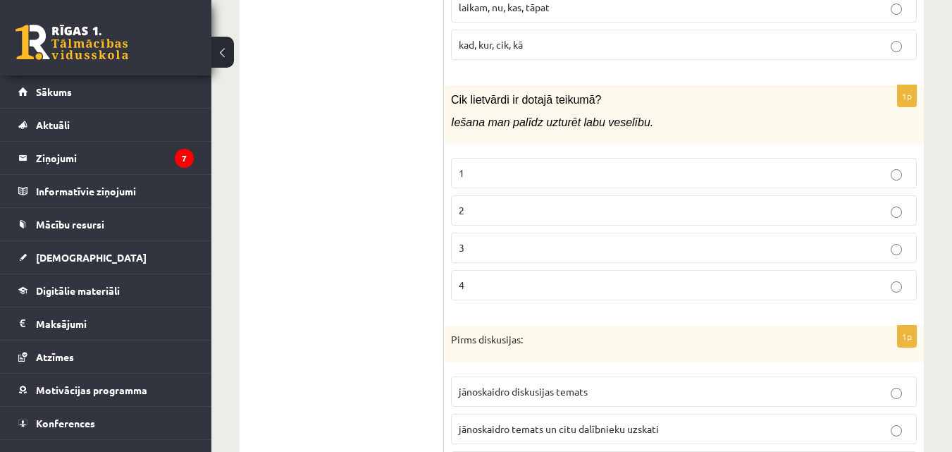
scroll to position [5760, 0]
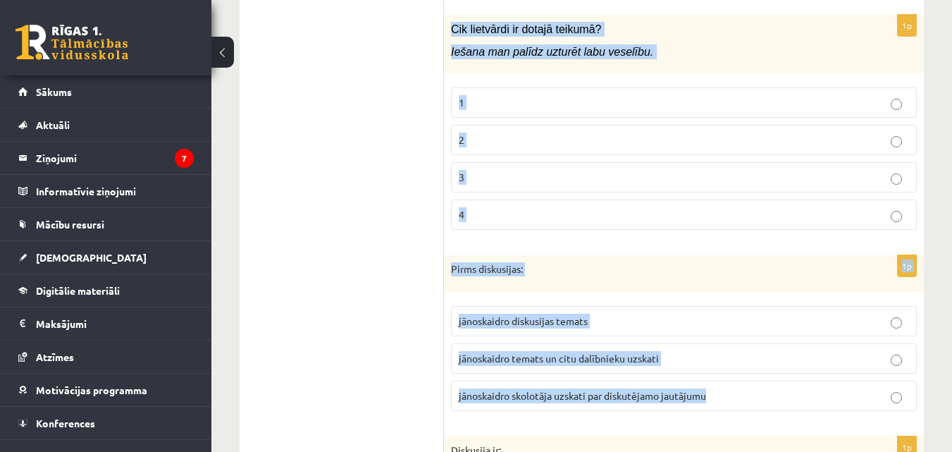
drag, startPoint x: 447, startPoint y: 11, endPoint x: 707, endPoint y: 393, distance: 462.4
copy form "Cik lietvārdi ir dotajā teikumā? Iešana man palīdz uzturēt labu veselību. 1 2 3…"
click at [528, 108] on fieldset "1 2 3 4" at bounding box center [684, 157] width 466 height 154
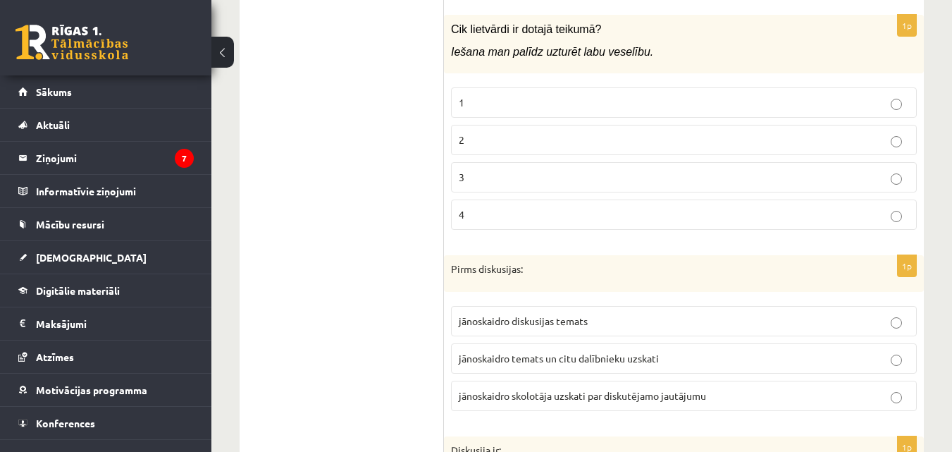
click at [552, 312] on label "jānoskaidro diskusijas temats" at bounding box center [684, 321] width 466 height 30
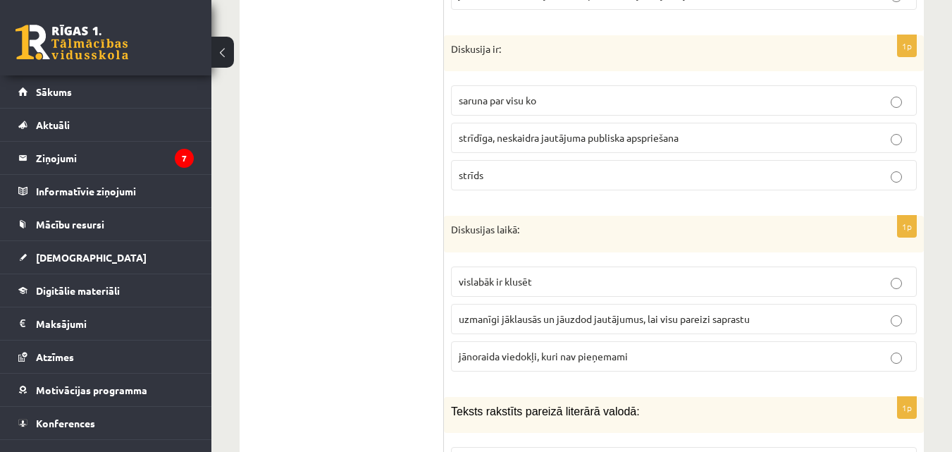
scroll to position [6183, 0]
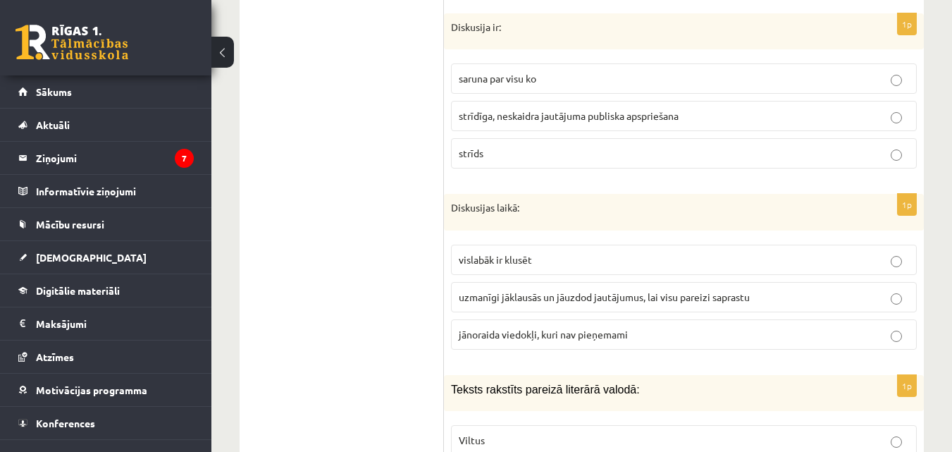
click at [493, 109] on span "strīdīga, neskaidra jautājuma publiska apspriešana" at bounding box center [569, 115] width 220 height 13
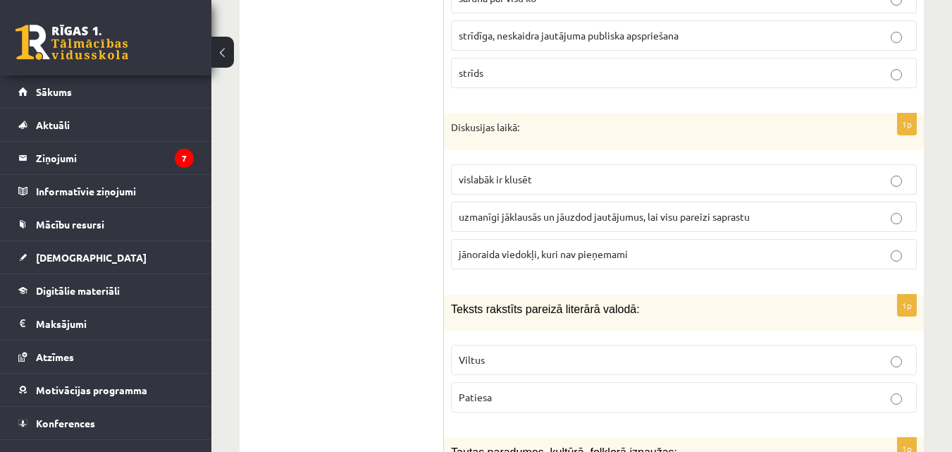
scroll to position [6324, 0]
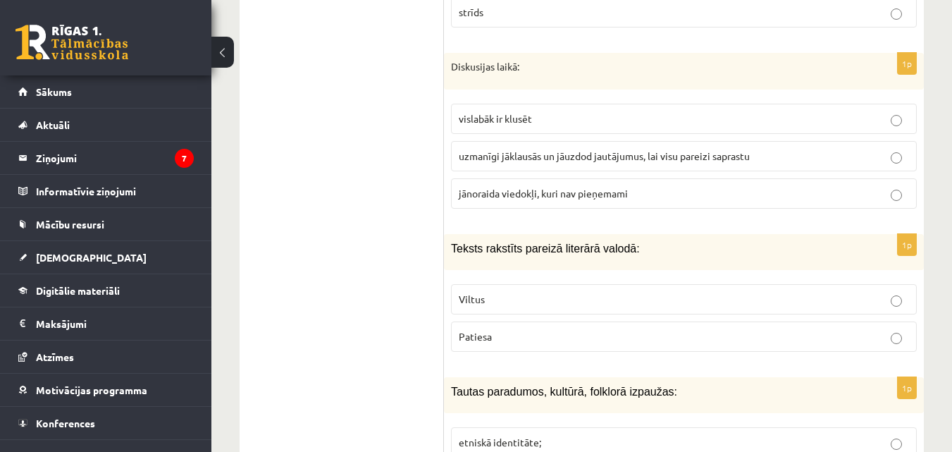
click at [568, 149] on p "uzmanīgi jāklausās un jāuzdod jautājumus, lai visu pareizi saprastu" at bounding box center [684, 156] width 450 height 15
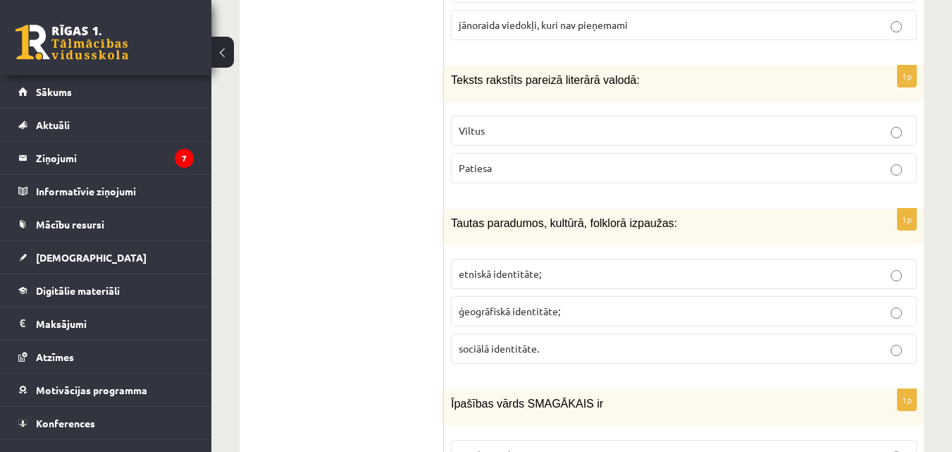
scroll to position [6535, 0]
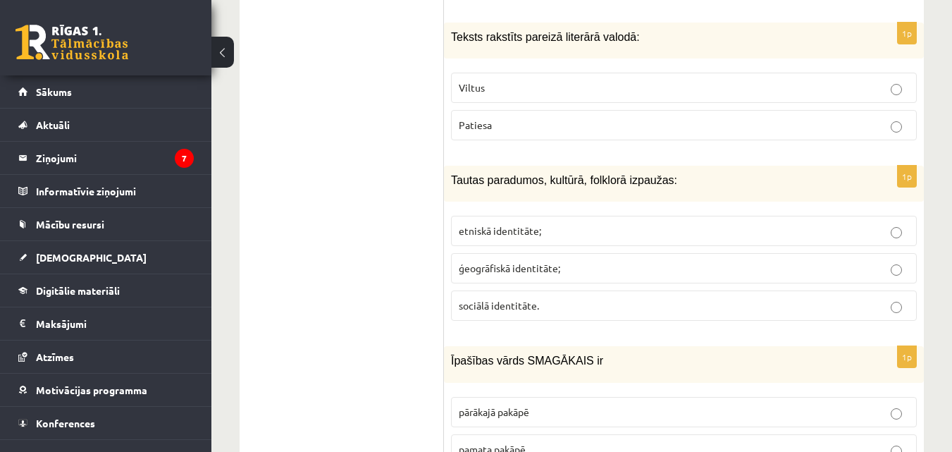
drag, startPoint x: 495, startPoint y: 106, endPoint x: 486, endPoint y: 102, distance: 9.8
click at [494, 118] on p "Patiesa" at bounding box center [684, 125] width 450 height 15
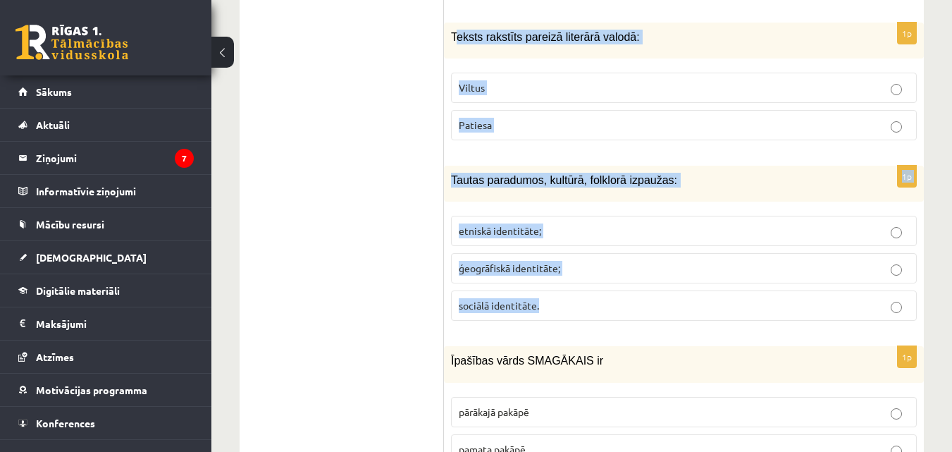
drag, startPoint x: 454, startPoint y: 12, endPoint x: 585, endPoint y: 280, distance: 298.1
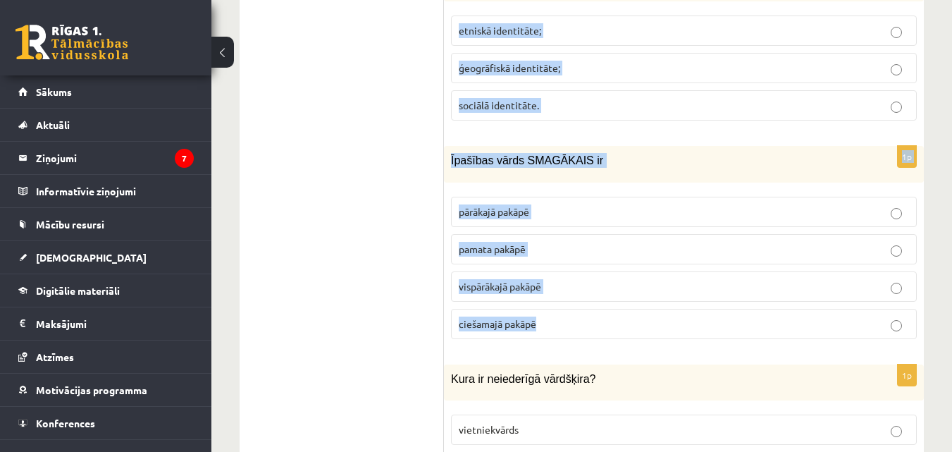
scroll to position [6746, 0]
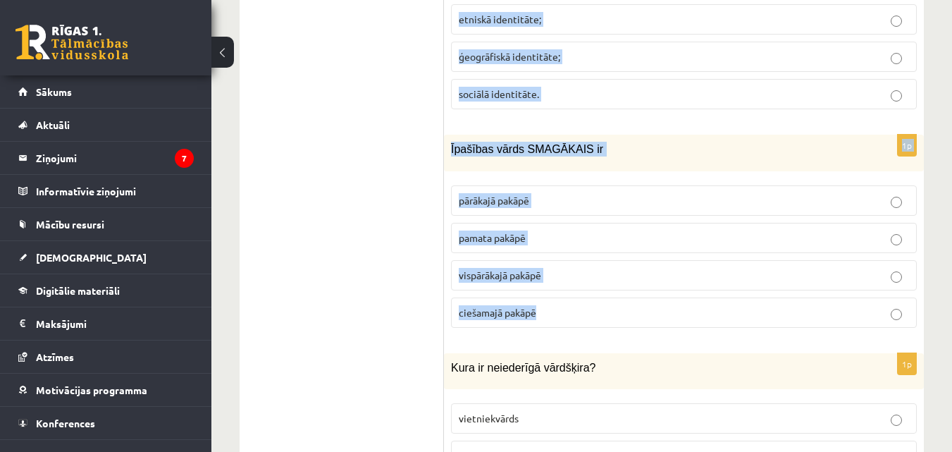
drag, startPoint x: 450, startPoint y: 23, endPoint x: 545, endPoint y: 296, distance: 289.5
copy form "Teksts rakstīts pareizā literārā valodā: Viltus Patiesa 1p Tautas paradumos, ku…"
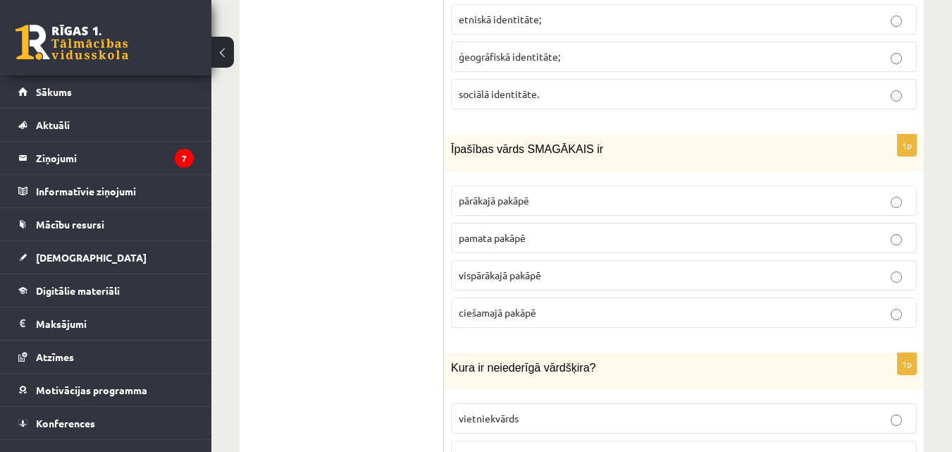
click at [561, 193] on p "pārākajā pakāpē" at bounding box center [684, 200] width 450 height 15
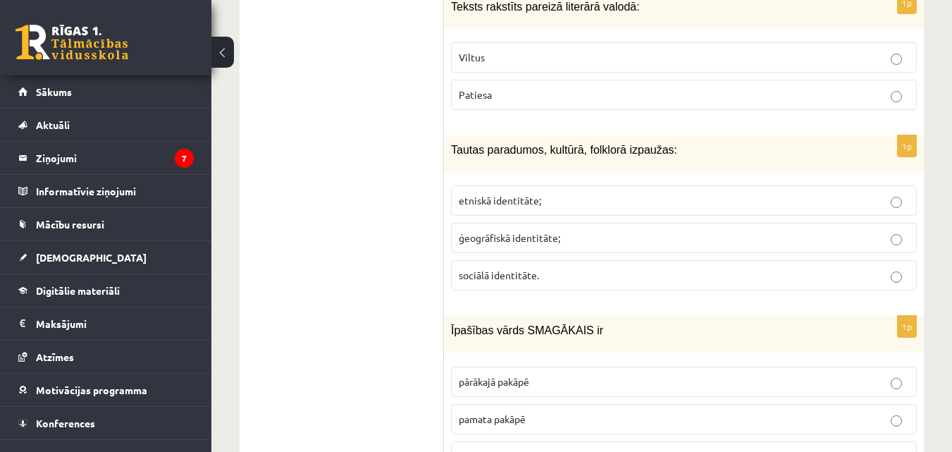
scroll to position [6535, 0]
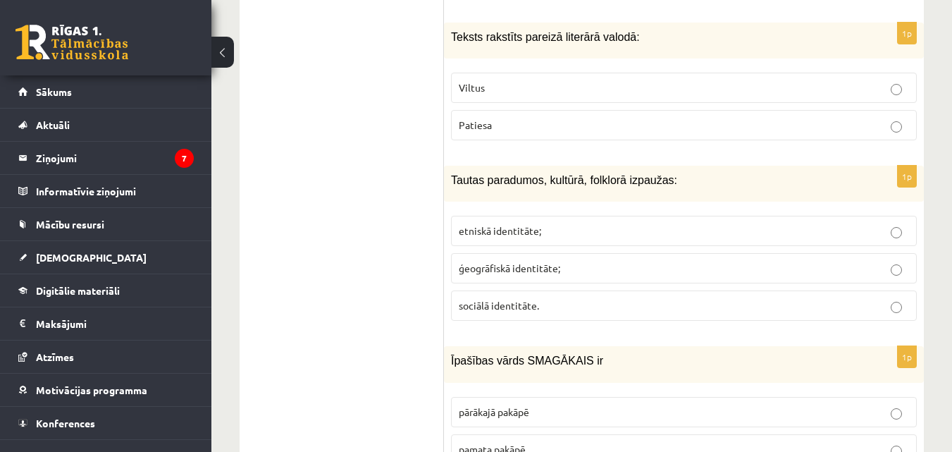
click at [634, 223] on p "etniskā identitāte;" at bounding box center [684, 230] width 450 height 15
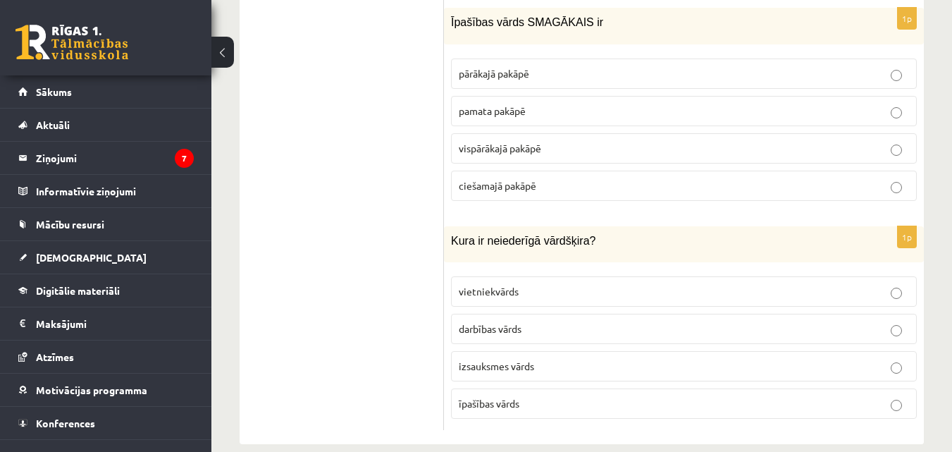
scroll to position [6877, 0]
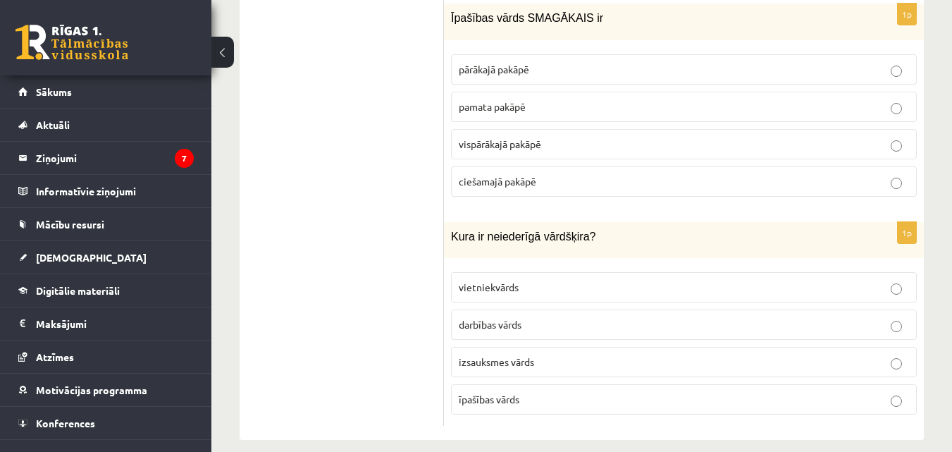
click at [515, 279] on label "vietniekvārds" at bounding box center [684, 287] width 466 height 30
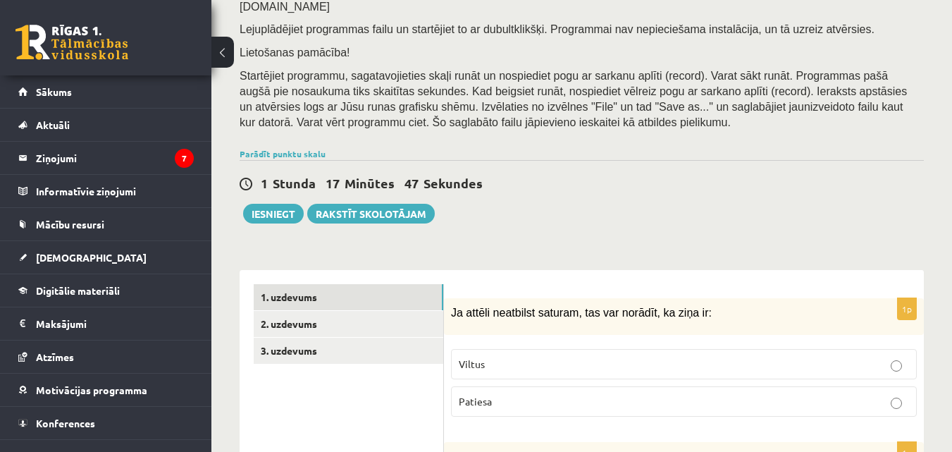
scroll to position [183, 0]
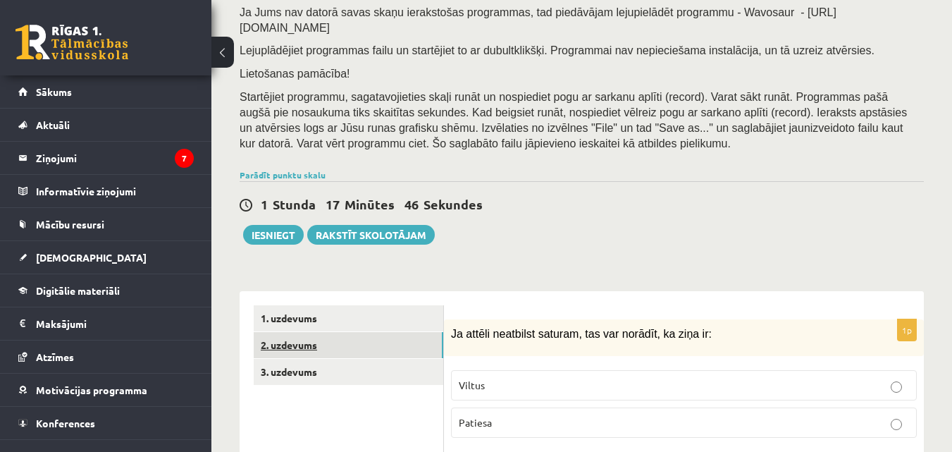
click at [268, 332] on link "2. uzdevums" at bounding box center [349, 345] width 190 height 26
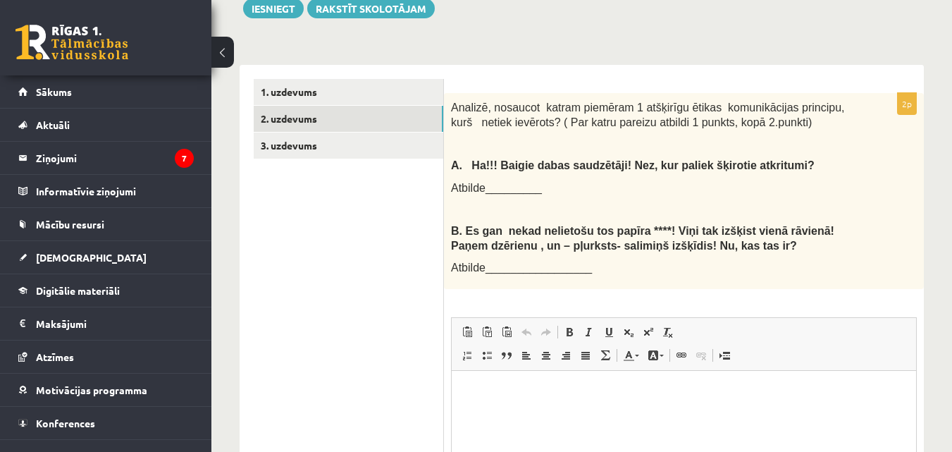
scroll to position [385, 0]
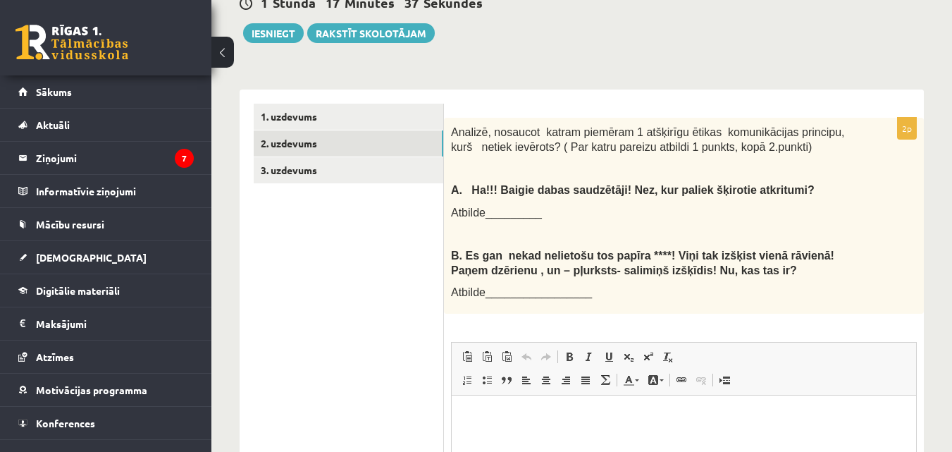
click at [546, 286] on span "Atbilde_________________" at bounding box center [521, 292] width 141 height 12
drag, startPoint x: 557, startPoint y: 279, endPoint x: 528, endPoint y: 279, distance: 28.9
click at [528, 286] on span "Atbilde_________________" at bounding box center [521, 292] width 141 height 12
click at [633, 285] on p "Atbilde_________________" at bounding box center [648, 292] width 395 height 15
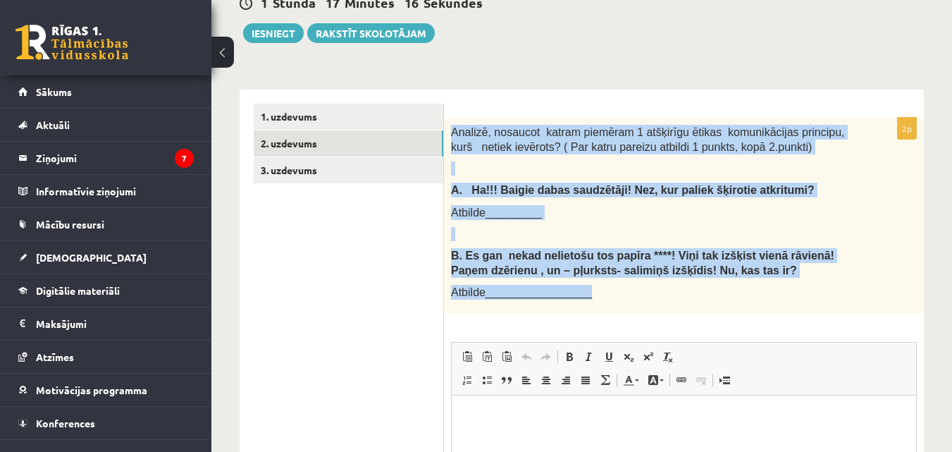
drag, startPoint x: 451, startPoint y: 117, endPoint x: 627, endPoint y: 287, distance: 244.7
click at [627, 287] on div "Analizē, nosaucot katram piemēram 1 atšķirīgu ētikas komunikācijas principu, ku…" at bounding box center [684, 216] width 480 height 196
click at [500, 54] on div "Latviešu valoda JK 11.b1 klase 1. ieskaite , Lorēna Gulbe (11.b1 JK) Ieskaitē b…" at bounding box center [581, 174] width 741 height 1008
click at [462, 75] on div "**********" at bounding box center [582, 362] width 684 height 574
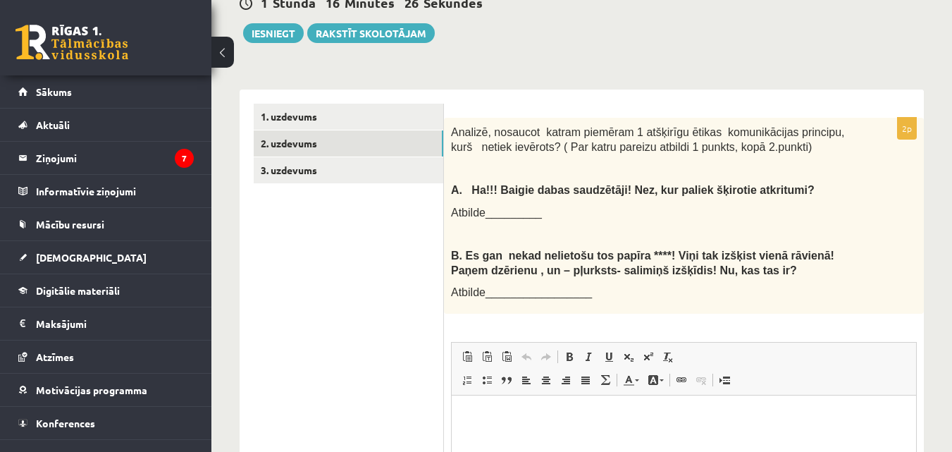
drag, startPoint x: 450, startPoint y: 1, endPoint x: 238, endPoint y: 221, distance: 305.5
click at [240, 221] on div "1. uzdevums 2. uzdevums 3. uzdevums" at bounding box center [342, 368] width 204 height 559
click at [520, 206] on span "Atbilde_________" at bounding box center [496, 212] width 91 height 12
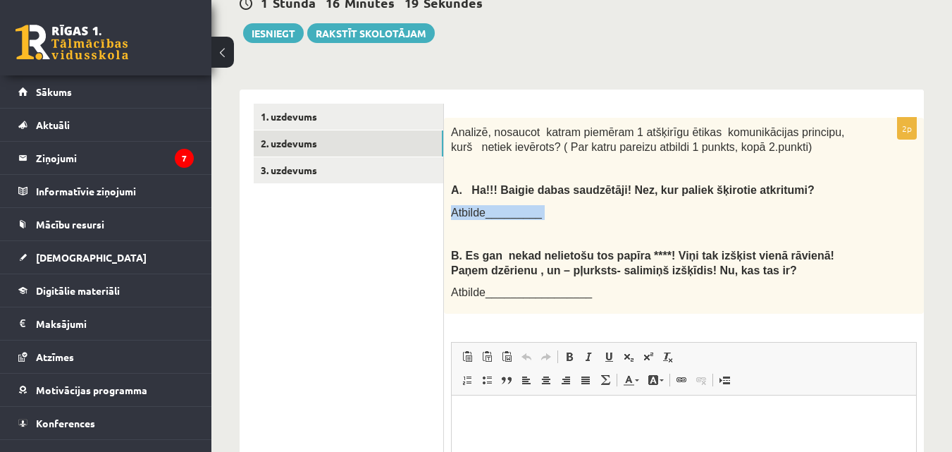
click at [520, 206] on span "Atbilde_________" at bounding box center [496, 212] width 91 height 12
click at [539, 205] on p "Atbilde_________" at bounding box center [648, 212] width 395 height 15
drag, startPoint x: 539, startPoint y: 201, endPoint x: 531, endPoint y: 203, distance: 8.0
click at [540, 205] on p "Atbilde_________" at bounding box center [648, 212] width 395 height 15
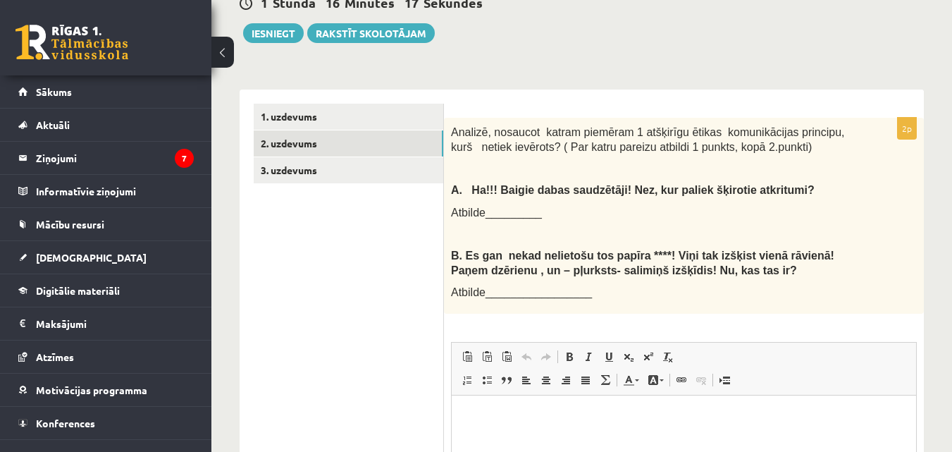
click at [526, 206] on span "Atbilde_________" at bounding box center [496, 212] width 91 height 12
click at [538, 205] on p "Atbilde_________" at bounding box center [648, 212] width 395 height 15
drag, startPoint x: 508, startPoint y: 215, endPoint x: 507, endPoint y: 206, distance: 9.3
click at [507, 227] on p at bounding box center [648, 234] width 395 height 14
click at [519, 206] on span "Atbilde_________" at bounding box center [496, 212] width 91 height 12
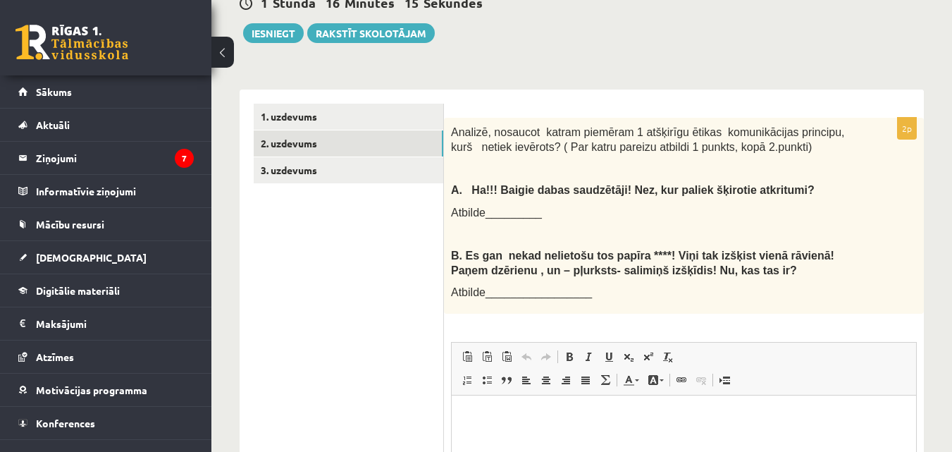
click at [519, 206] on span "Atbilde_________" at bounding box center [496, 212] width 91 height 12
click at [520, 206] on span "Atbilde_________" at bounding box center [496, 212] width 91 height 12
click at [514, 206] on span "Atbilde_________" at bounding box center [496, 212] width 91 height 12
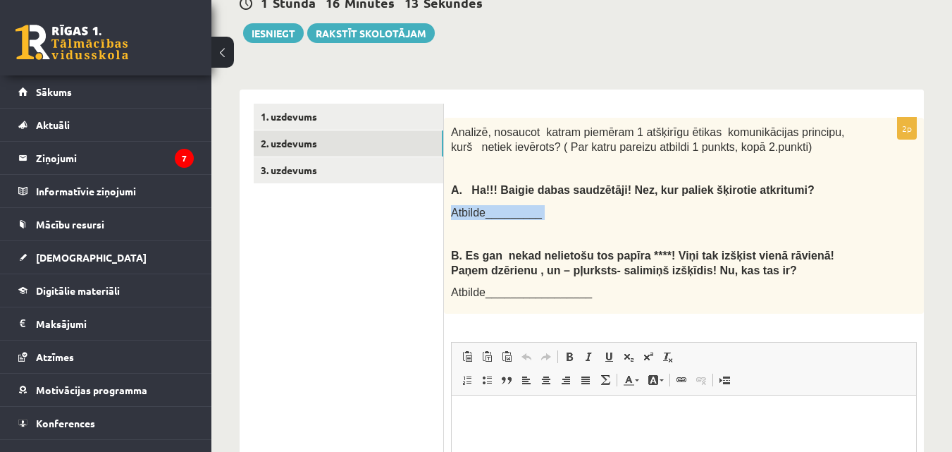
click at [559, 205] on p "Atbilde_________" at bounding box center [648, 212] width 395 height 15
click at [493, 206] on div "Analizē, nosaucot katram piemēram 1 atšķirīgu ētikas komunikācijas principu, ku…" at bounding box center [684, 216] width 480 height 196
drag, startPoint x: 489, startPoint y: 198, endPoint x: 519, endPoint y: 204, distance: 30.3
click at [519, 205] on p "Atbilde_________" at bounding box center [648, 212] width 395 height 15
click at [592, 205] on p "Atbilde_________" at bounding box center [648, 212] width 395 height 15
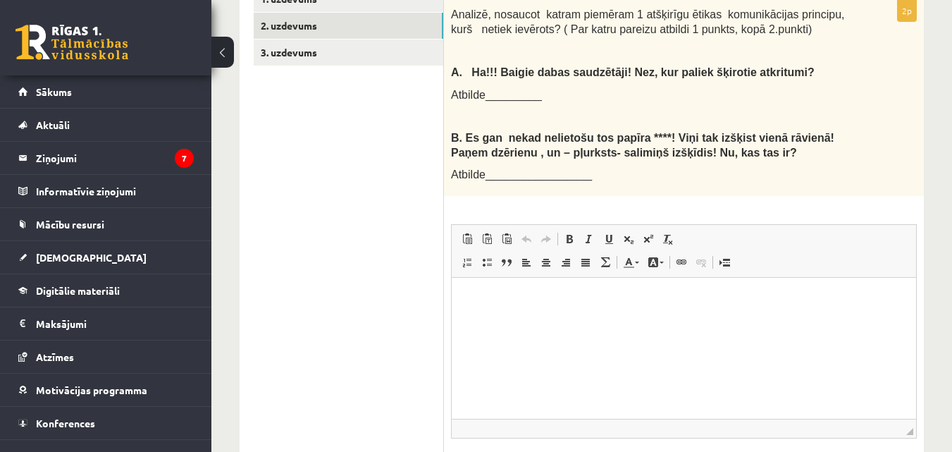
scroll to position [596, 0]
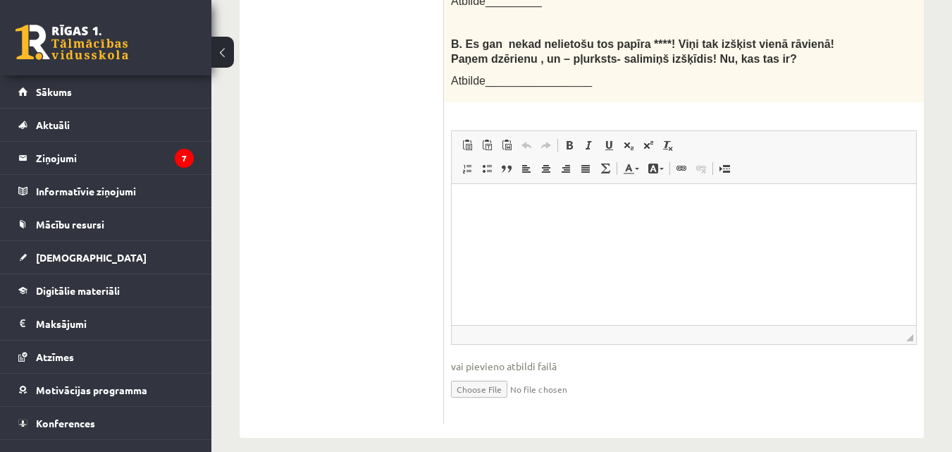
click at [578, 227] on html at bounding box center [684, 205] width 464 height 43
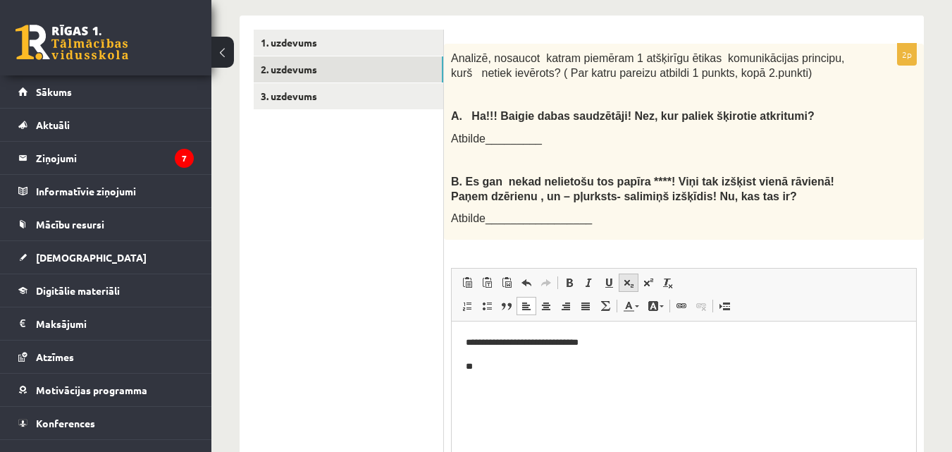
scroll to position [455, 0]
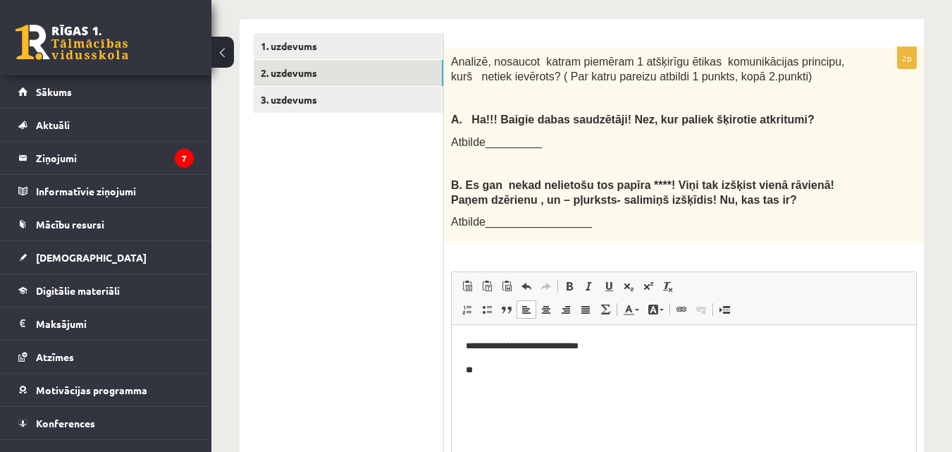
click at [488, 349] on p "**********" at bounding box center [684, 346] width 436 height 15
click at [491, 347] on p "**********" at bounding box center [684, 346] width 436 height 15
drag, startPoint x: 715, startPoint y: 364, endPoint x: 701, endPoint y: 364, distance: 14.1
click at [715, 364] on p "**" at bounding box center [684, 370] width 436 height 15
click at [684, 372] on p "**" at bounding box center [684, 370] width 436 height 15
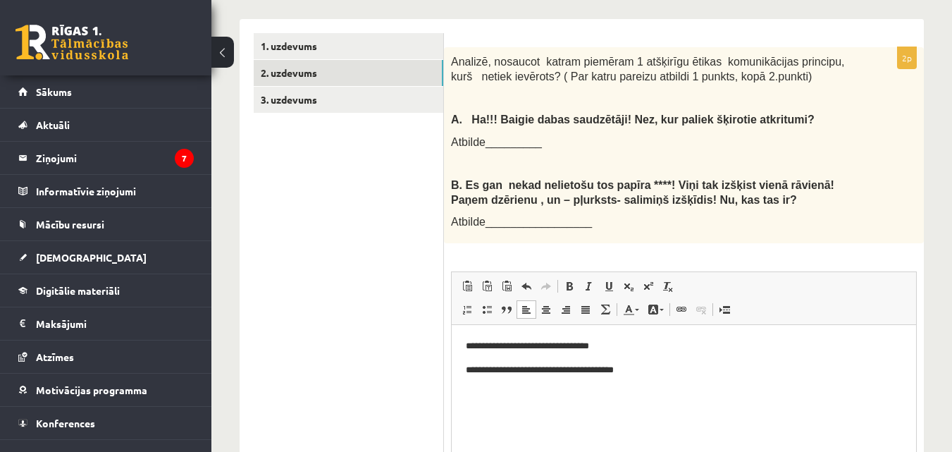
click at [371, 133] on ul "1. uzdevums 2. uzdevums 3. uzdevums" at bounding box center [349, 298] width 190 height 531
click at [674, 360] on body "**********" at bounding box center [684, 358] width 436 height 38
click at [373, 244] on ul "1. uzdevums 2. uzdevums 3. uzdevums" at bounding box center [349, 298] width 190 height 531
click at [359, 94] on link "3. uzdevums" at bounding box center [349, 100] width 190 height 26
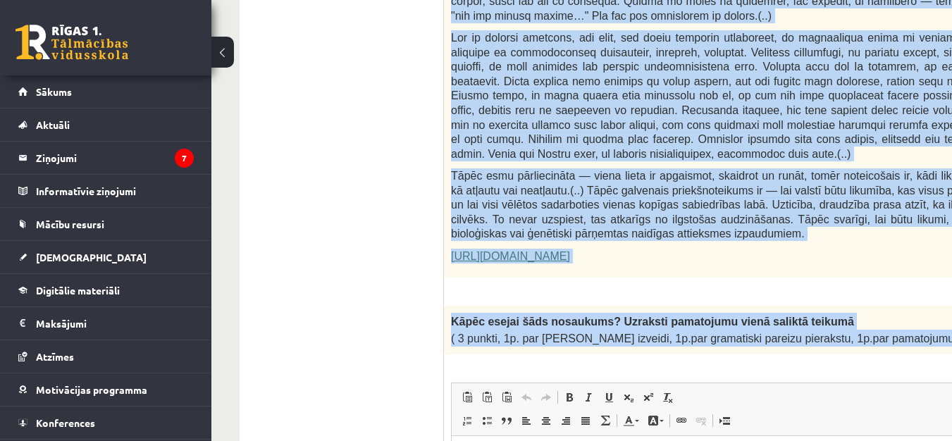
scroll to position [903, 0]
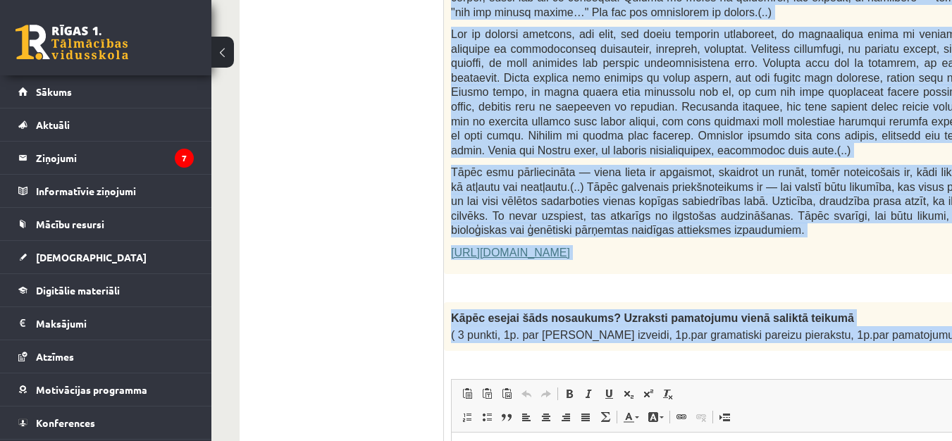
drag, startPoint x: 450, startPoint y: 156, endPoint x: 931, endPoint y: 312, distance: 505.2
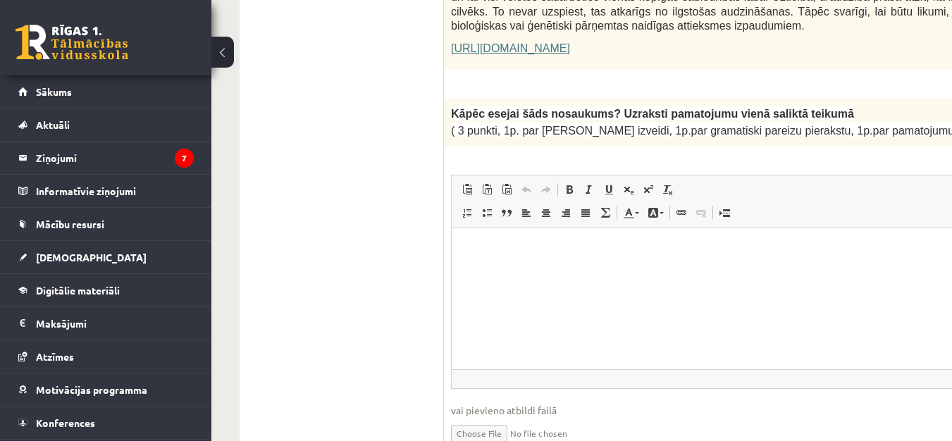
scroll to position [1115, 0]
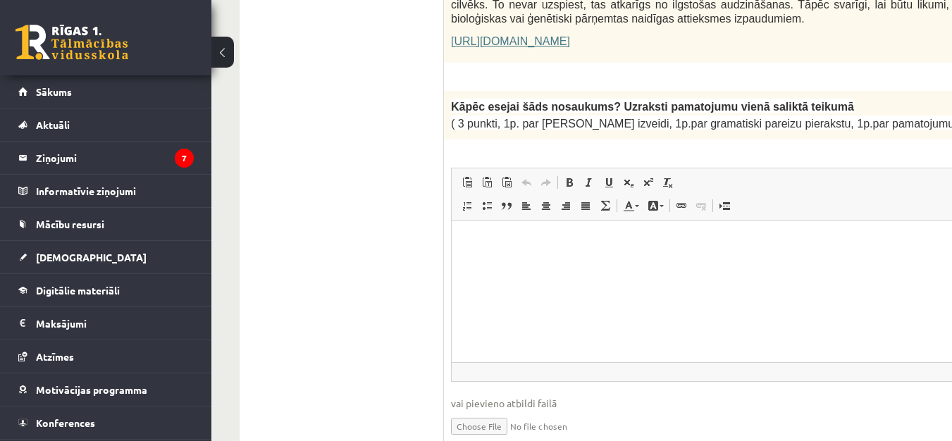
click at [489, 230] on html at bounding box center [822, 242] width 740 height 43
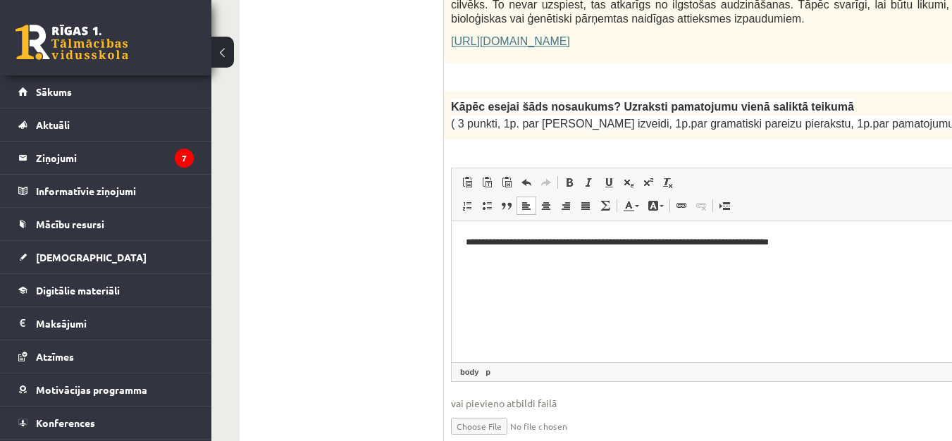
click at [813, 248] on p "**********" at bounding box center [803, 242] width 674 height 15
click at [812, 240] on p "**********" at bounding box center [803, 242] width 674 height 15
click at [833, 242] on p "**********" at bounding box center [803, 242] width 674 height 15
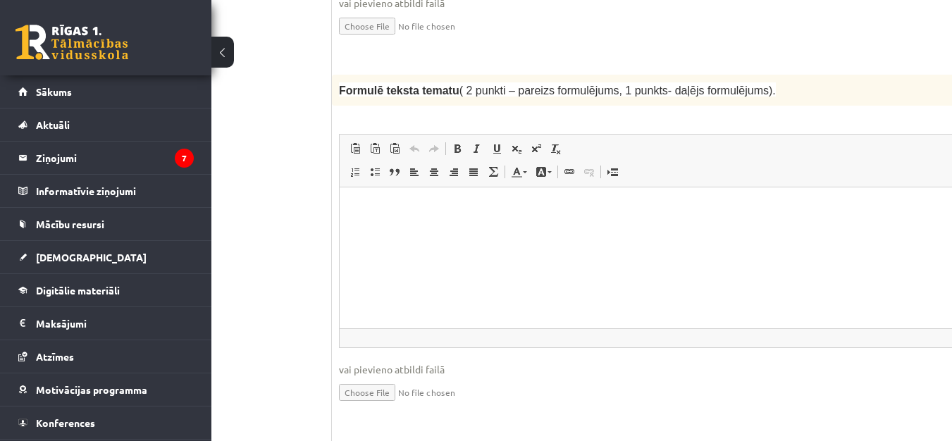
scroll to position [1538, 112]
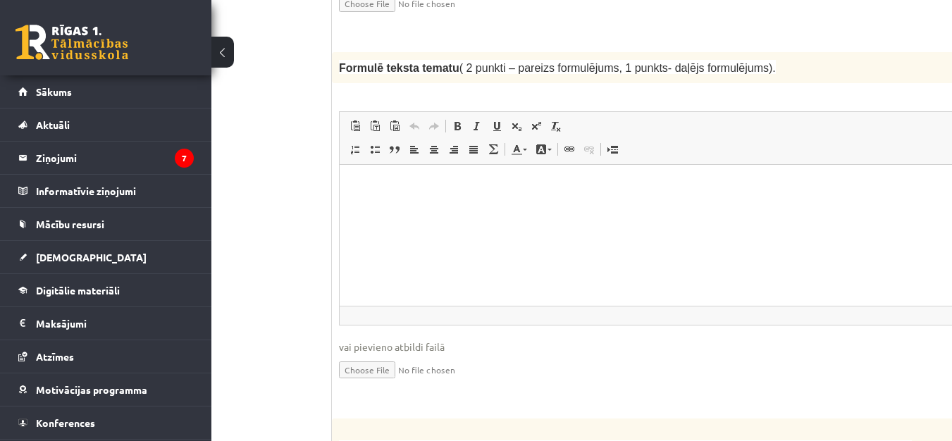
drag, startPoint x: 329, startPoint y: 20, endPoint x: 684, endPoint y: 85, distance: 360.3
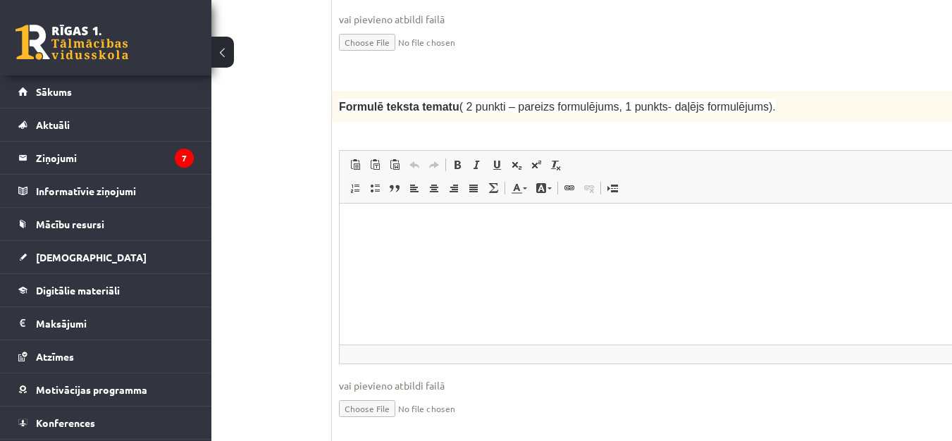
scroll to position [1467, 112]
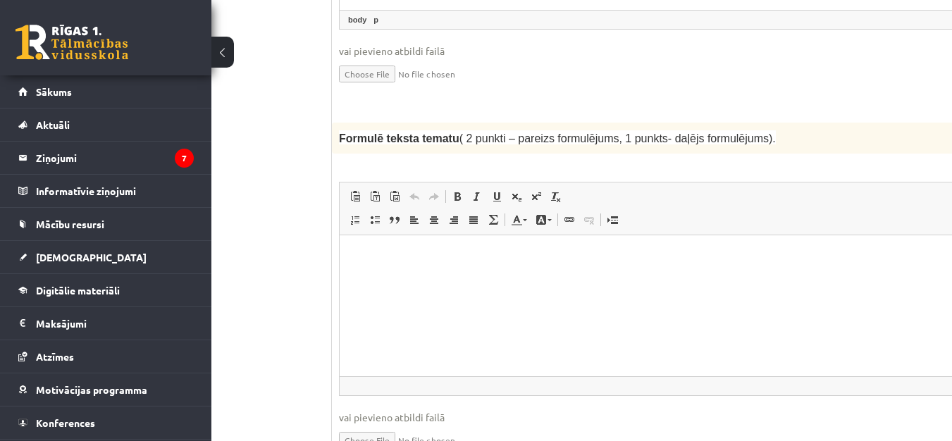
click at [333, 123] on div "Formulē teksta tematu ( 2 punkti – pareizs formulējums, 1 punkts- daļējs formul…" at bounding box center [709, 138] width 755 height 31
drag, startPoint x: 317, startPoint y: 89, endPoint x: 333, endPoint y: 81, distance: 18.3
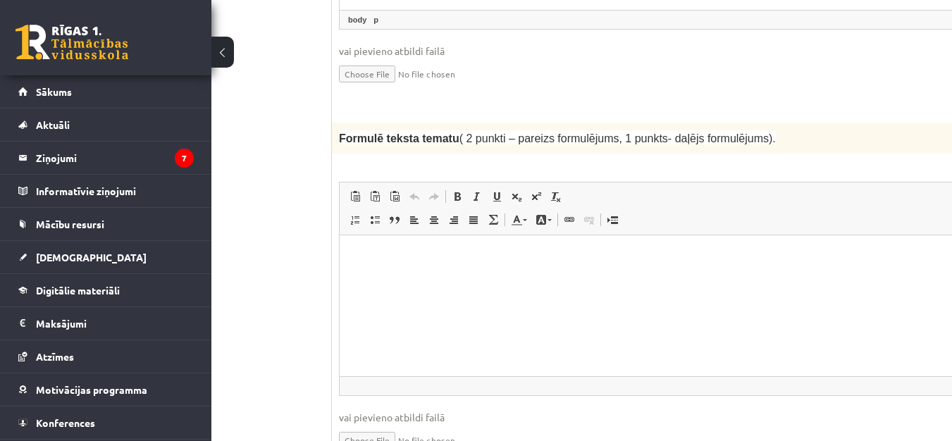
drag, startPoint x: 341, startPoint y: 92, endPoint x: 388, endPoint y: 92, distance: 47.2
click at [388, 132] on span "Formulē teksta tematu" at bounding box center [399, 138] width 120 height 12
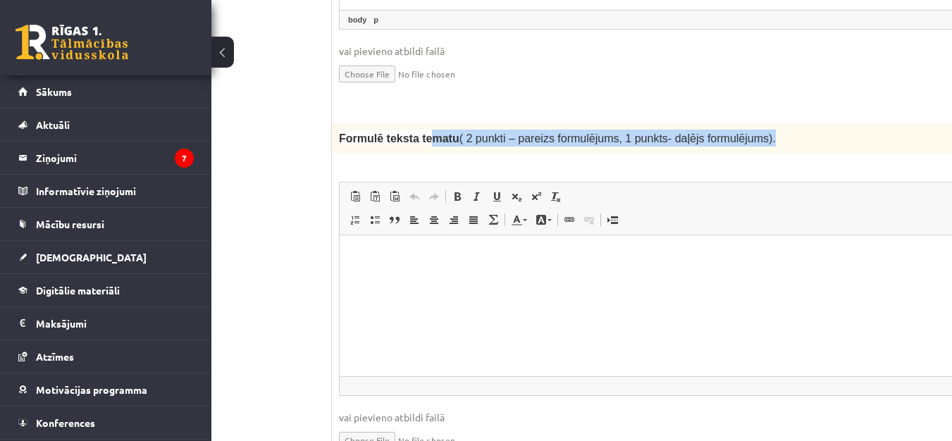
drag, startPoint x: 453, startPoint y: 81, endPoint x: 743, endPoint y: 73, distance: 289.7
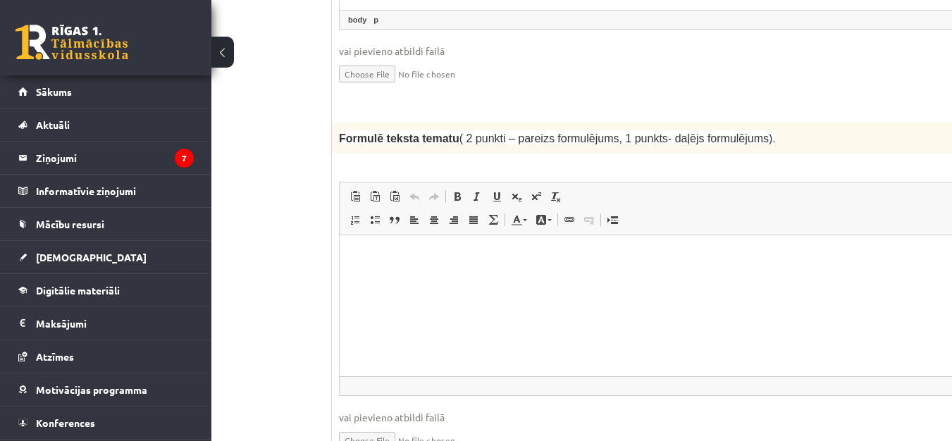
drag, startPoint x: 304, startPoint y: 81, endPoint x: 273, endPoint y: 99, distance: 36.0
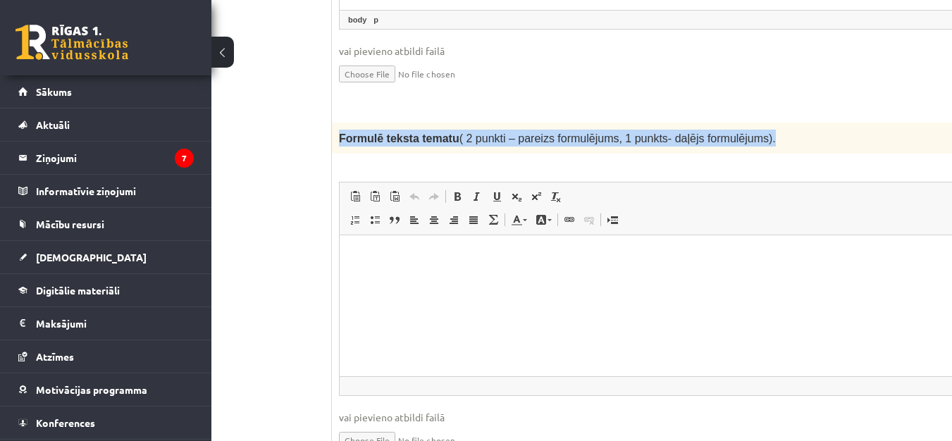
drag, startPoint x: 338, startPoint y: 92, endPoint x: 820, endPoint y: 85, distance: 482.0
click at [820, 123] on div "Formulē teksta tematu ( 2 punkti – pareizs formulējums, 1 punkts- daļējs formul…" at bounding box center [709, 138] width 755 height 31
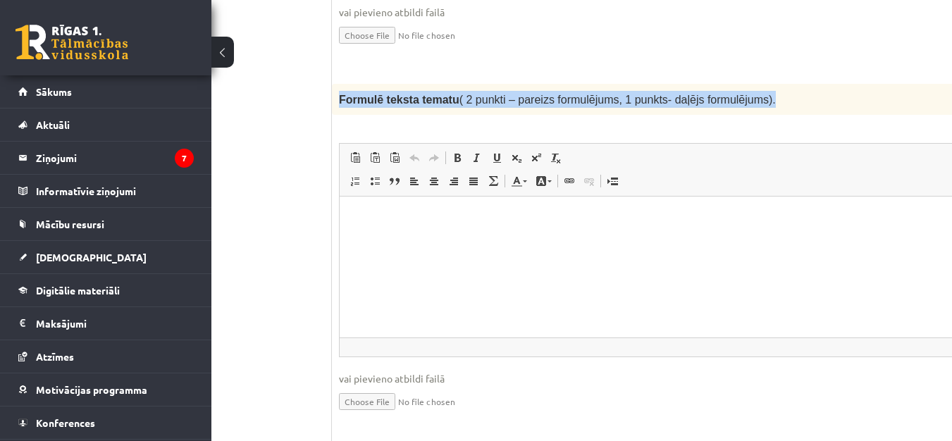
scroll to position [1538, 112]
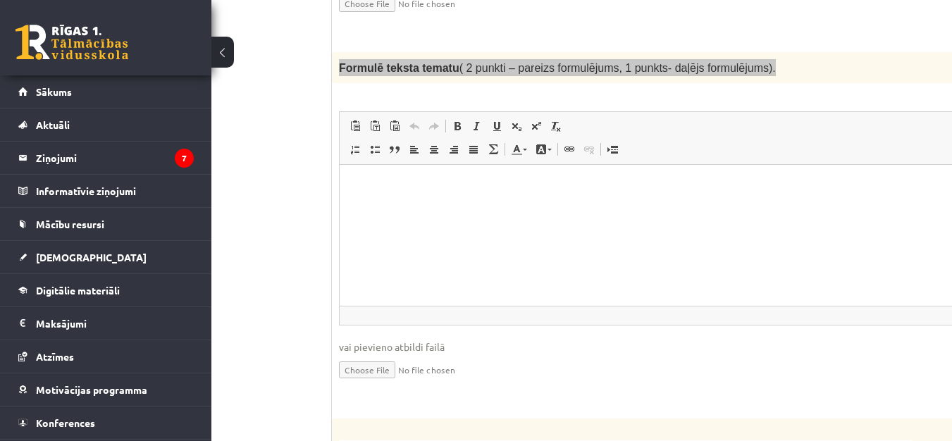
click at [406, 182] on p "Bagātinātā teksta redaktors, wiswyg-editor-user-answer-47433892665160" at bounding box center [710, 186] width 712 height 15
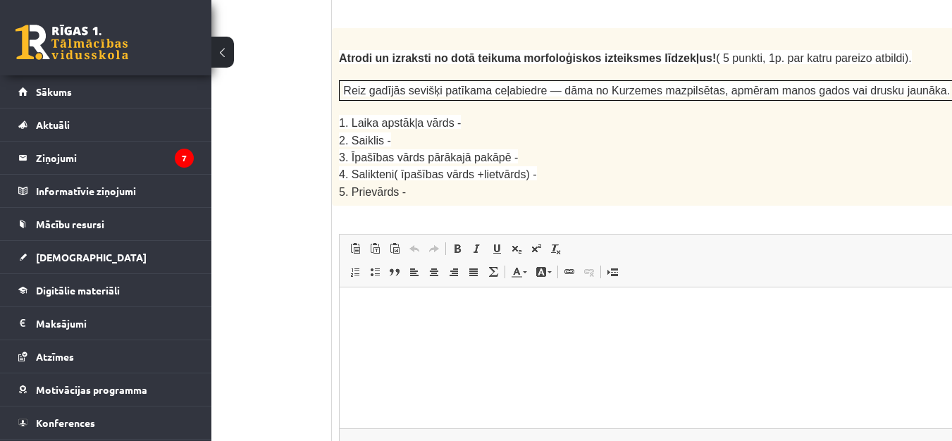
scroll to position [1857, 112]
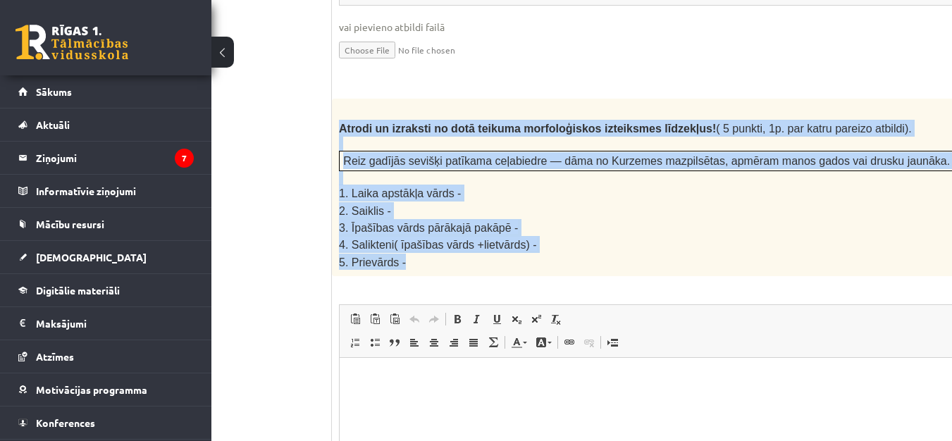
drag, startPoint x: 336, startPoint y: 81, endPoint x: 472, endPoint y: 217, distance: 192.3
click at [472, 217] on div "Atrodi un izraksti no dotā teikuma morfoloģiskos izteiksmes līdzekļus! ( 5 punk…" at bounding box center [709, 188] width 755 height 178
drag, startPoint x: 565, startPoint y: 199, endPoint x: 485, endPoint y: 158, distance: 90.1
click at [565, 236] on p "4. Salikteni( īpašības vārds +lietvārds) -" at bounding box center [674, 244] width 671 height 17
click at [724, 219] on p "3. Īpašības vārds pārākajā pakāpē -" at bounding box center [674, 227] width 671 height 17
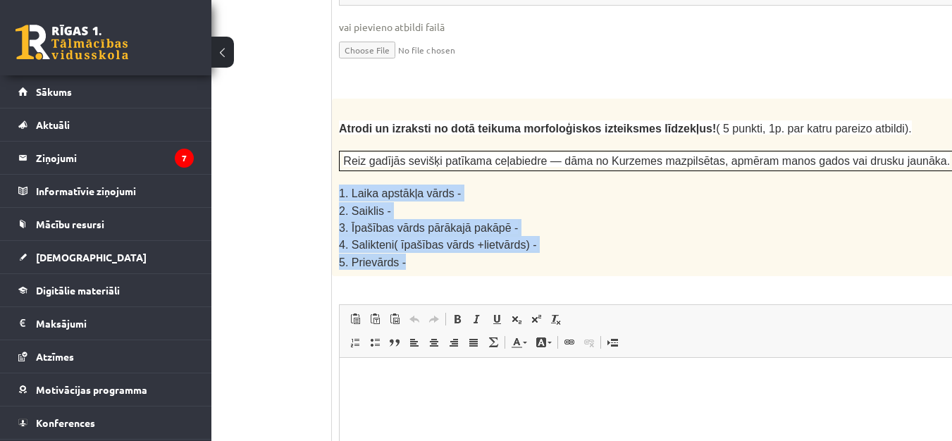
drag, startPoint x: 335, startPoint y: 143, endPoint x: 424, endPoint y: 213, distance: 113.5
click at [422, 212] on div "Atrodi un izraksti no dotā teikuma morfoloģiskos izteiksmes līdzekļus! ( 5 punk…" at bounding box center [709, 188] width 755 height 178
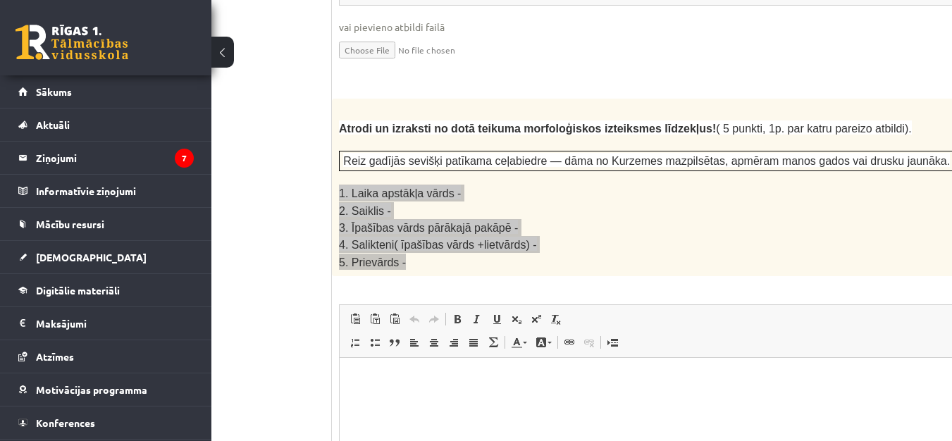
click at [452, 401] on html at bounding box center [710, 379] width 740 height 43
paste body "Bagātinātā teksta redaktors, wiswyg-editor-user-answer-47433853714040"
click at [465, 382] on p "**********" at bounding box center [691, 379] width 674 height 15
click at [452, 382] on p "**********" at bounding box center [691, 379] width 674 height 15
click at [345, 413] on html "**********" at bounding box center [710, 426] width 740 height 137
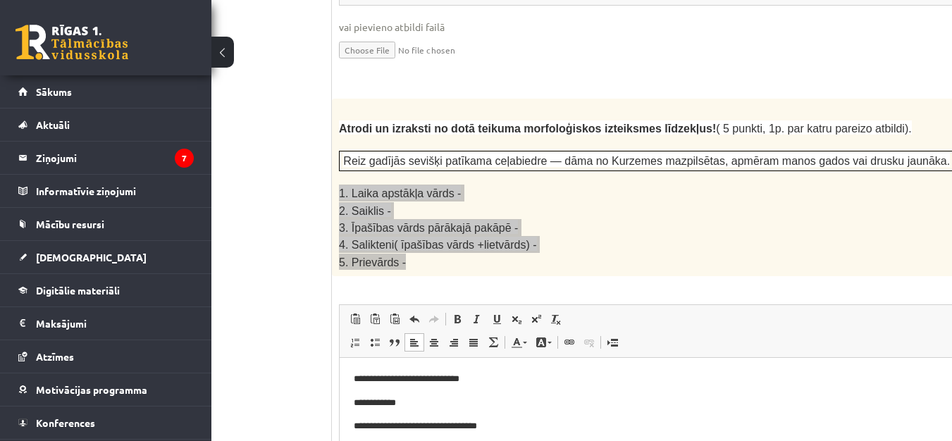
click at [350, 402] on html "**********" at bounding box center [710, 426] width 740 height 137
click at [478, 390] on body "**********" at bounding box center [710, 426] width 712 height 109
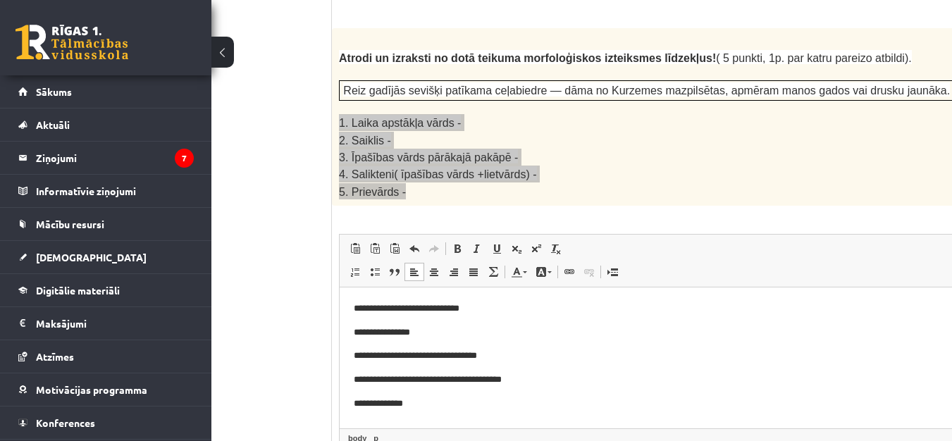
click at [531, 360] on p "**********" at bounding box center [691, 356] width 674 height 15
click at [569, 366] on body "**********" at bounding box center [710, 356] width 712 height 109
click at [447, 406] on p "**********" at bounding box center [691, 404] width 674 height 15
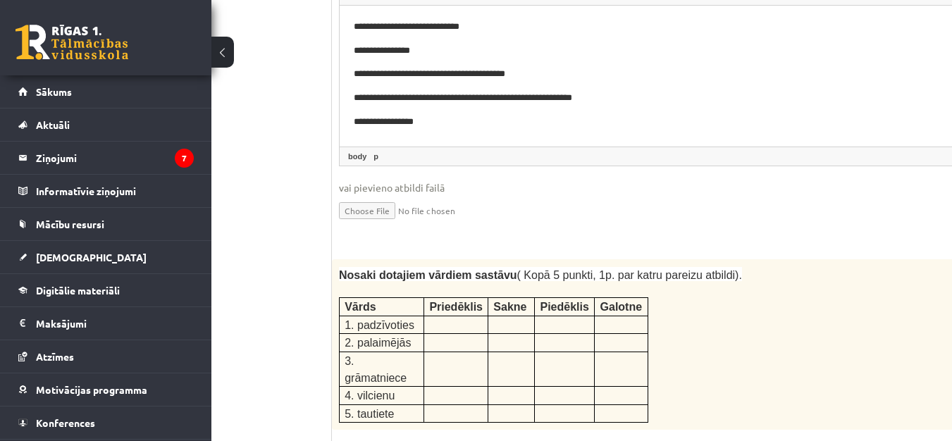
scroll to position [2280, 112]
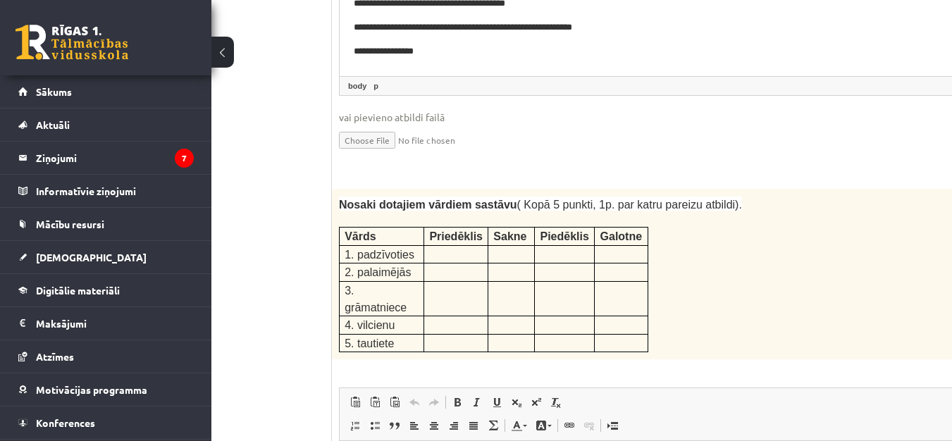
click at [721, 230] on div "Nosaki dotajiem vārdiem sastāvu ( Kopā 5 punkti, 1p. par katru pareizu atbildi)…" at bounding box center [709, 274] width 755 height 171
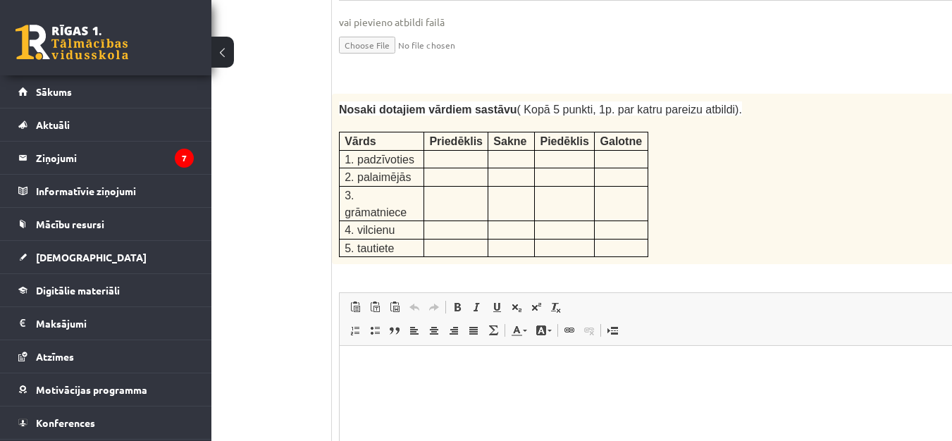
scroll to position [2351, 112]
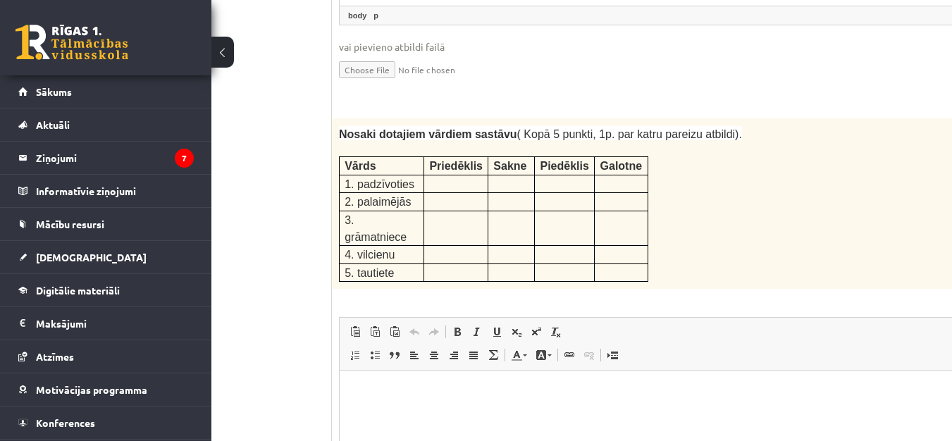
click at [378, 178] on span "1. padzīvoties" at bounding box center [380, 184] width 70 height 12
click at [431, 175] on p at bounding box center [456, 182] width 54 height 14
click at [441, 175] on p at bounding box center [456, 182] width 54 height 14
click at [364, 178] on span "1. padzīvoties" at bounding box center [380, 184] width 70 height 12
click at [479, 175] on p at bounding box center [456, 182] width 54 height 14
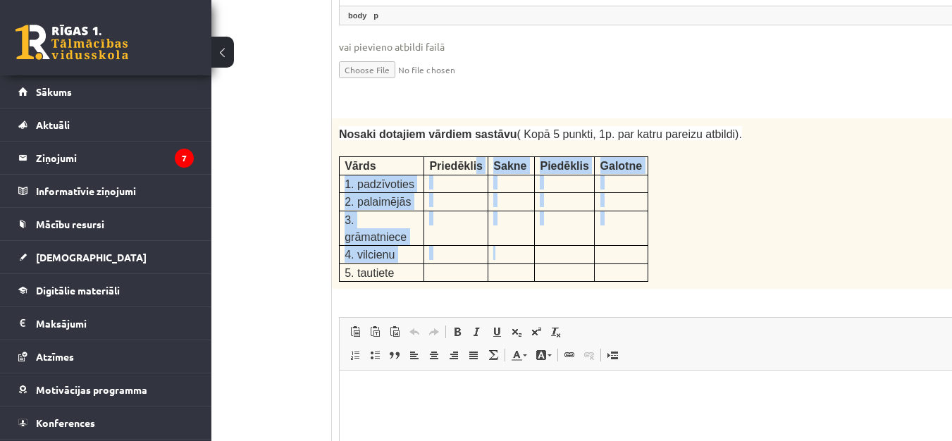
drag, startPoint x: 470, startPoint y: 112, endPoint x: 514, endPoint y: 190, distance: 89.3
click at [514, 190] on tbody "Vārds Priedēklis Sakne Piedēklis Galotne 1. padzīvoties 2. palaimējās 3. grāmat…" at bounding box center [494, 219] width 309 height 125
click at [667, 318] on span "Redaktora rīkjoslas Ielīmēt Klaviatūras saīsne vadīšanas taustiņš+V Ievietot kā…" at bounding box center [710, 344] width 740 height 53
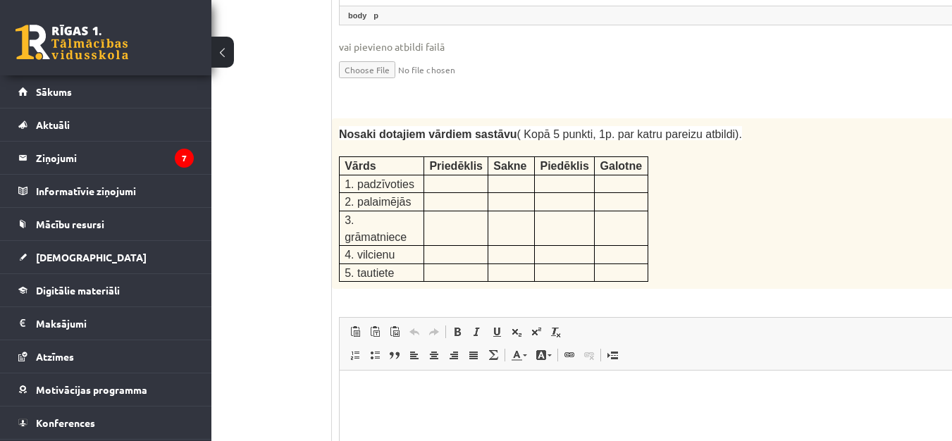
click at [801, 190] on div "Nosaki dotajiem vārdiem sastāvu ( Kopā 5 punkti, 1p. par katru pareizu atbildi)…" at bounding box center [709, 203] width 755 height 171
click at [369, 404] on html at bounding box center [710, 392] width 740 height 43
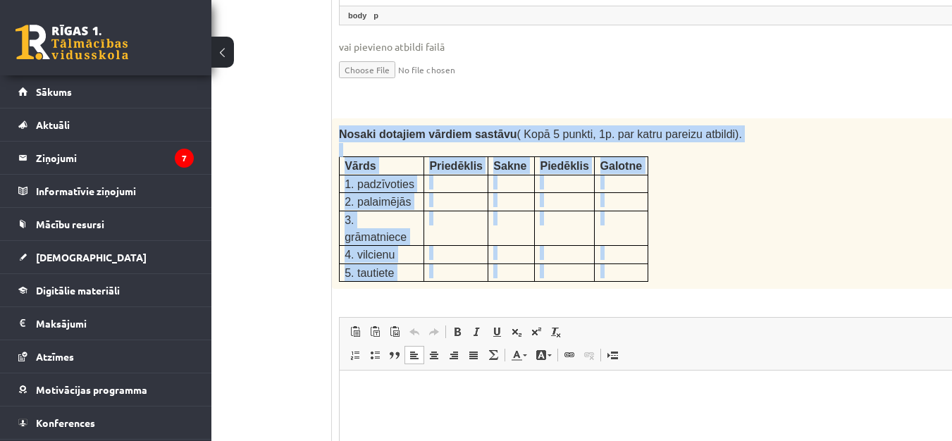
drag, startPoint x: 341, startPoint y: 80, endPoint x: 650, endPoint y: 236, distance: 345.7
click at [650, 236] on div "5p Nosaki dotajiem vārdiem sastāvu ( Kopā 5 punkti, 1p. par katru pareizu atbil…" at bounding box center [709, 364] width 755 height 492
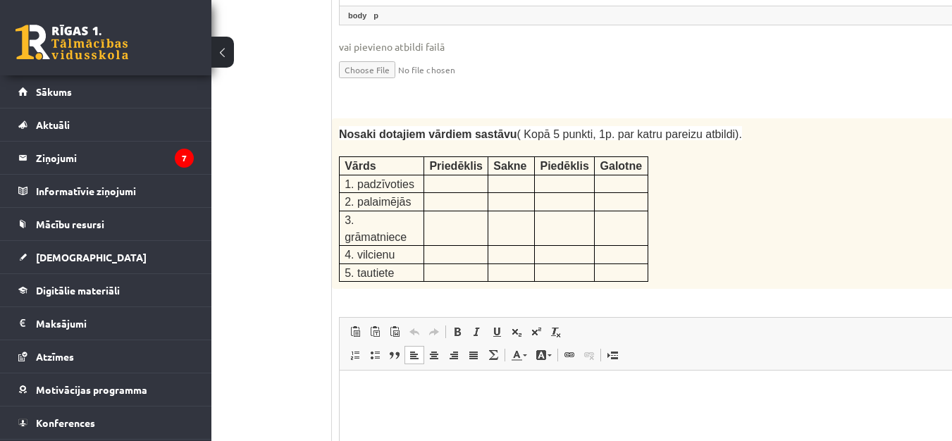
click at [462, 408] on html at bounding box center [710, 392] width 740 height 43
click at [376, 350] on span at bounding box center [374, 355] width 11 height 11
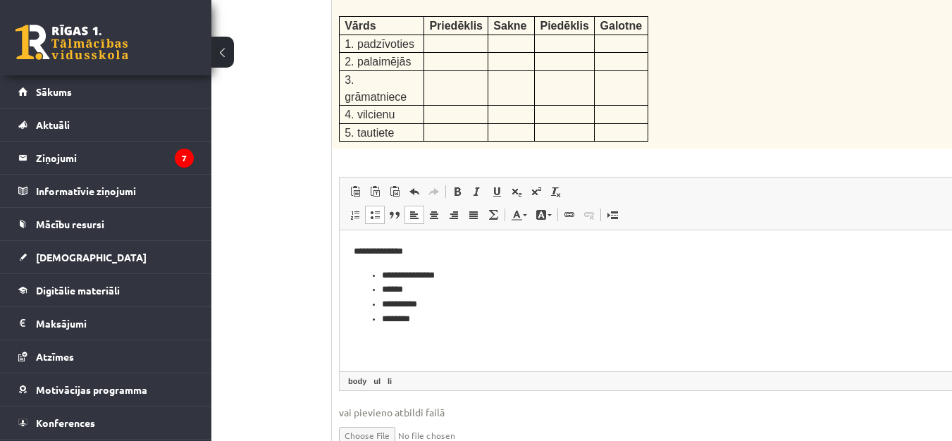
scroll to position [2492, 112]
drag, startPoint x: 383, startPoint y: 273, endPoint x: 434, endPoint y: 336, distance: 81.1
click at [434, 336] on html "**********" at bounding box center [710, 285] width 740 height 110
click at [431, 319] on li "********" at bounding box center [691, 318] width 618 height 15
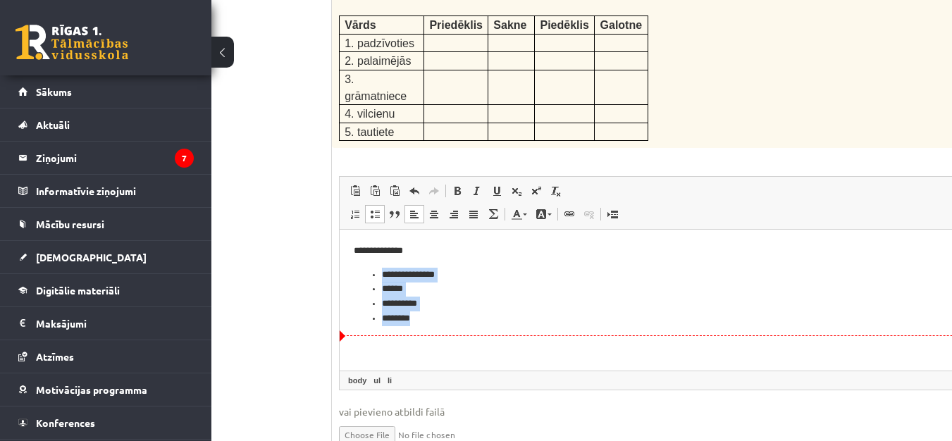
click at [432, 319] on li "********" at bounding box center [691, 318] width 618 height 15
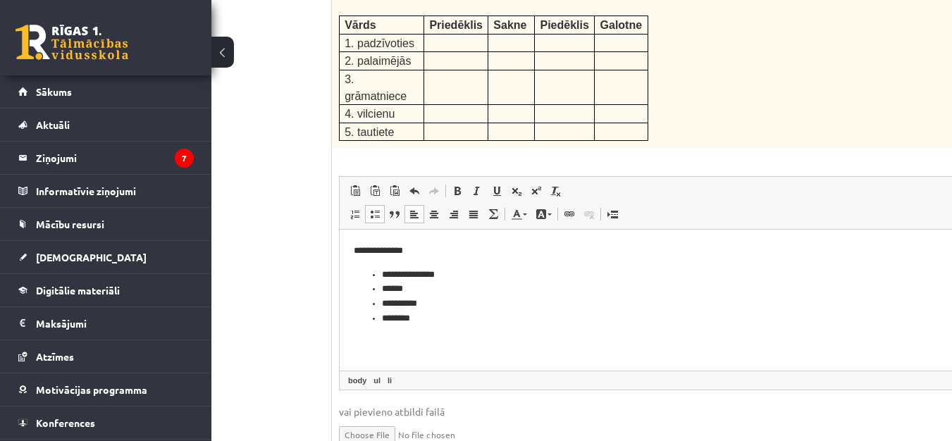
click at [477, 288] on li "******" at bounding box center [691, 289] width 618 height 15
drag, startPoint x: 526, startPoint y: 308, endPoint x: 515, endPoint y: 304, distance: 12.0
click at [526, 309] on li "**********" at bounding box center [691, 304] width 618 height 15
click at [454, 271] on li "**********" at bounding box center [691, 275] width 618 height 15
click at [470, 310] on li "**********" at bounding box center [691, 304] width 618 height 15
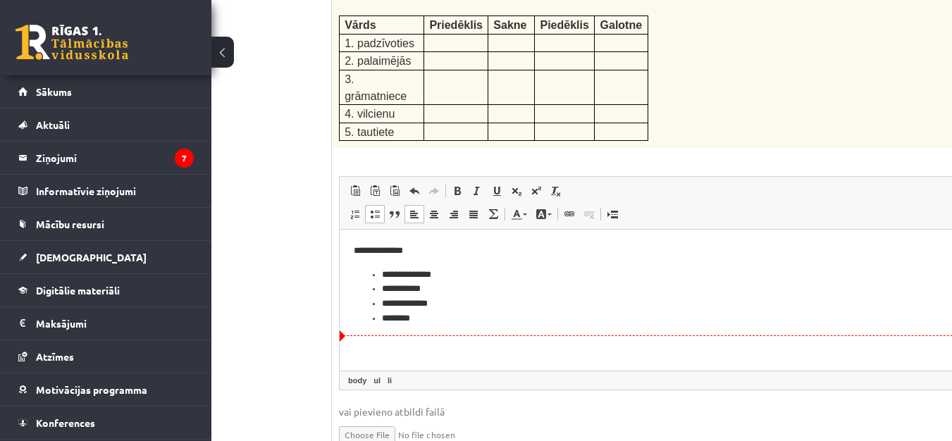
click at [494, 327] on html "**********" at bounding box center [710, 285] width 740 height 110
click at [467, 281] on li "**********" at bounding box center [691, 275] width 618 height 15
click at [424, 305] on li "**********" at bounding box center [691, 304] width 618 height 15
click at [435, 300] on li "**********" at bounding box center [691, 304] width 618 height 15
click at [457, 328] on html "**********" at bounding box center [710, 285] width 740 height 110
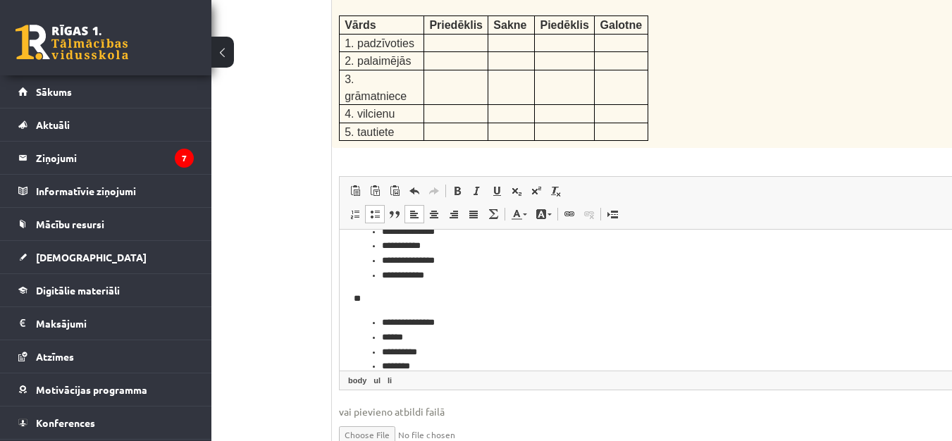
scroll to position [61, 0]
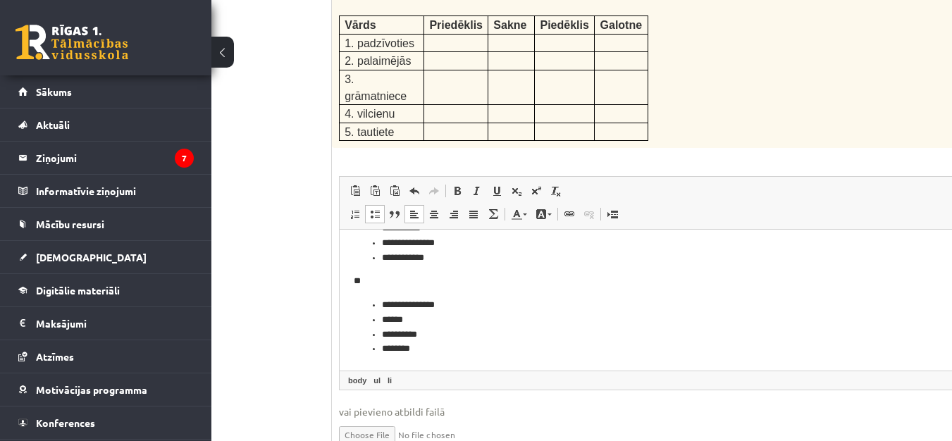
click at [448, 307] on li "**********" at bounding box center [685, 305] width 607 height 15
click at [422, 321] on li "******" at bounding box center [685, 320] width 607 height 15
click at [464, 342] on li "********" at bounding box center [685, 349] width 607 height 15
click at [451, 331] on li "**********" at bounding box center [685, 335] width 607 height 15
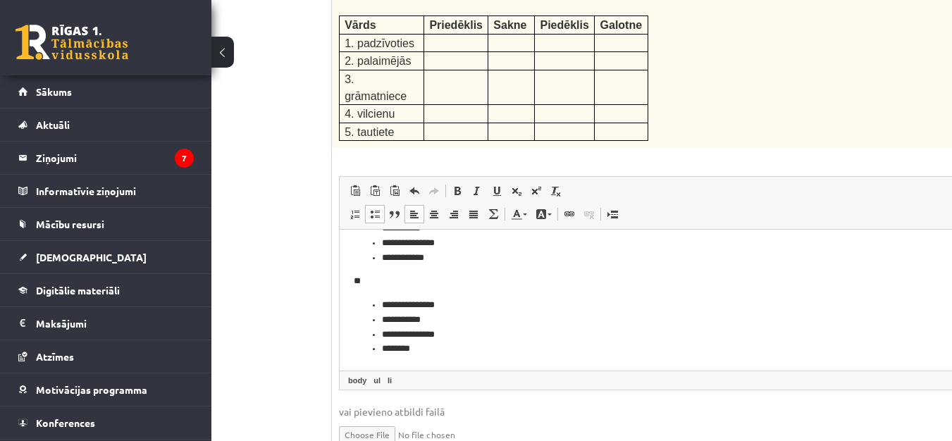
click at [470, 350] on li "********" at bounding box center [685, 349] width 607 height 15
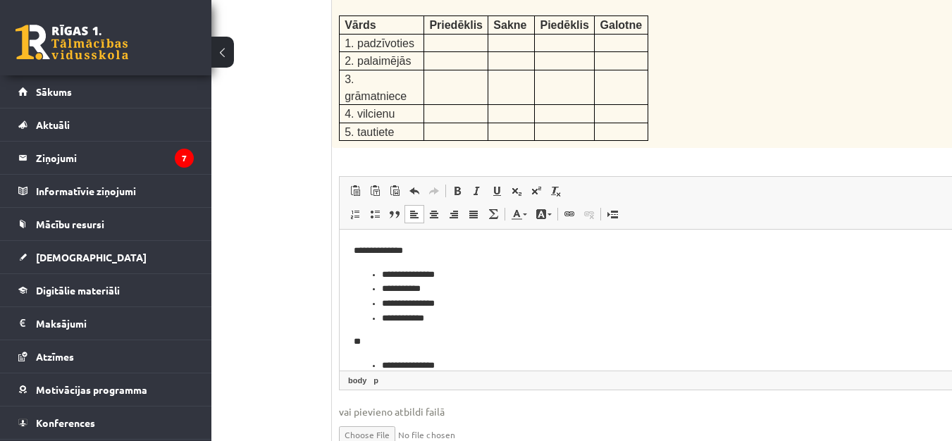
scroll to position [109, 0]
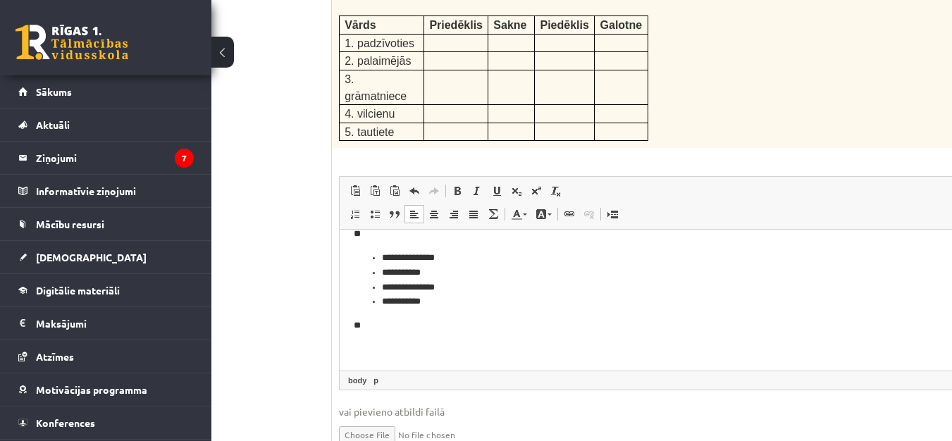
click at [384, 333] on body "**********" at bounding box center [710, 246] width 712 height 221
click at [383, 328] on p "**" at bounding box center [686, 326] width 664 height 15
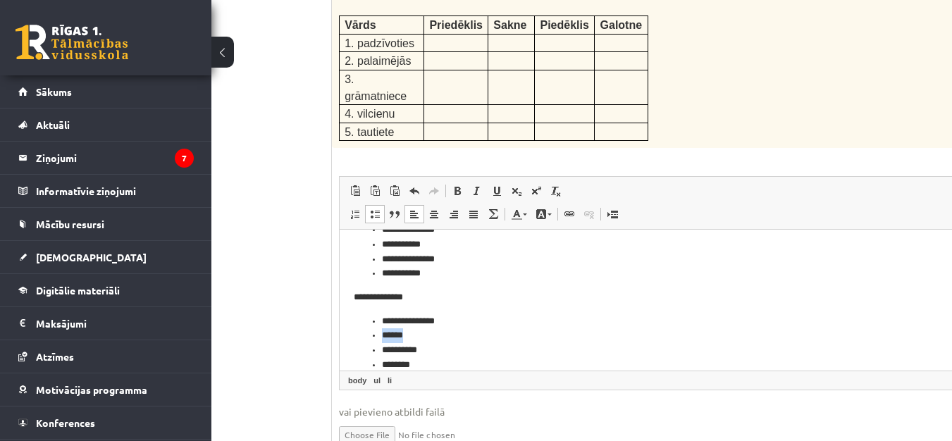
click at [444, 329] on ul "**********" at bounding box center [710, 343] width 712 height 58
click at [443, 323] on li "**********" at bounding box center [685, 321] width 607 height 15
click at [431, 330] on li "******" at bounding box center [685, 335] width 607 height 15
click at [500, 350] on li "**********" at bounding box center [685, 350] width 607 height 15
click at [454, 358] on li "********" at bounding box center [685, 365] width 607 height 15
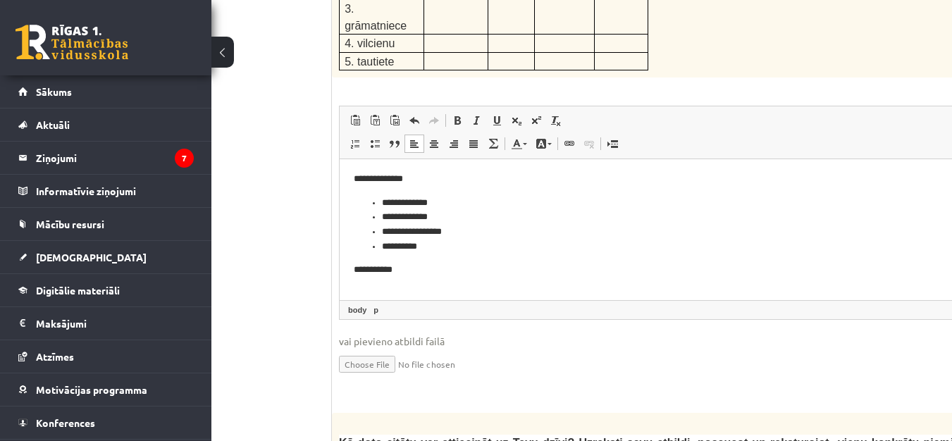
scroll to position [228, 0]
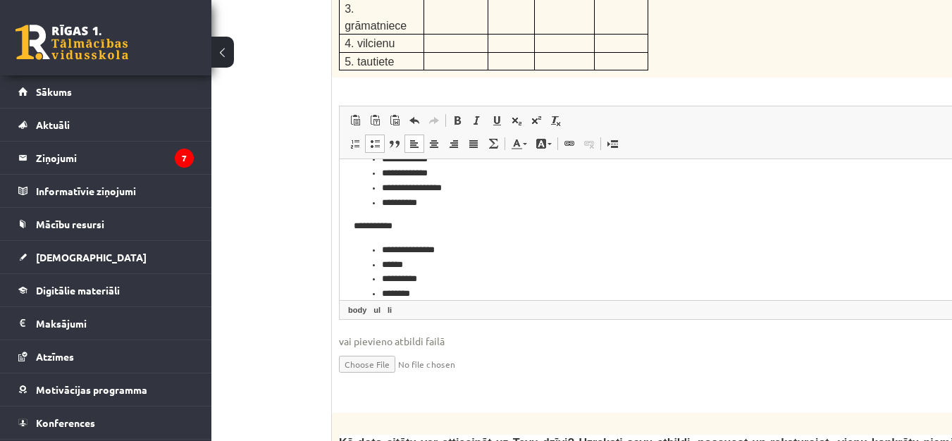
click at [445, 248] on li "**********" at bounding box center [685, 250] width 607 height 15
click at [452, 266] on li "******" at bounding box center [685, 265] width 607 height 15
click at [435, 283] on li "**********" at bounding box center [685, 279] width 607 height 15
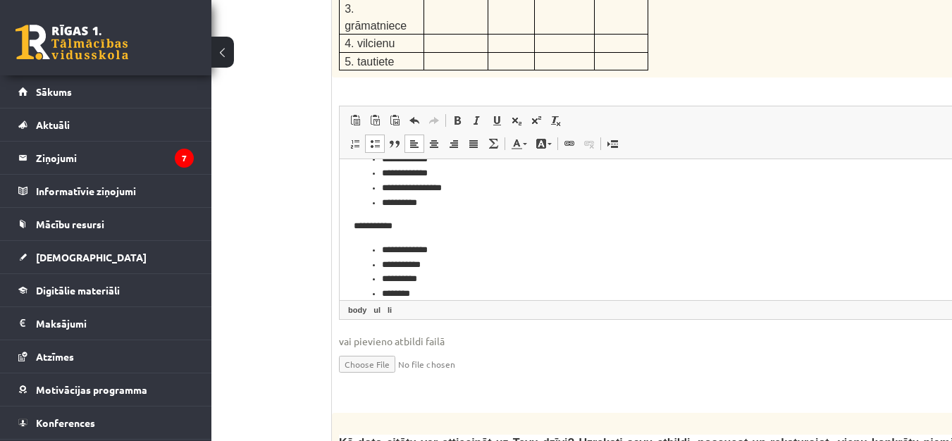
click at [447, 275] on li "**********" at bounding box center [685, 279] width 607 height 15
click at [452, 290] on li "********" at bounding box center [685, 294] width 607 height 15
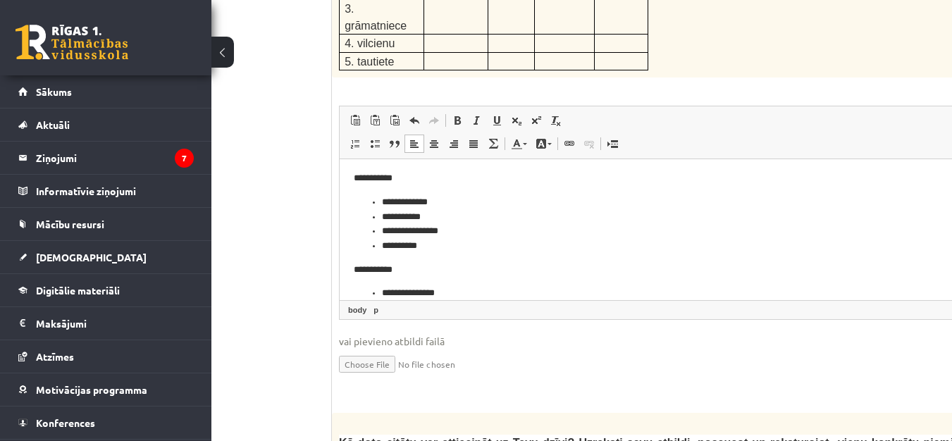
scroll to position [319, 0]
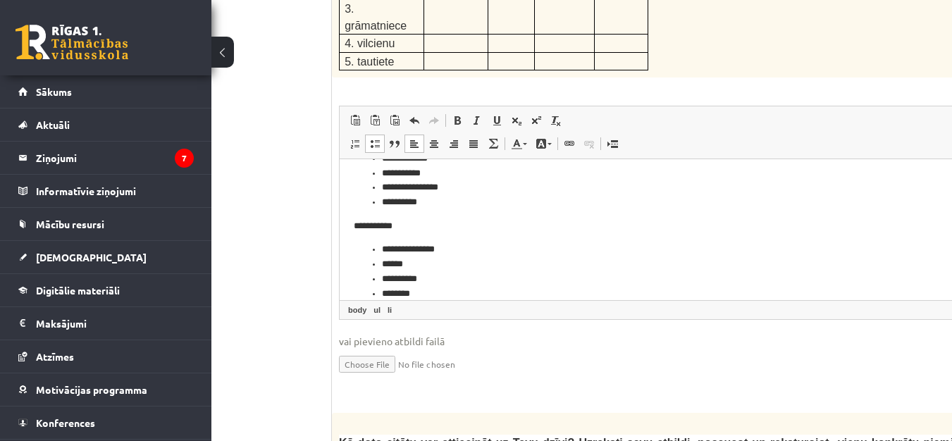
click at [462, 252] on li "**********" at bounding box center [685, 249] width 607 height 15
click at [449, 261] on li "******" at bounding box center [685, 264] width 607 height 15
click at [444, 278] on li "**********" at bounding box center [685, 279] width 607 height 15
click at [477, 285] on li "**********" at bounding box center [685, 279] width 607 height 15
click at [471, 289] on li "********" at bounding box center [685, 294] width 607 height 15
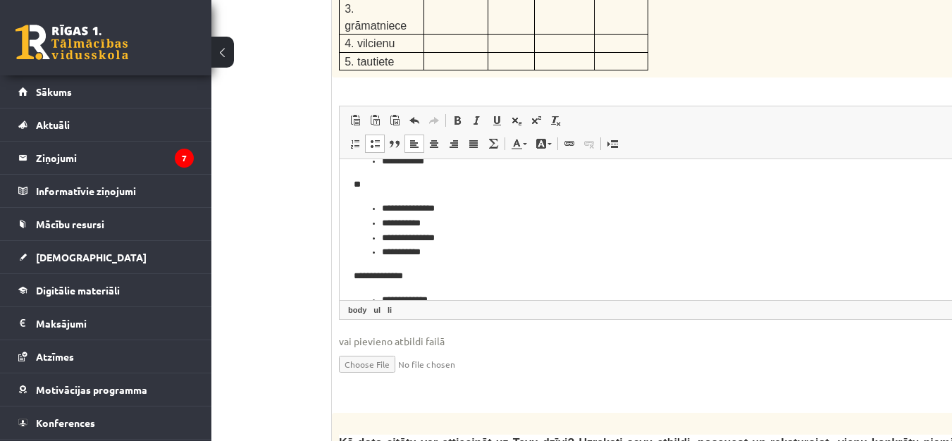
scroll to position [0, 0]
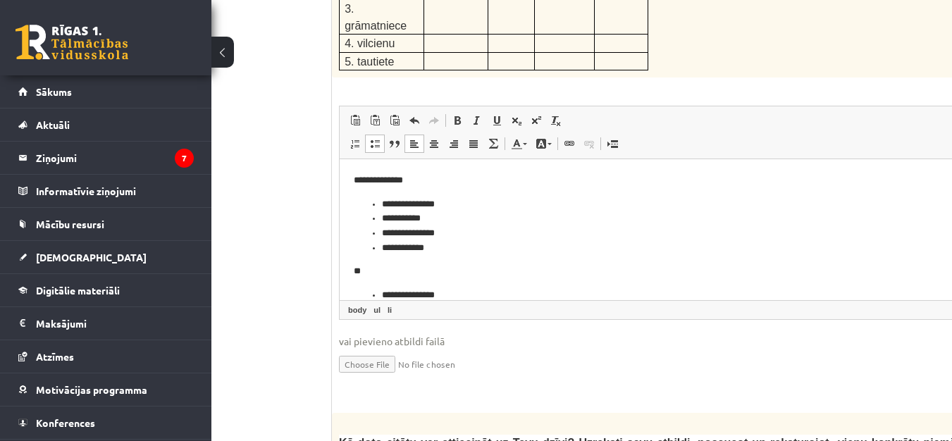
click at [437, 267] on p "**" at bounding box center [686, 271] width 664 height 15
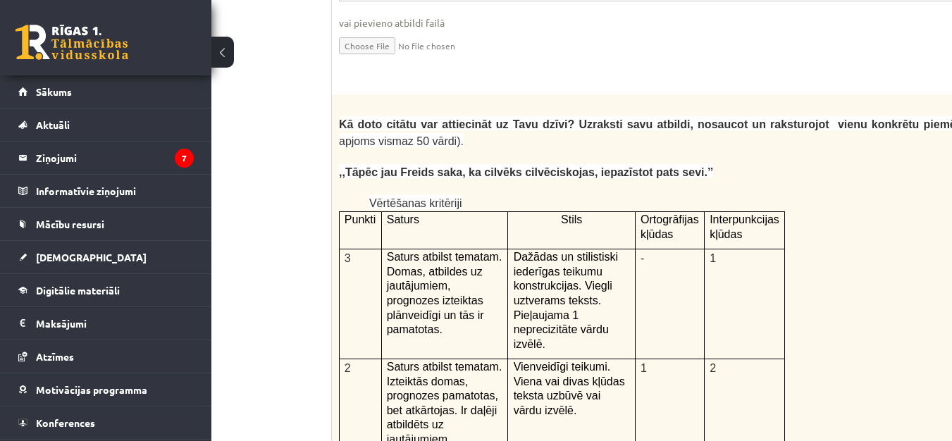
scroll to position [2889, 112]
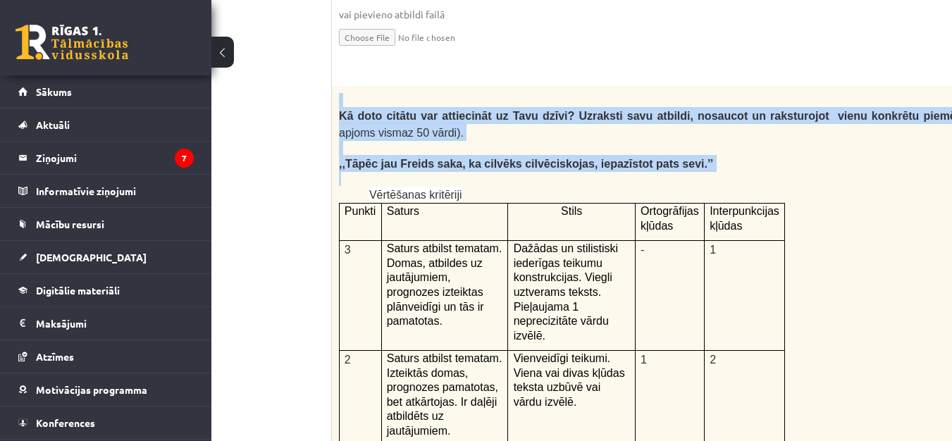
drag, startPoint x: 337, startPoint y: 35, endPoint x: 669, endPoint y: 100, distance: 338.9
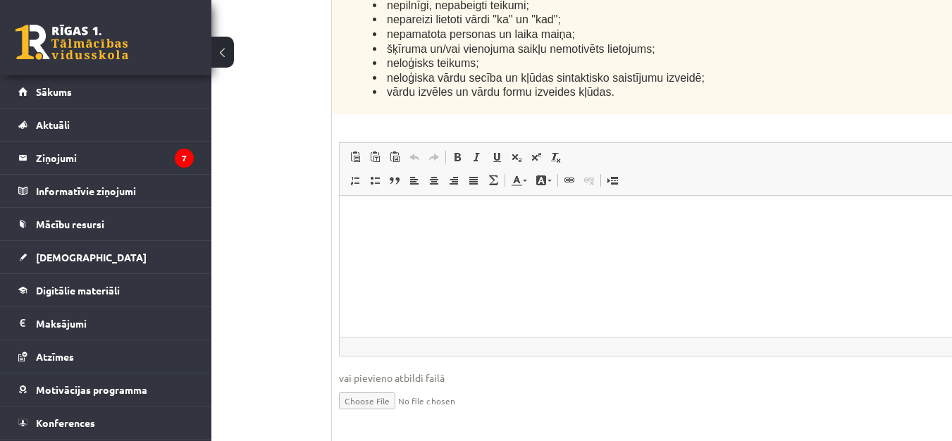
scroll to position [3594, 112]
click at [529, 236] on html at bounding box center [710, 215] width 740 height 43
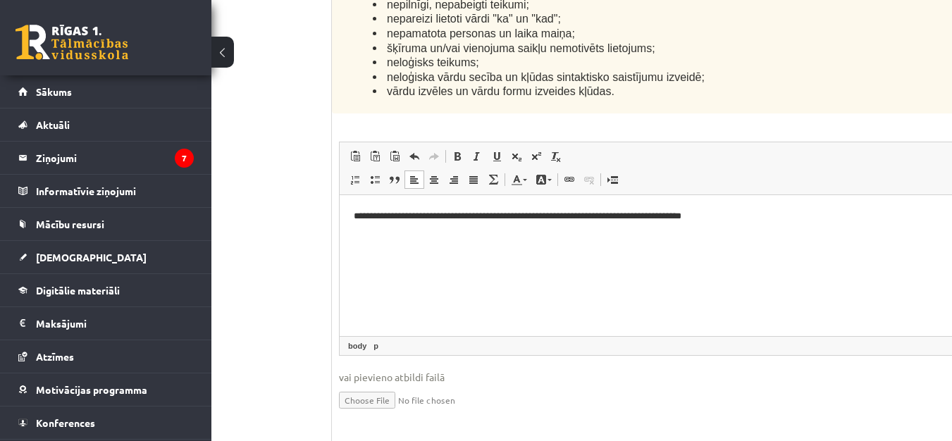
click at [581, 214] on p "**********" at bounding box center [691, 216] width 674 height 15
click at [579, 212] on p "**********" at bounding box center [691, 216] width 674 height 15
click at [588, 211] on p "**********" at bounding box center [691, 216] width 674 height 15
click at [738, 218] on p "**********" at bounding box center [691, 216] width 674 height 15
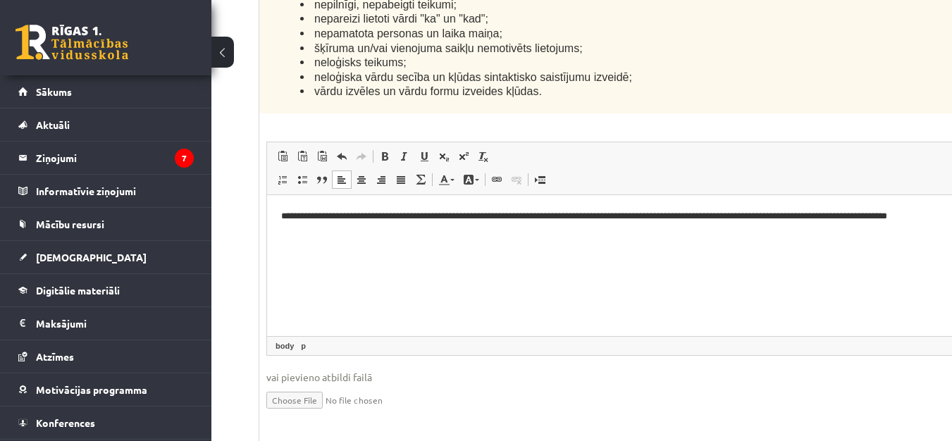
scroll to position [0, 4]
click at [333, 237] on p "**********" at bounding box center [615, 224] width 674 height 30
click at [376, 236] on p "**********" at bounding box center [615, 224] width 674 height 30
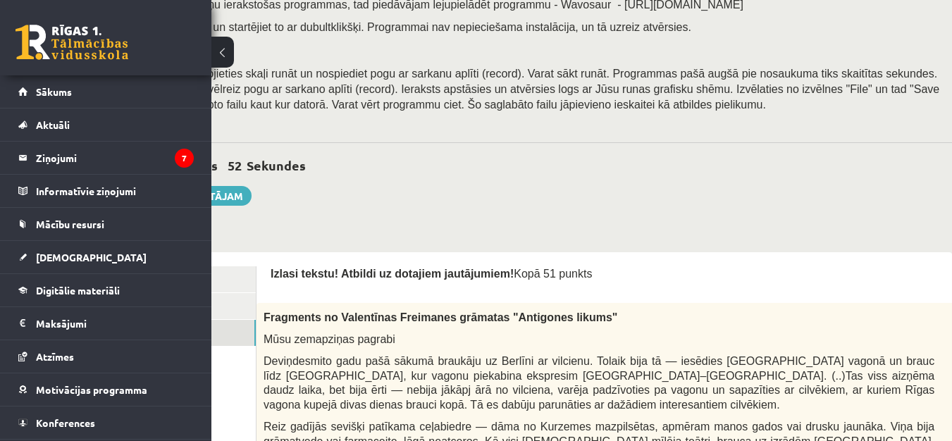
scroll to position [166, 183]
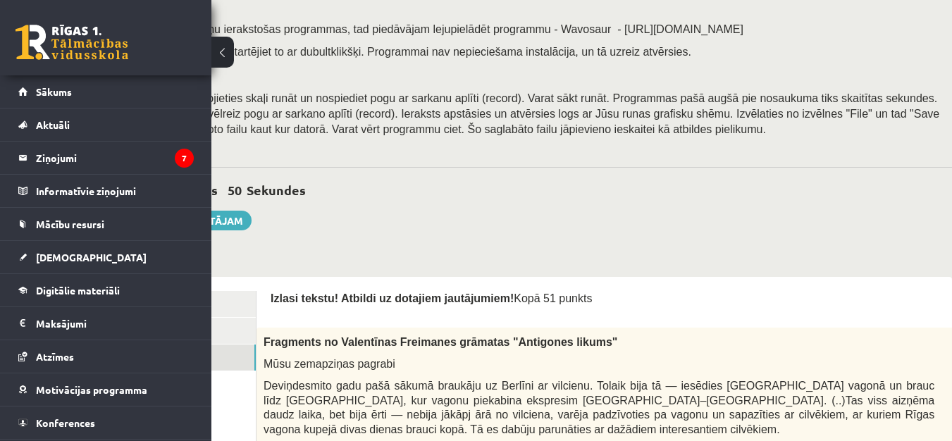
click at [218, 44] on button at bounding box center [222, 52] width 23 height 31
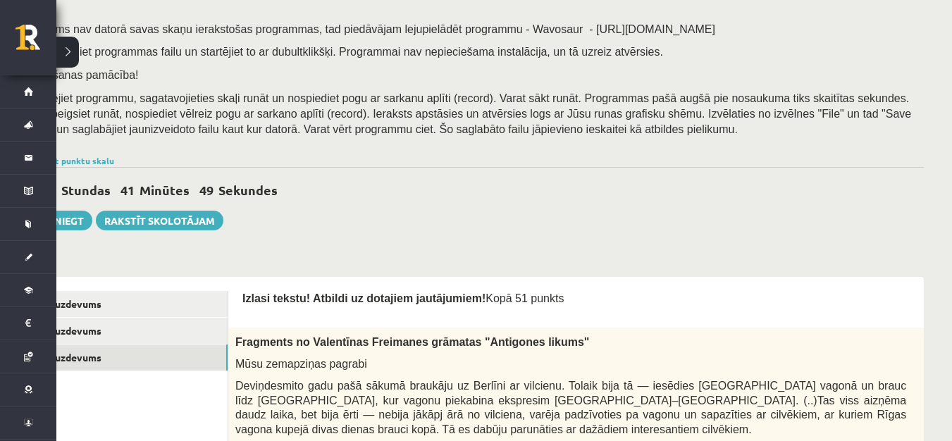
scroll to position [166, 56]
drag, startPoint x: 295, startPoint y: 225, endPoint x: 350, endPoint y: 229, distance: 54.4
click at [350, 229] on div "0 Stundas 41 Minūtes 47 Sekundes Ieskaite saglabāta! Iesniegt Rakstīt skolotājam" at bounding box center [476, 198] width 896 height 63
drag, startPoint x: 98, startPoint y: 404, endPoint x: 150, endPoint y: 393, distance: 53.2
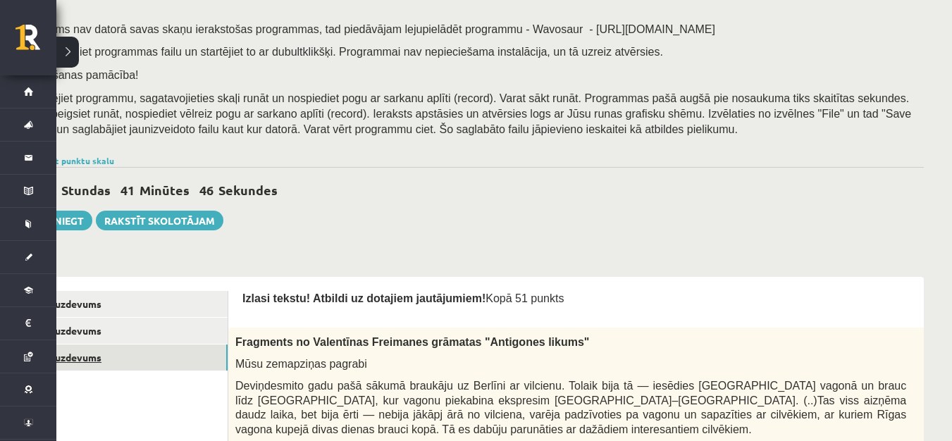
click at [152, 357] on link "3. uzdevums" at bounding box center [133, 358] width 190 height 26
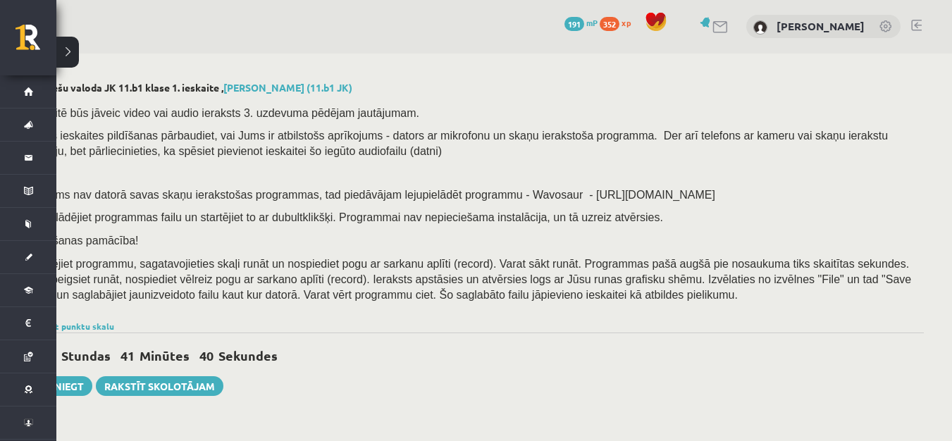
scroll to position [0, 56]
drag, startPoint x: 125, startPoint y: 36, endPoint x: 174, endPoint y: 47, distance: 50.4
click at [171, 46] on div "0 Dāvanas 191 mP 352 xp Lorēna Gulbe" at bounding box center [476, 27] width 952 height 54
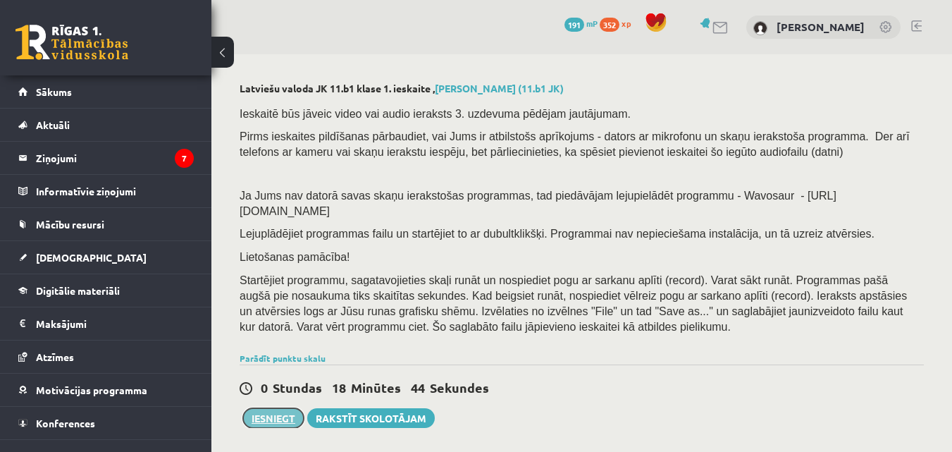
click at [286, 411] on button "Iesniegt" at bounding box center [273, 418] width 61 height 20
click at [502, 307] on span "Startējiet programmu, sagatavojieties skaļi runāt un nospiediet pogu ar sarkanu…" at bounding box center [573, 303] width 667 height 58
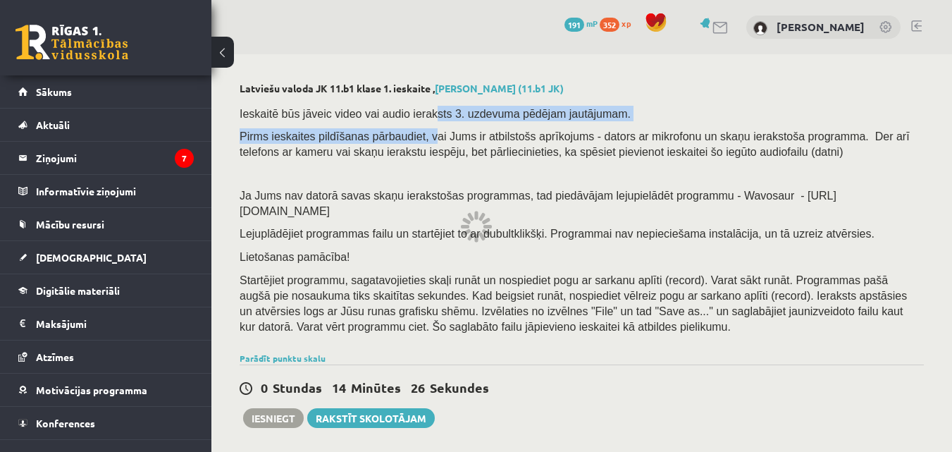
click at [419, 121] on div "Ieskaitē būs jāveic video vai audio ieraksts 3. uzdevuma pēdējam jautājumam. Pi…" at bounding box center [582, 224] width 684 height 250
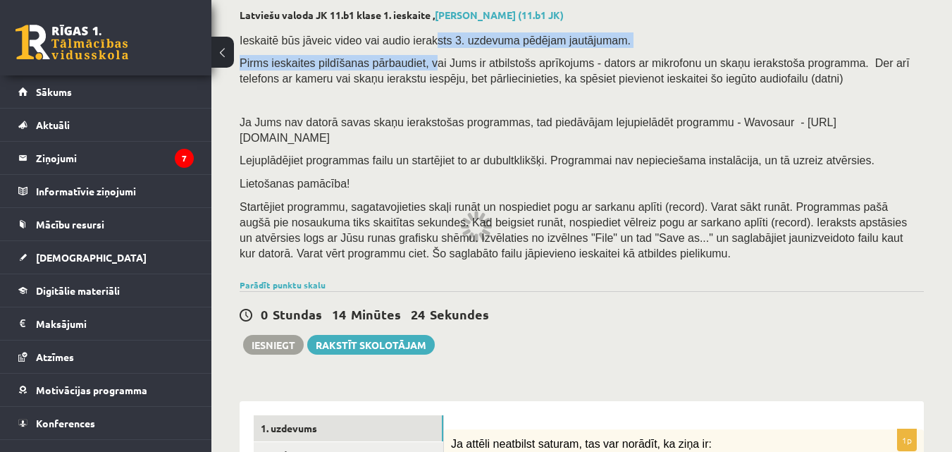
scroll to position [141, 0]
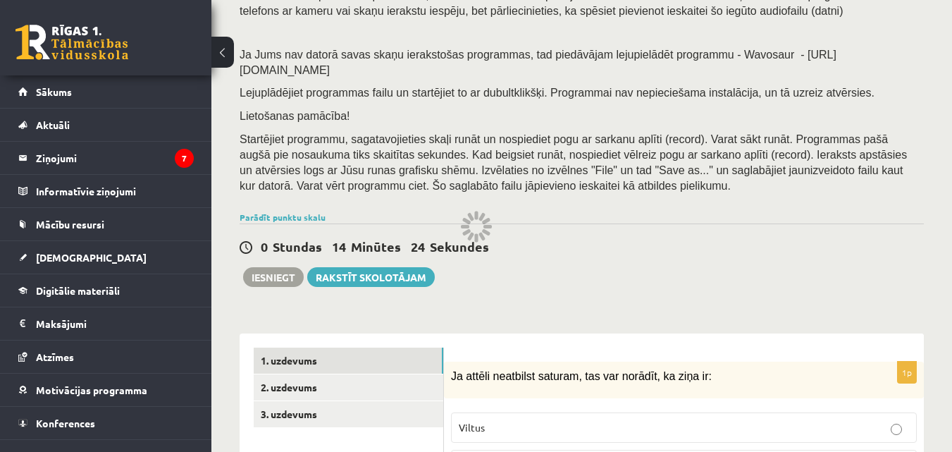
click at [596, 147] on span "Startējiet programmu, sagatavojieties skaļi runāt un nospiediet pogu ar sarkanu…" at bounding box center [573, 162] width 667 height 58
click at [619, 238] on div "0 Stundas 14 Minūtes 24 Sekundes" at bounding box center [582, 247] width 684 height 18
click at [619, 238] on div "0 Stundas 14 Minūtes 23 Sekundes" at bounding box center [582, 247] width 684 height 18
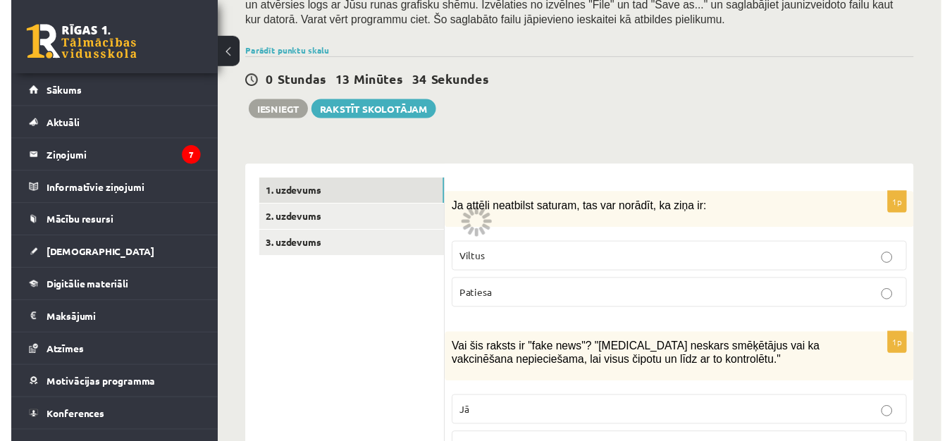
scroll to position [282, 0]
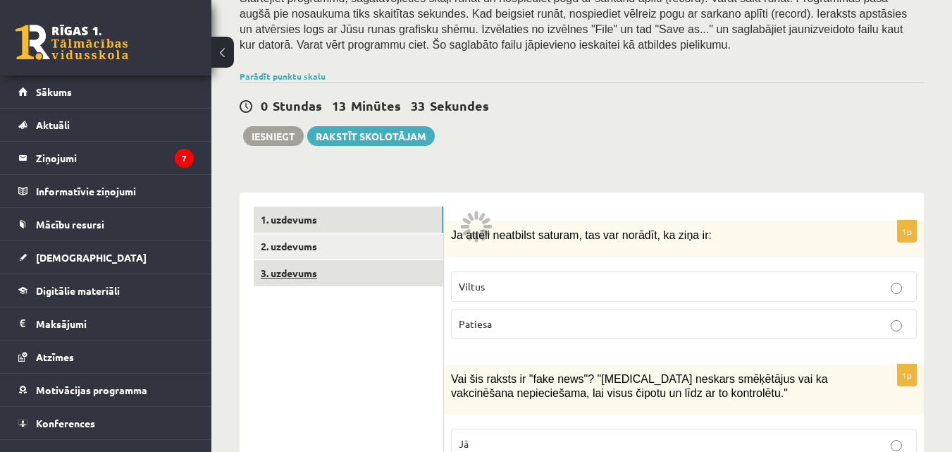
click at [390, 260] on link "3. uzdevums" at bounding box center [349, 273] width 190 height 26
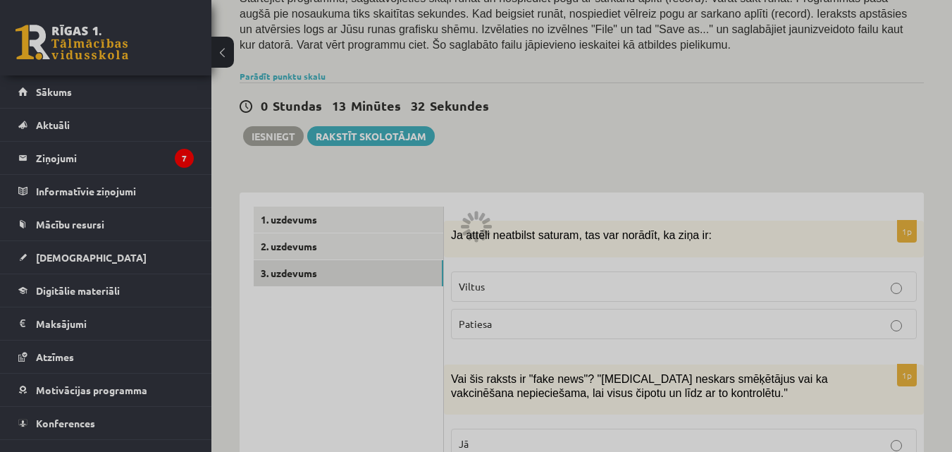
click at [340, 261] on div at bounding box center [476, 226] width 952 height 452
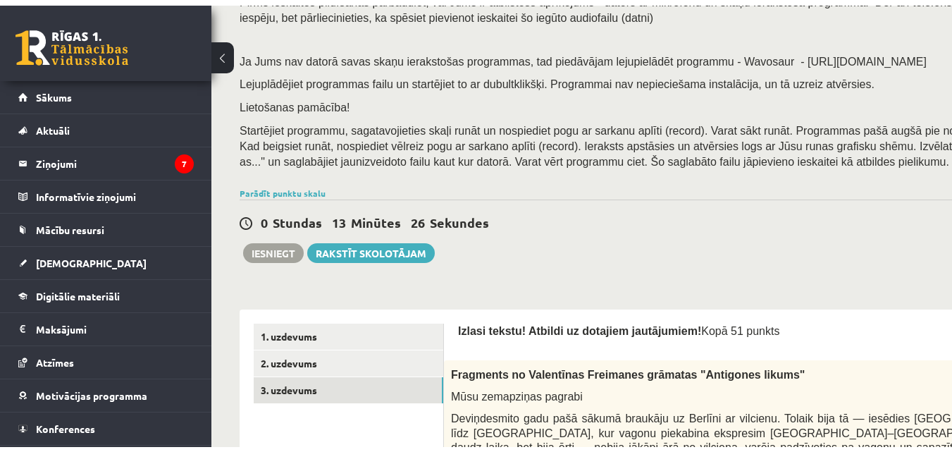
scroll to position [141, 0]
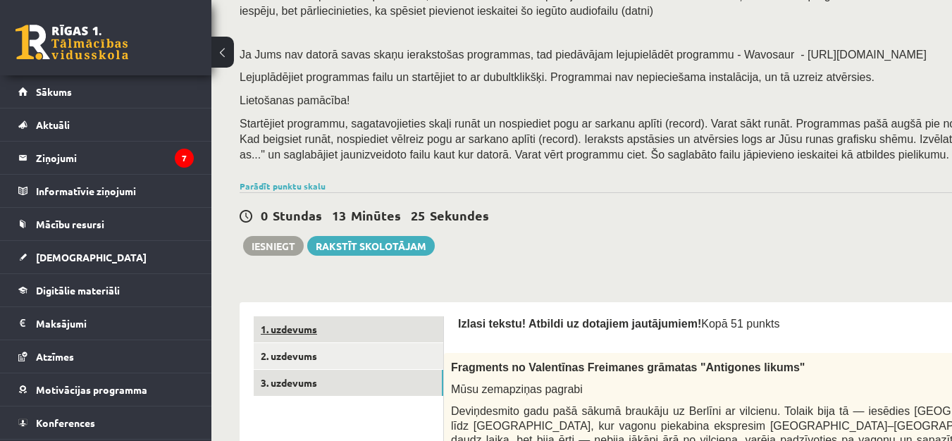
click at [297, 342] on link "1. uzdevums" at bounding box center [349, 329] width 190 height 26
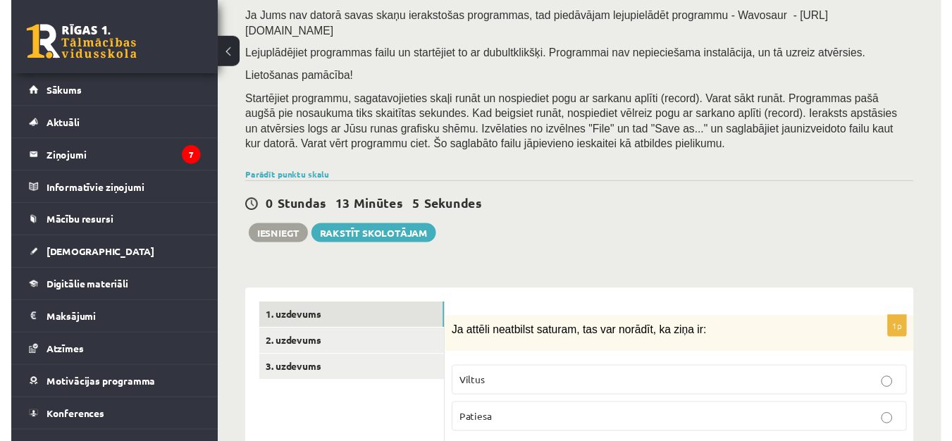
scroll to position [211, 0]
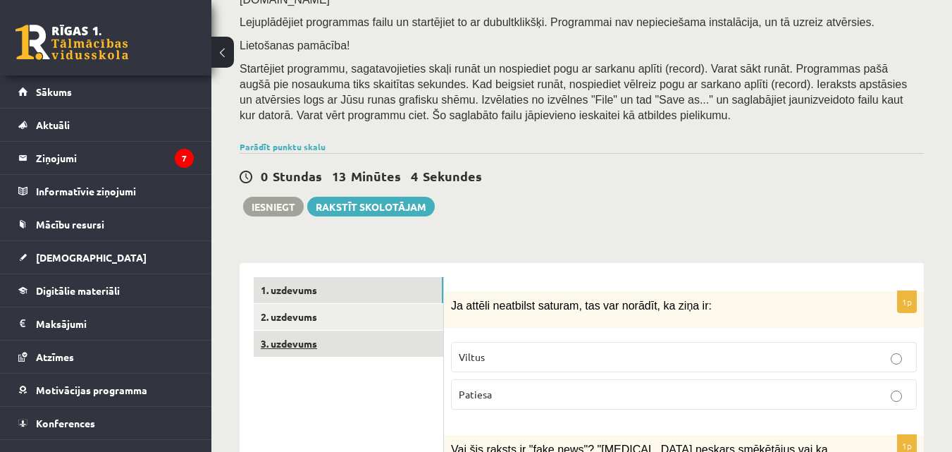
click at [310, 330] on link "3. uzdevums" at bounding box center [349, 343] width 190 height 26
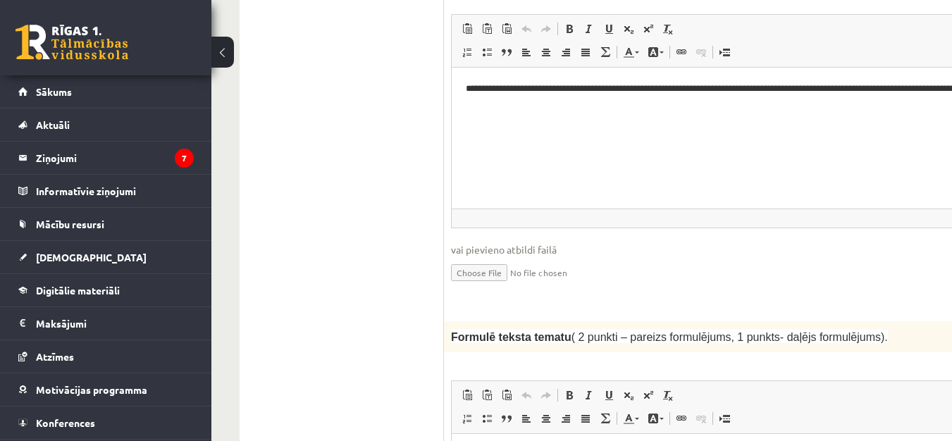
scroll to position [0, 0]
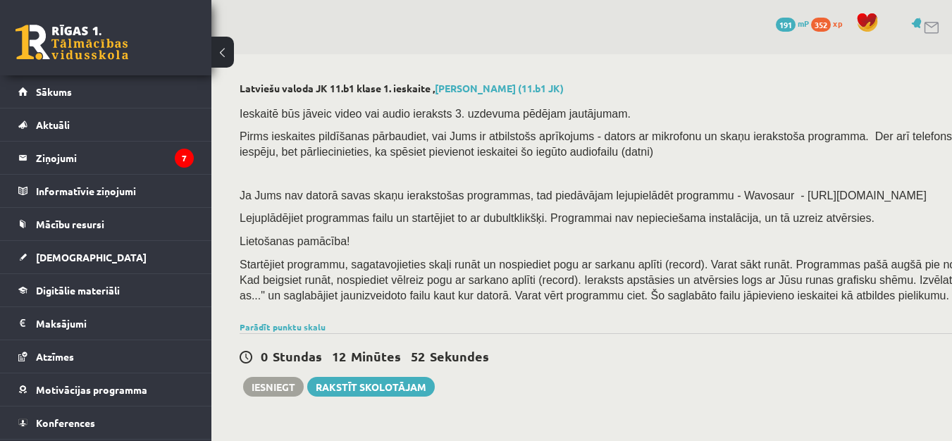
click at [304, 334] on div "0 Stundas 12 Minūtes 52 Sekundes Ieskaite saglabāta! Iesniegt Rakstīt skolotājam" at bounding box center [688, 364] width 896 height 63
click at [304, 330] on link "Parādīt punktu skalu" at bounding box center [283, 326] width 86 height 11
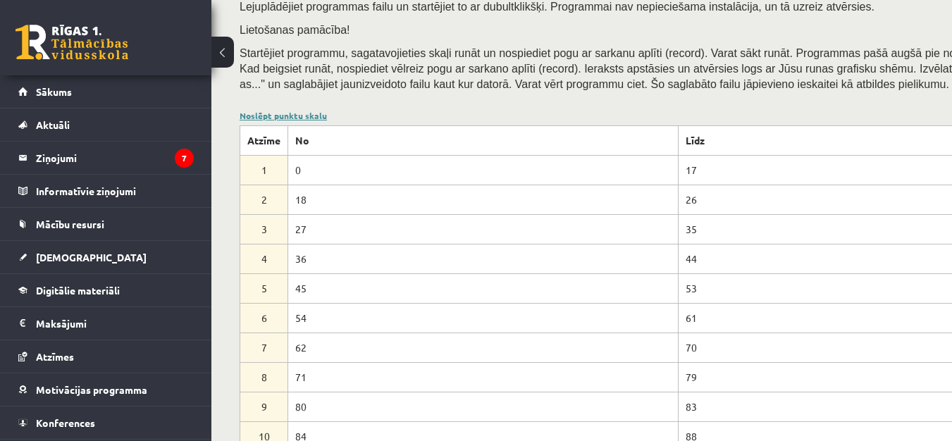
click at [274, 120] on link "Noslēpt punktu skalu" at bounding box center [283, 115] width 87 height 11
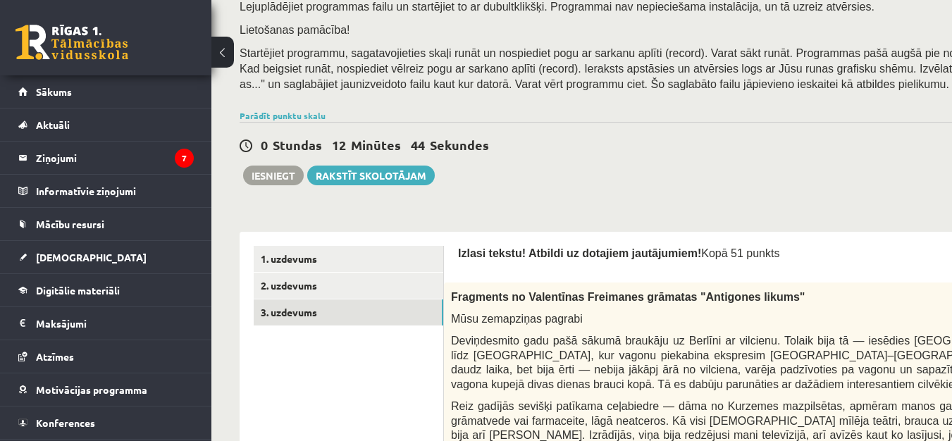
click at [278, 166] on div "0 Stundas 12 Minūtes 44 Sekundes Ieskaite saglabāta! Iesniegt Rakstīt skolotājam" at bounding box center [688, 153] width 896 height 63
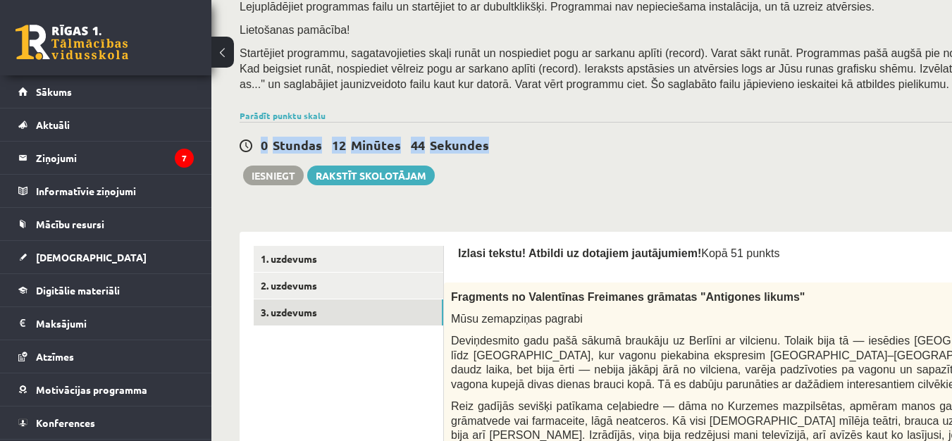
click at [278, 165] on div "0 Stundas 12 Minūtes 44 Sekundes Ieskaite saglabāta! Iesniegt Rakstīt skolotājam" at bounding box center [688, 153] width 896 height 63
click at [279, 164] on div "0 Stundas 12 Minūtes 44 Sekundes Ieskaite saglabāta! Iesniegt Rakstīt skolotājam" at bounding box center [688, 153] width 896 height 63
click at [286, 161] on div "0 Stundas 12 Minūtes 44 Sekundes Ieskaite saglabāta! Iesniegt Rakstīt skolotājam" at bounding box center [688, 153] width 896 height 63
click at [286, 163] on div "0 Stundas 12 Minūtes 43 Sekundes Ieskaite saglabāta! Iesniegt Rakstīt skolotājam" at bounding box center [688, 153] width 896 height 63
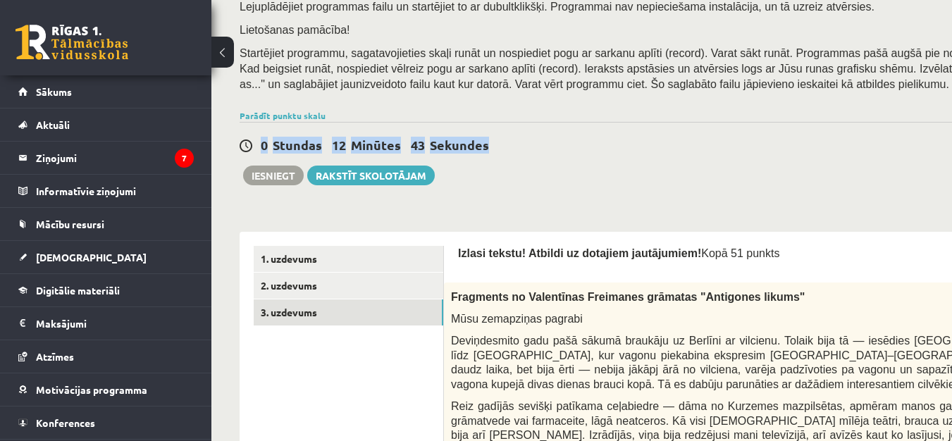
click at [286, 163] on div "0 Stundas 12 Minūtes 43 Sekundes Ieskaite saglabāta! Iesniegt Rakstīt skolotājam" at bounding box center [688, 153] width 896 height 63
click at [642, 163] on div "0 Stundas 12 Minūtes 40 Sekundes Ieskaite saglabāta! Iesniegt Rakstīt skolotājam" at bounding box center [688, 153] width 896 height 63
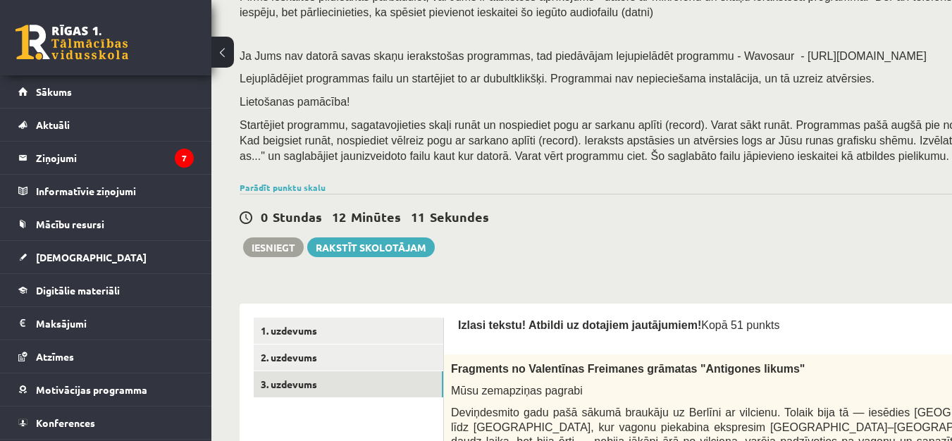
scroll to position [141, 0]
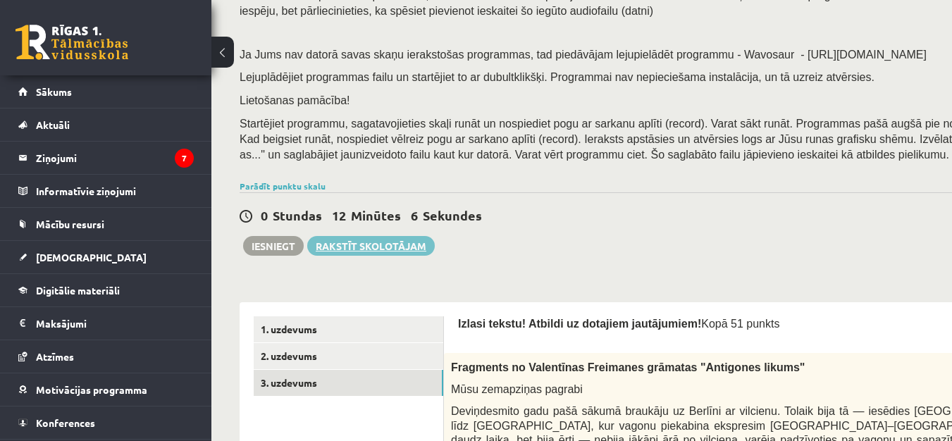
click at [338, 240] on link "Rakstīt skolotājam" at bounding box center [371, 246] width 128 height 20
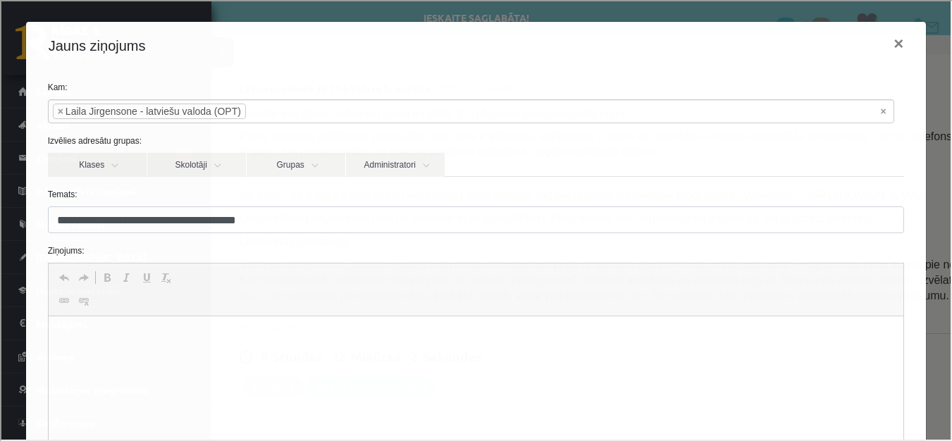
scroll to position [0, 0]
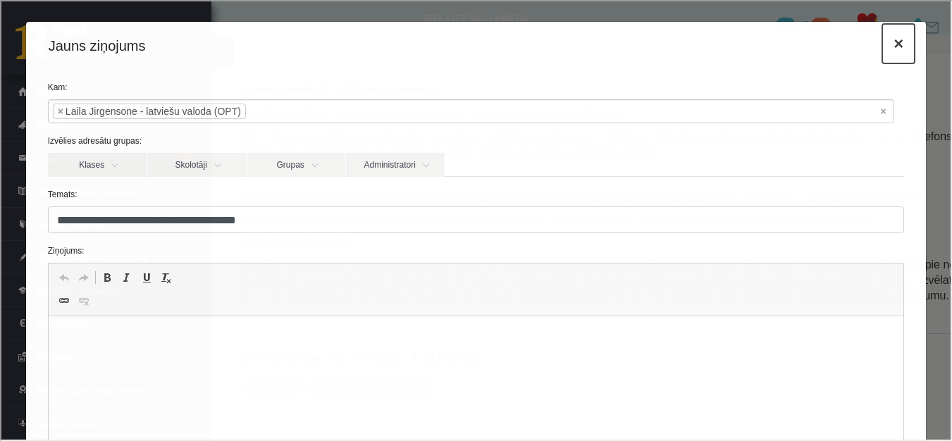
click at [883, 49] on button "×" at bounding box center [897, 42] width 32 height 39
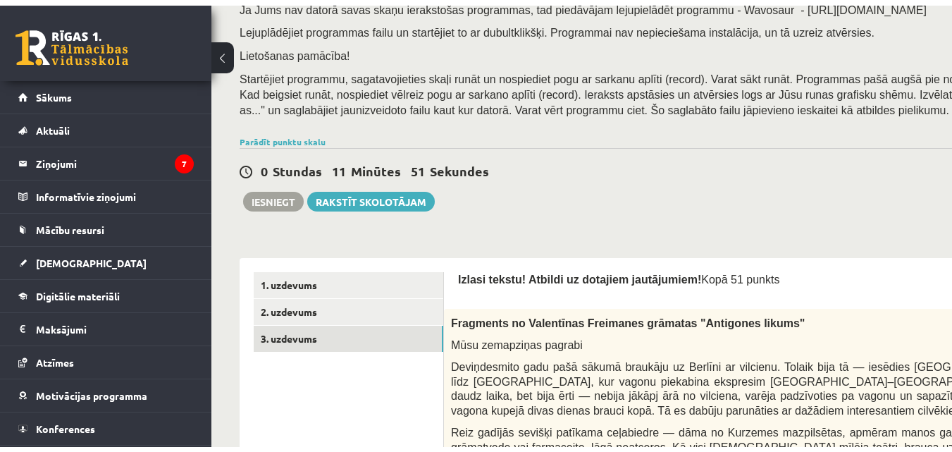
scroll to position [70, 0]
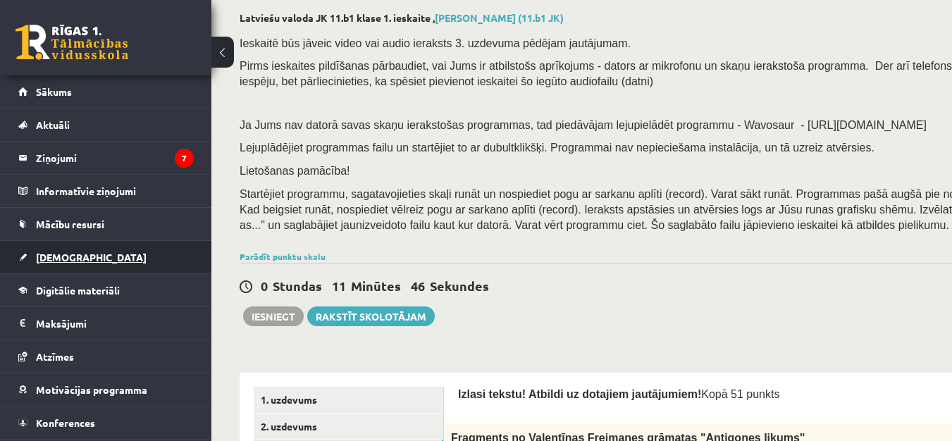
click at [56, 253] on link "[DEMOGRAPHIC_DATA]" at bounding box center [105, 257] width 175 height 32
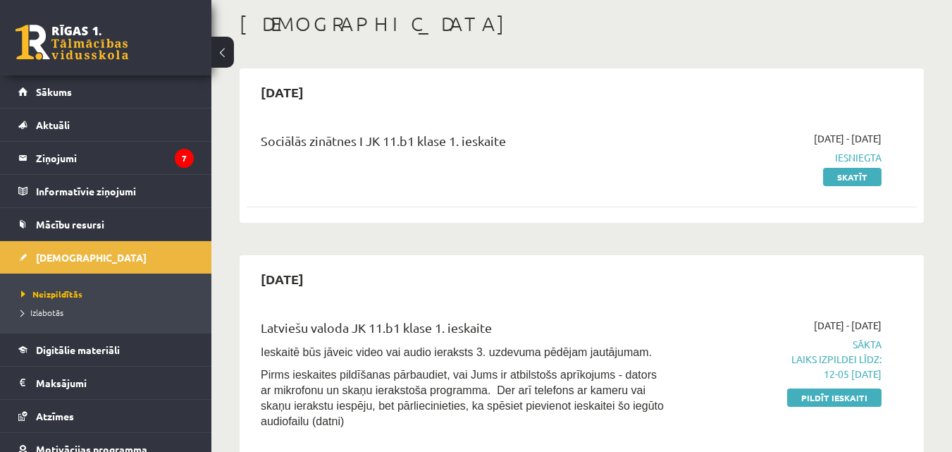
scroll to position [282, 0]
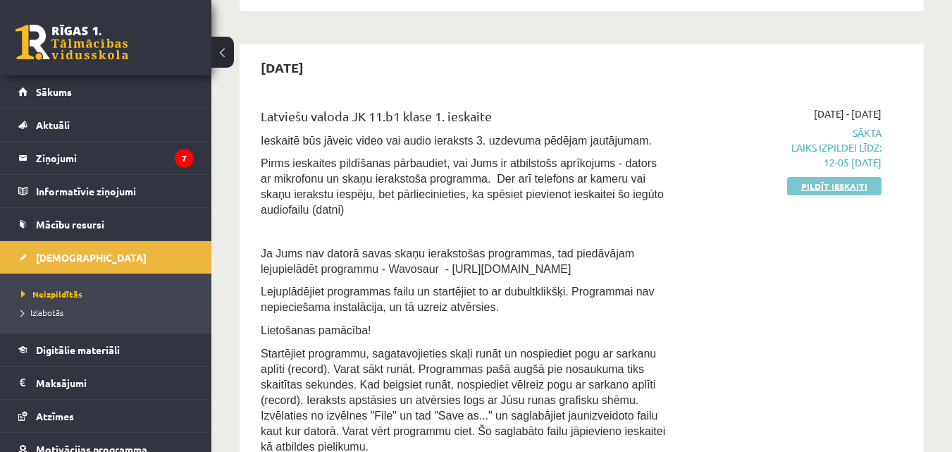
click at [853, 185] on link "Pildīt ieskaiti" at bounding box center [834, 186] width 94 height 18
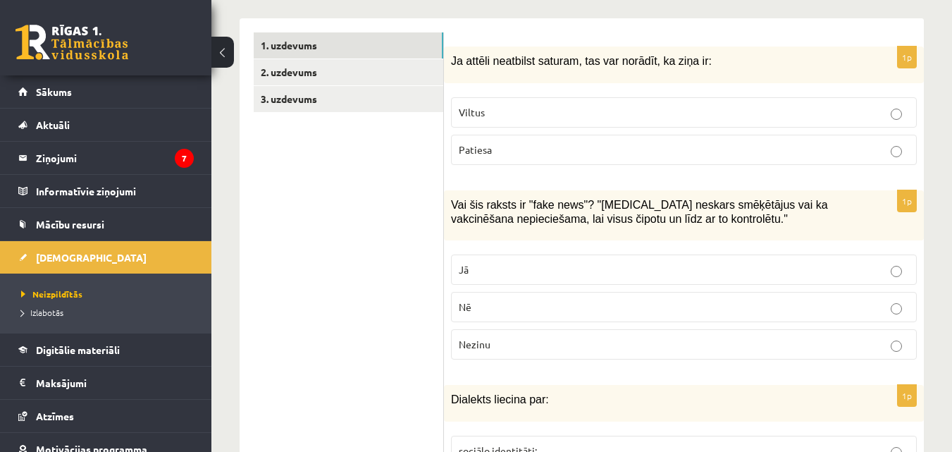
scroll to position [423, 0]
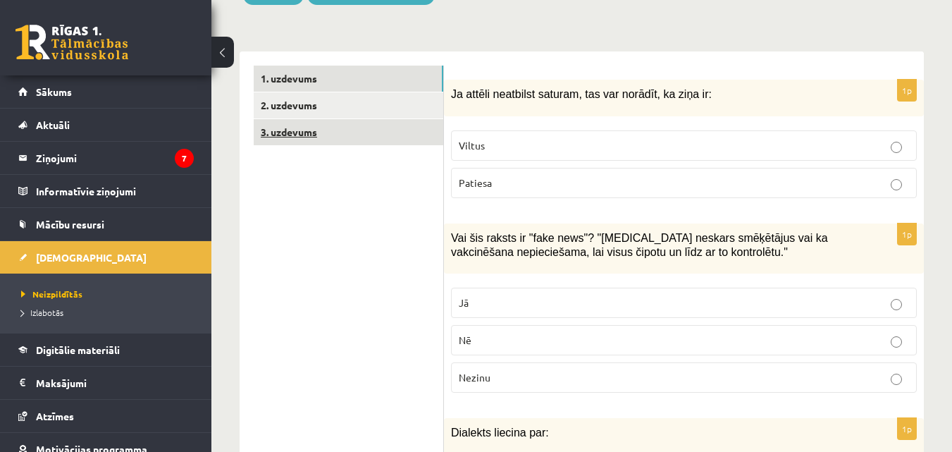
click at [268, 119] on link "3. uzdevums" at bounding box center [349, 132] width 190 height 26
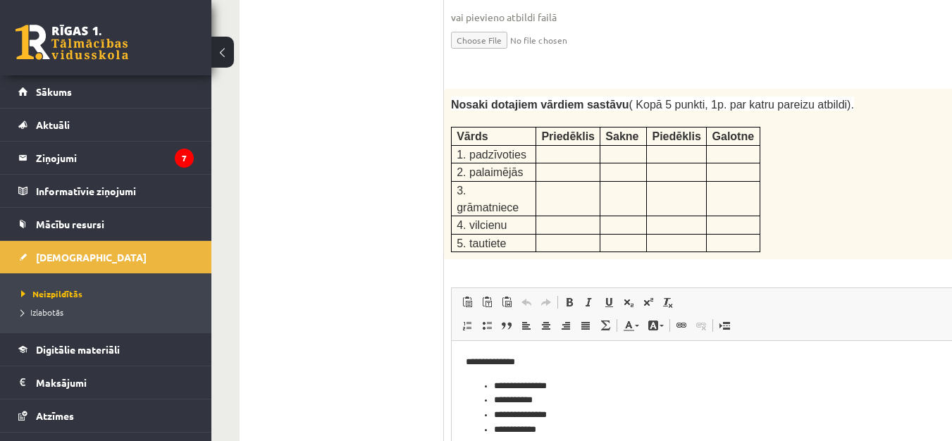
scroll to position [0, 0]
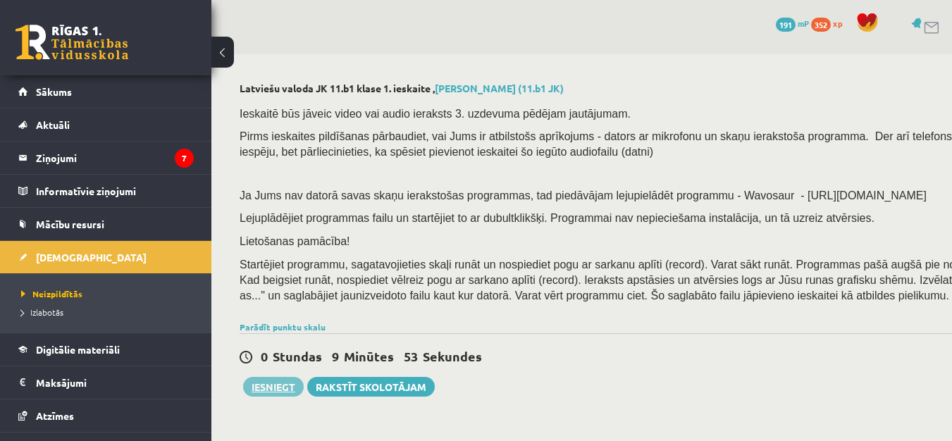
click at [250, 389] on button "Iesniegt" at bounding box center [273, 387] width 61 height 20
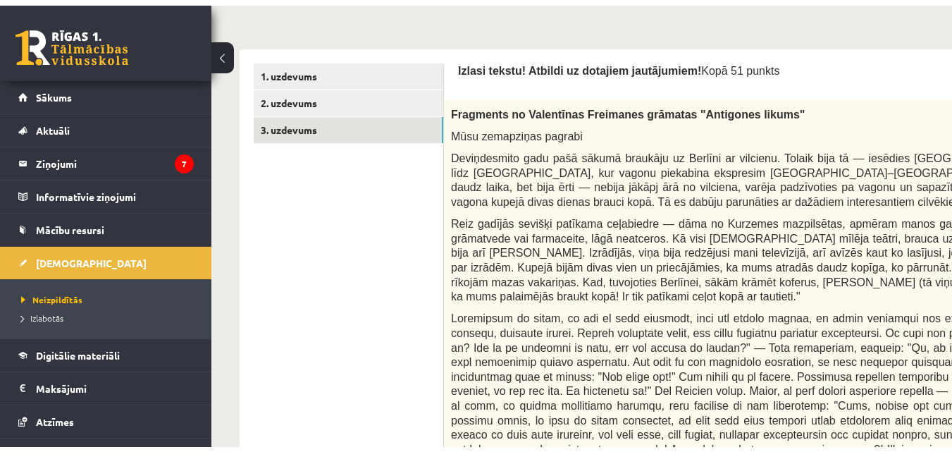
scroll to position [282, 0]
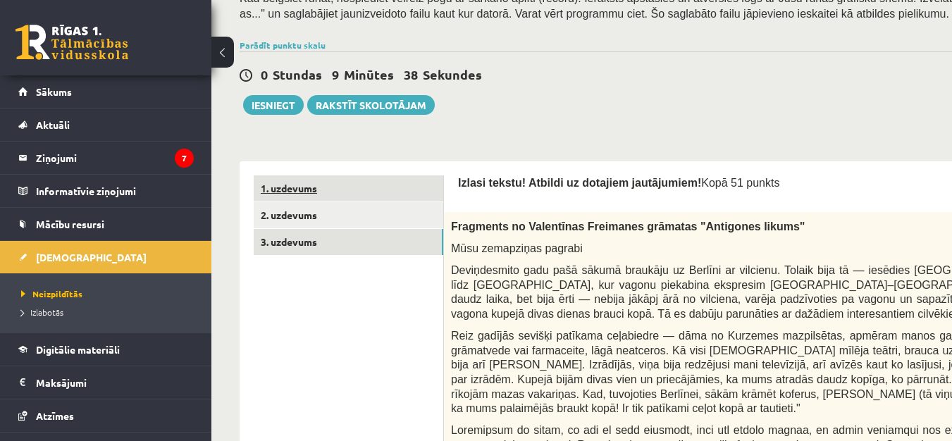
click at [288, 188] on link "1. uzdevums" at bounding box center [349, 188] width 190 height 26
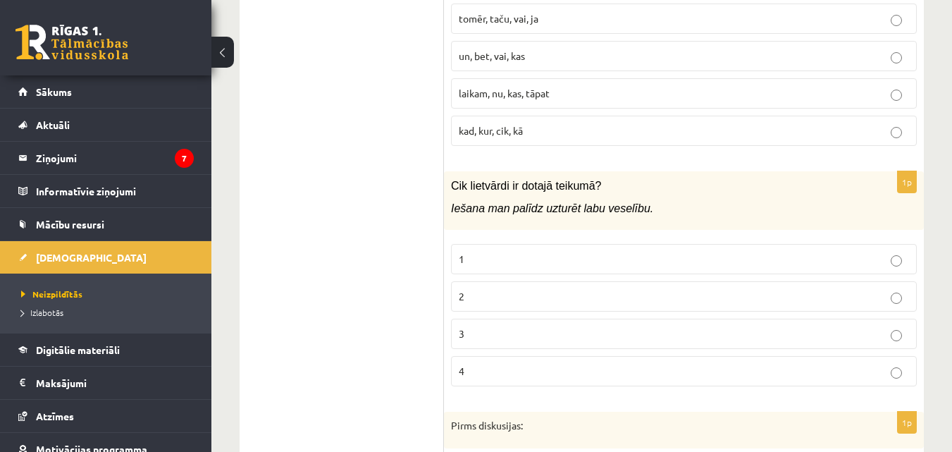
scroll to position [5637, 0]
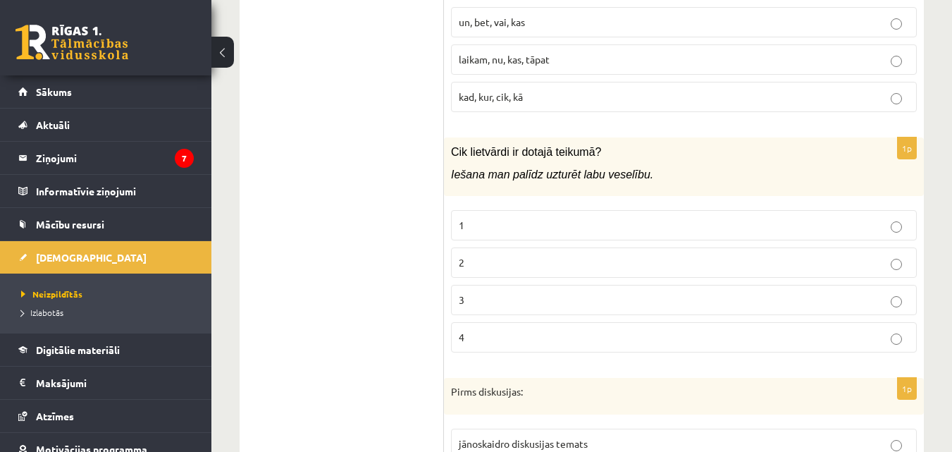
click at [472, 255] on p "2" at bounding box center [684, 262] width 450 height 15
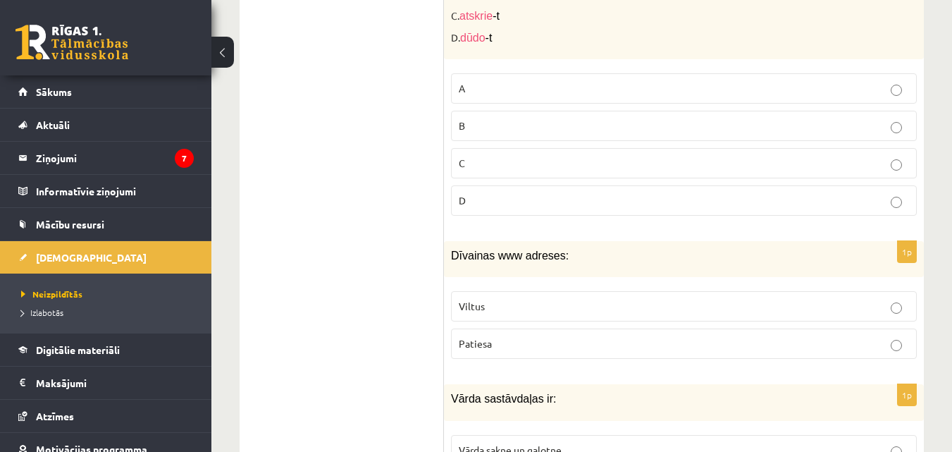
scroll to position [0, 0]
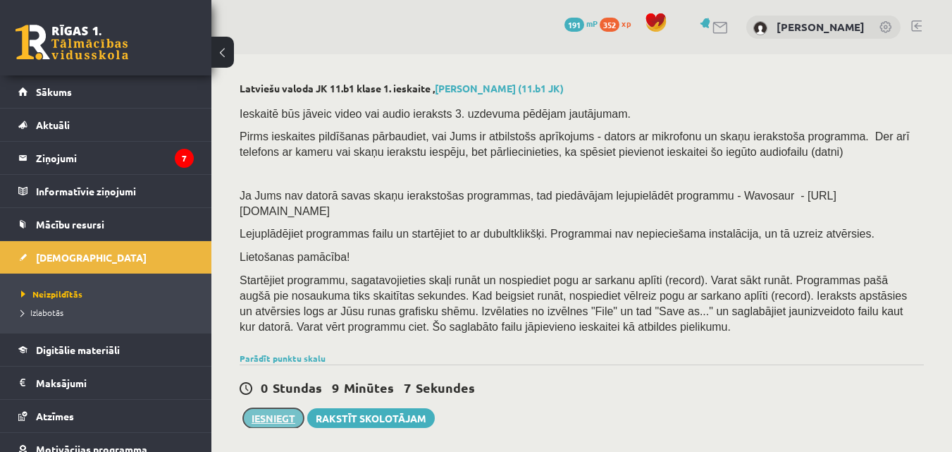
click at [253, 408] on button "Iesniegt" at bounding box center [273, 418] width 61 height 20
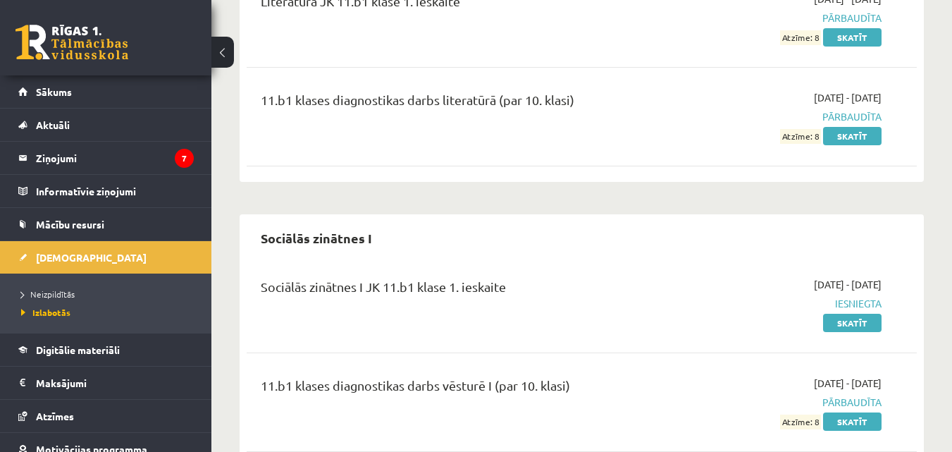
scroll to position [1095, 0]
